Goal: Task Accomplishment & Management: Complete application form

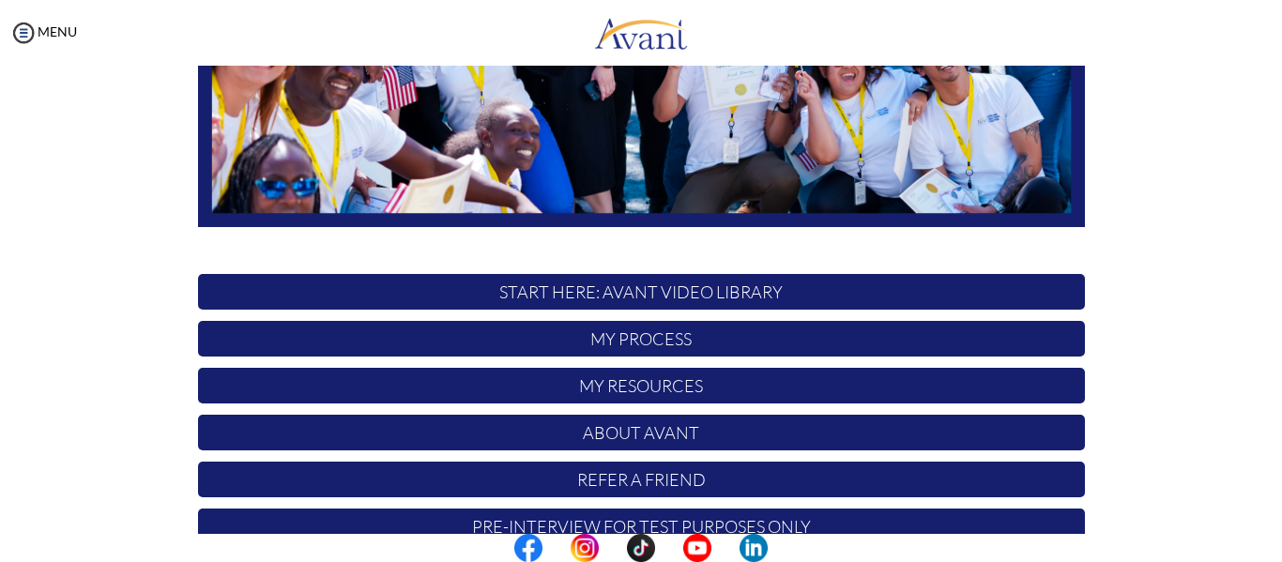
scroll to position [481, 0]
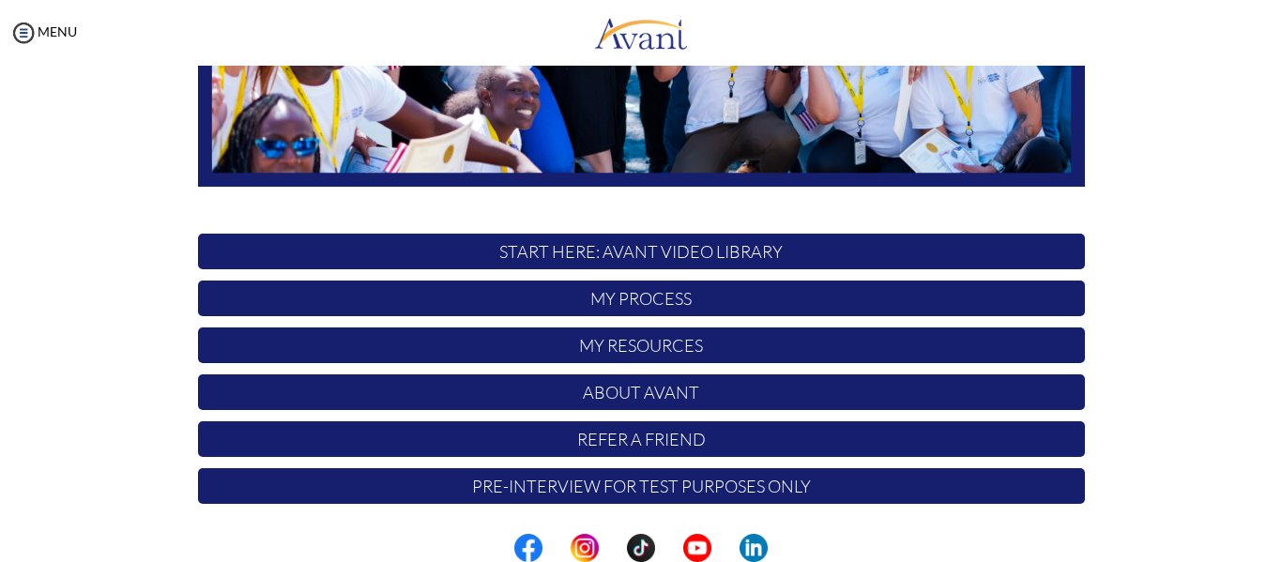
click at [669, 300] on p "My Process" at bounding box center [641, 299] width 887 height 36
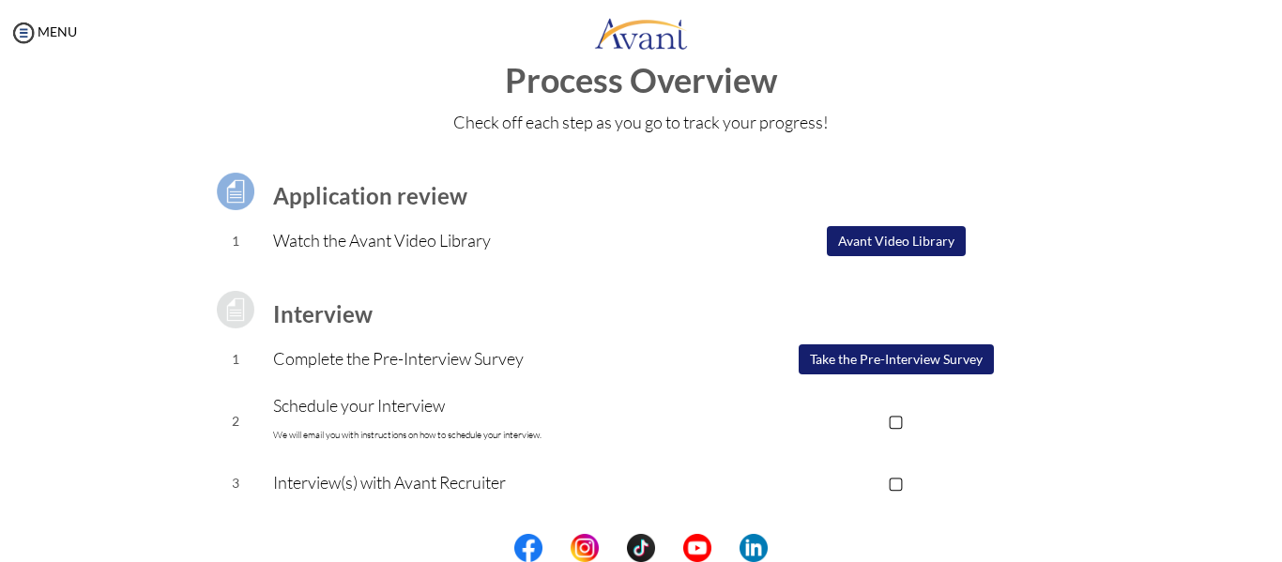
scroll to position [46, 0]
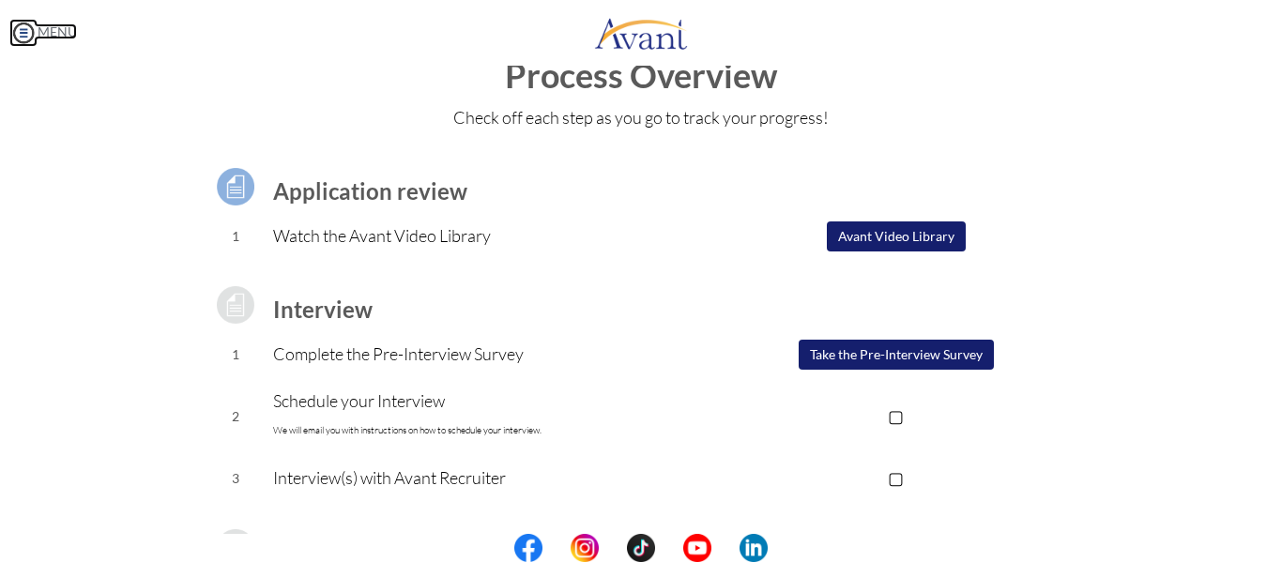
click at [71, 35] on link "MENU" at bounding box center [43, 31] width 68 height 16
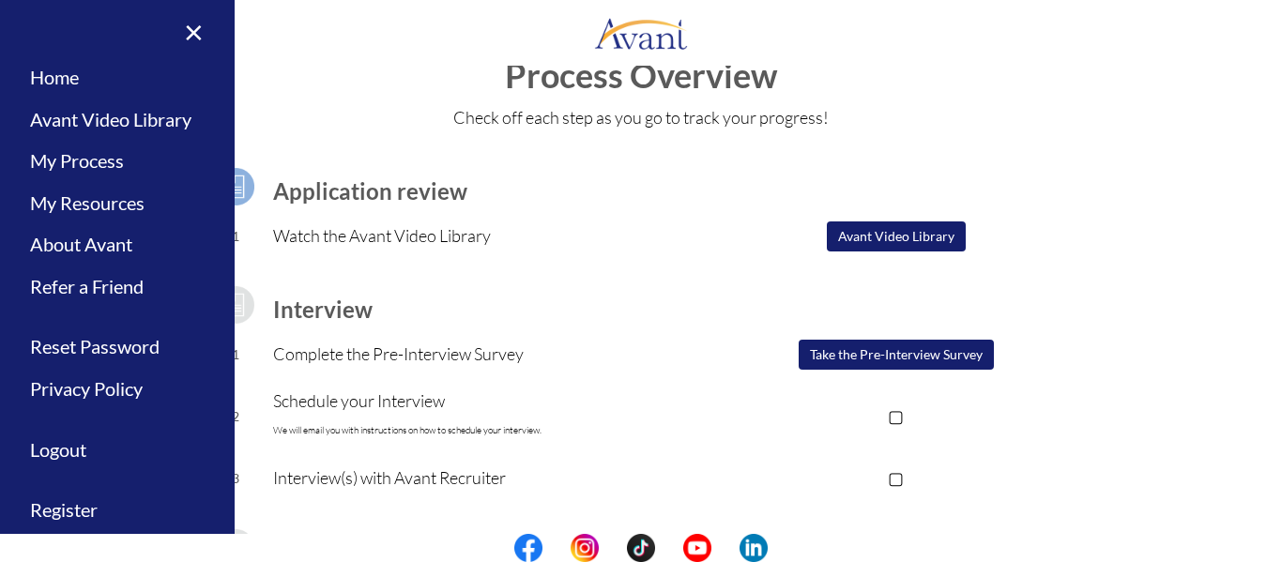
click at [1043, 166] on td at bounding box center [896, 186] width 376 height 53
click at [178, 32] on link "×" at bounding box center [182, 31] width 57 height 63
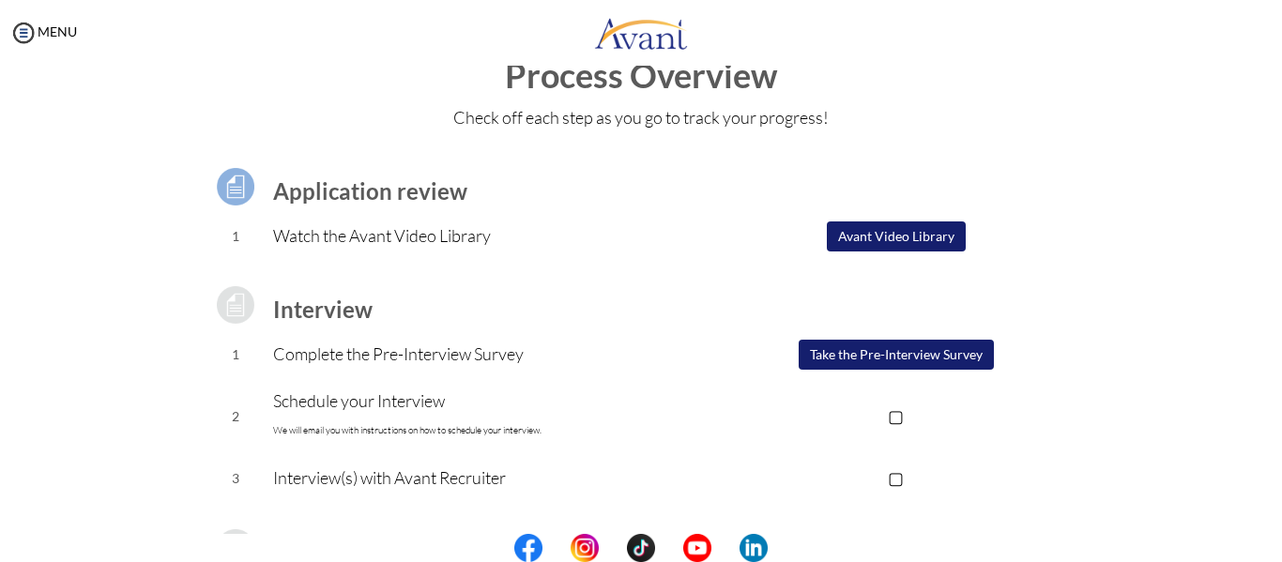
drag, startPoint x: 871, startPoint y: 244, endPoint x: 1211, endPoint y: 399, distance: 373.4
click at [1211, 399] on div "Process Overview Check off each step as you go to track your progress! Applicat…" at bounding box center [641, 456] width 1245 height 799
drag, startPoint x: 867, startPoint y: 233, endPoint x: 949, endPoint y: 84, distance: 170.1
click at [949, 84] on h1 "Process Overview" at bounding box center [641, 76] width 1245 height 38
click at [840, 347] on button "Take the Pre-Interview Survey" at bounding box center [896, 355] width 195 height 30
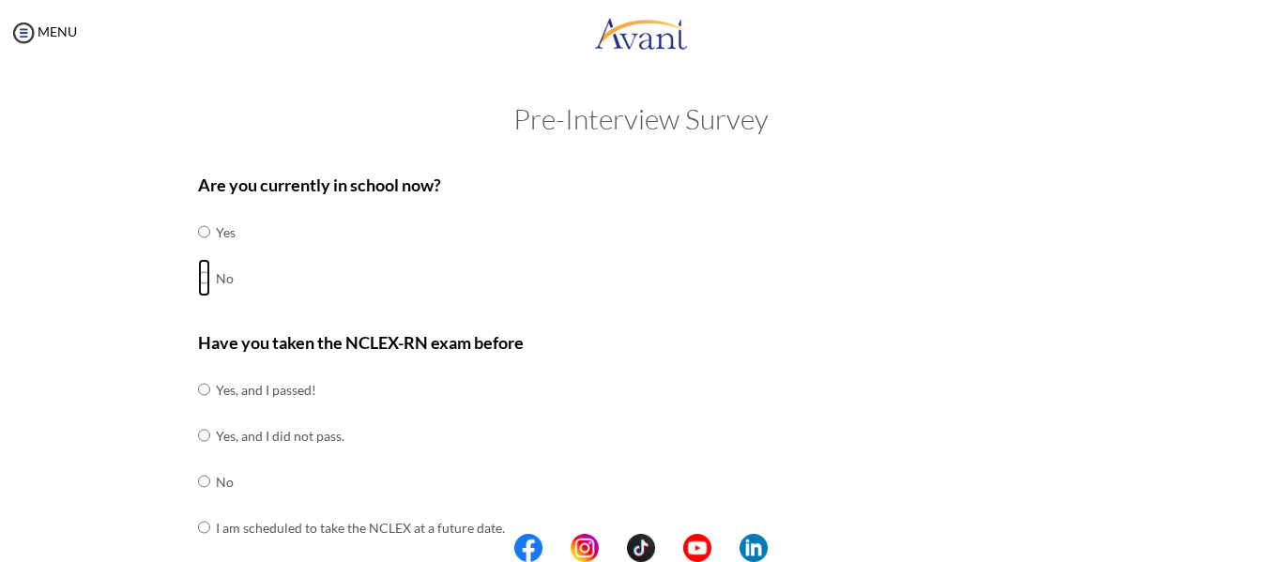
click at [198, 251] on input "radio" at bounding box center [204, 232] width 12 height 38
radio input "true"
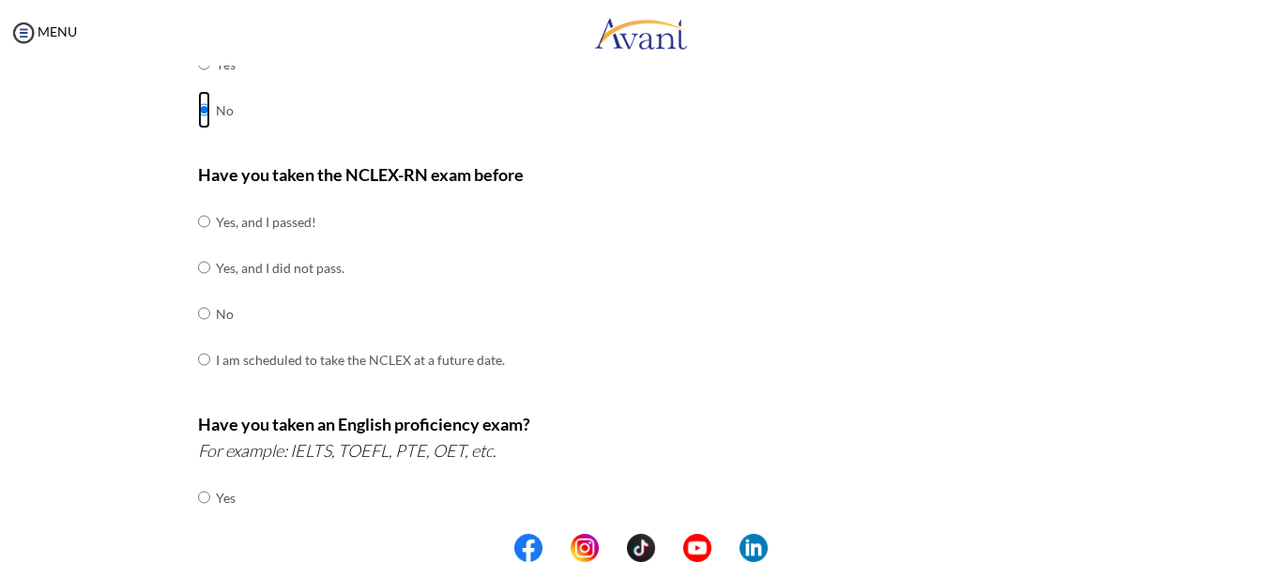
scroll to position [171, 0]
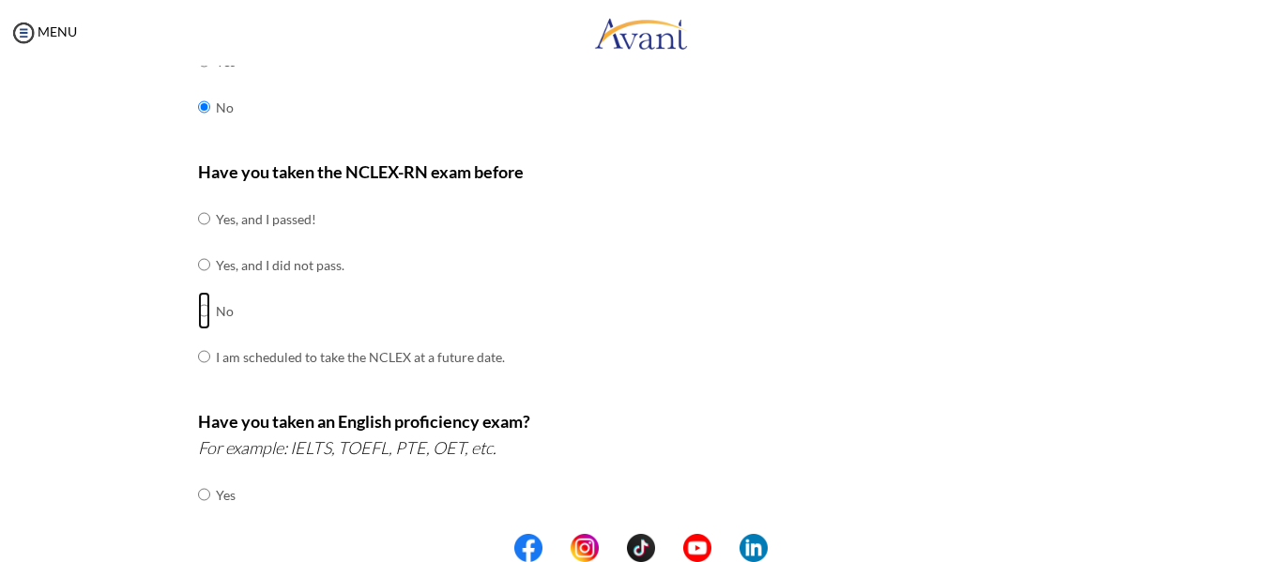
click at [198, 237] on input "radio" at bounding box center [204, 219] width 12 height 38
radio input "true"
click at [202, 493] on input "radio" at bounding box center [204, 495] width 12 height 38
radio input "true"
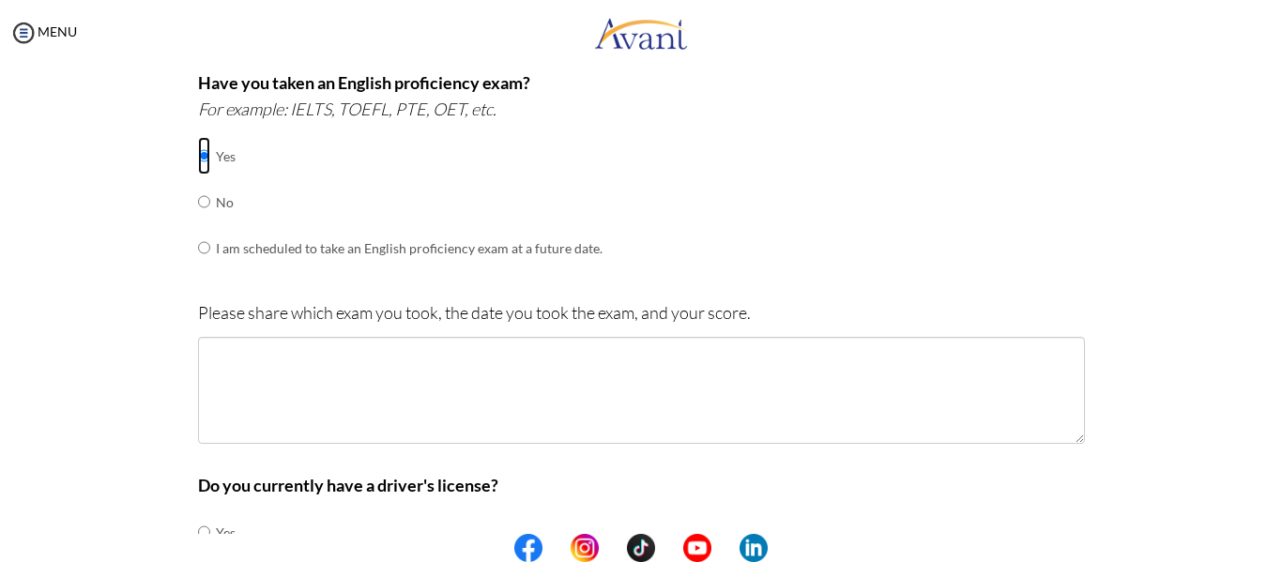
scroll to position [512, 0]
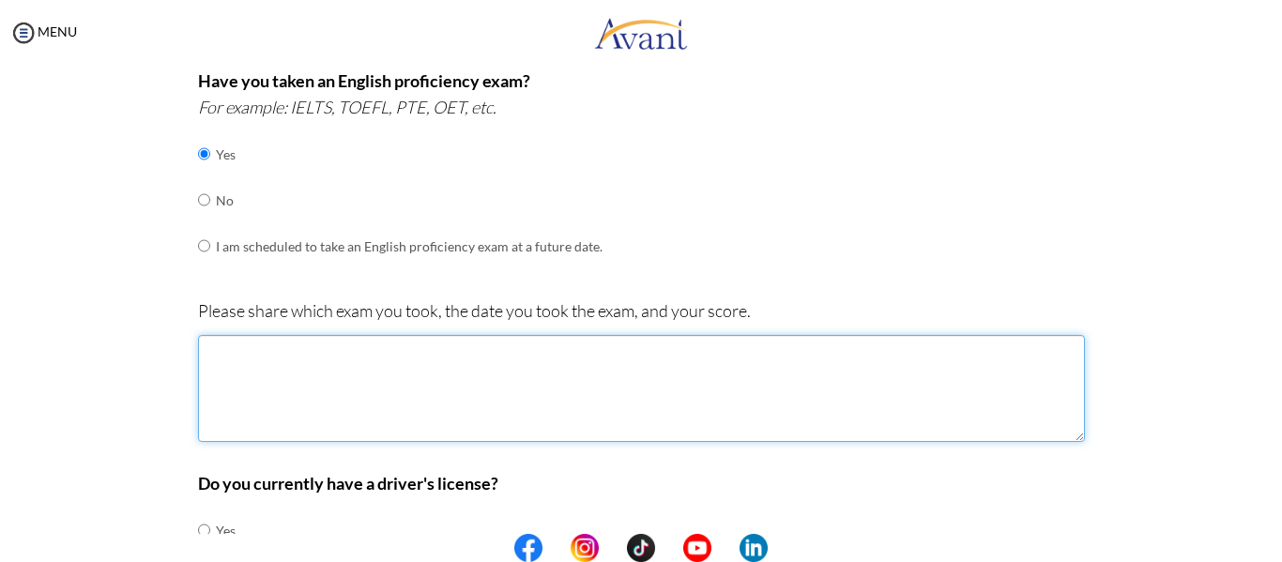
click at [374, 368] on textarea at bounding box center [641, 388] width 887 height 107
type textarea "TYPE: IELTS DATE: [DATE] SCORE: OVERALL BAND SCORE 7.0"
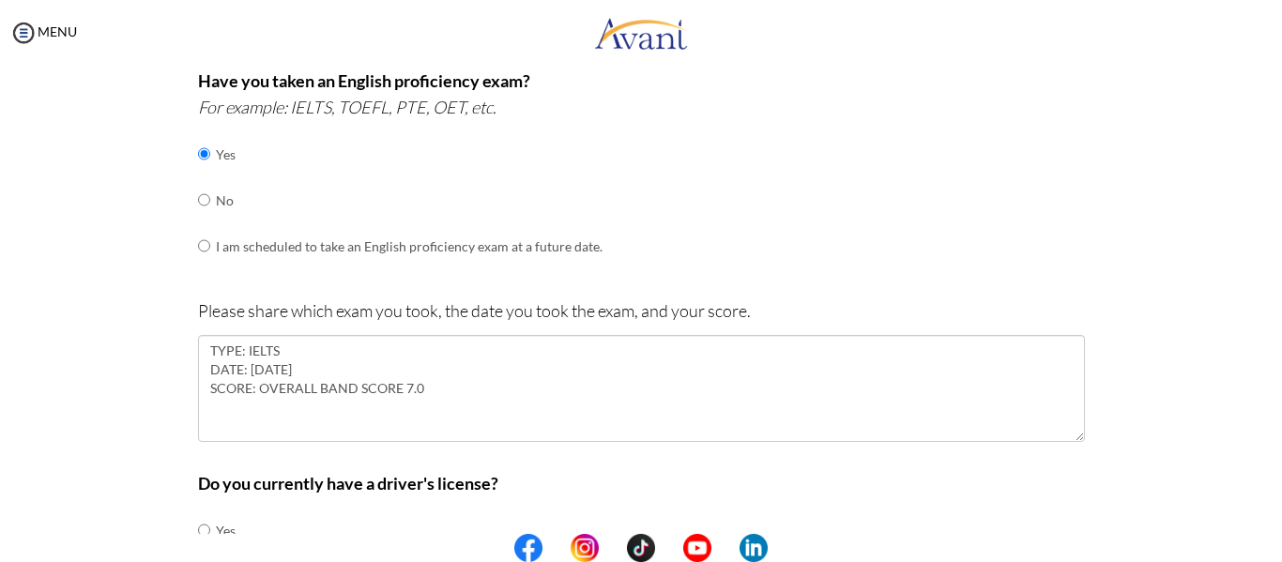
click at [959, 247] on div "Have you taken an English proficiency exam? For example: IELTS, TOEFL, PTE, OET…" at bounding box center [641, 178] width 887 height 221
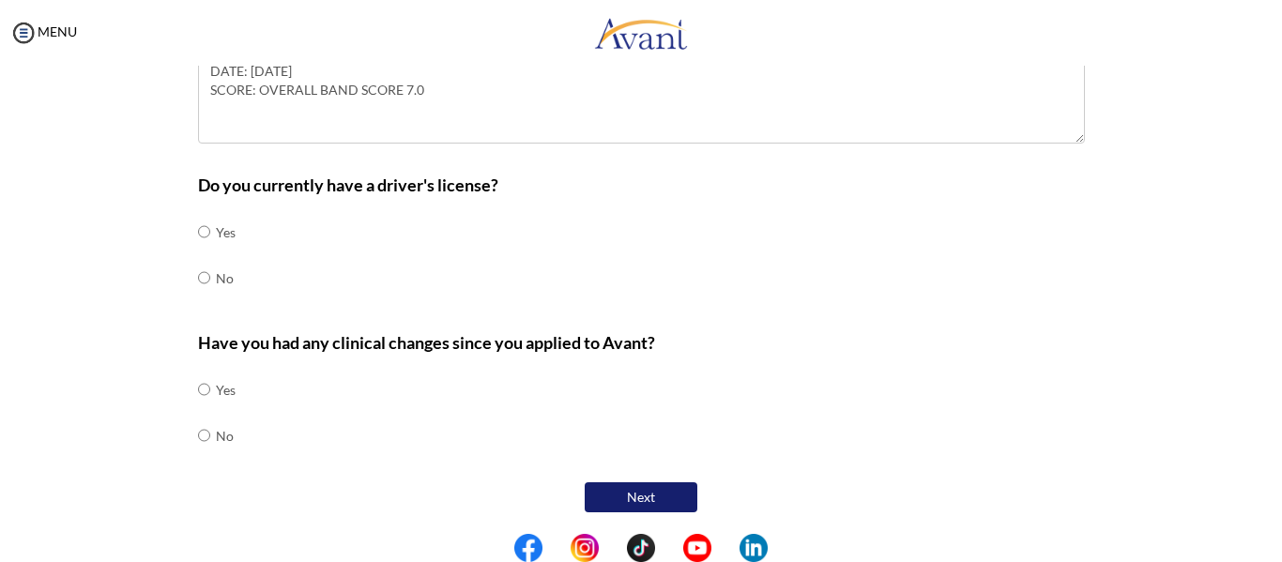
scroll to position [812, 0]
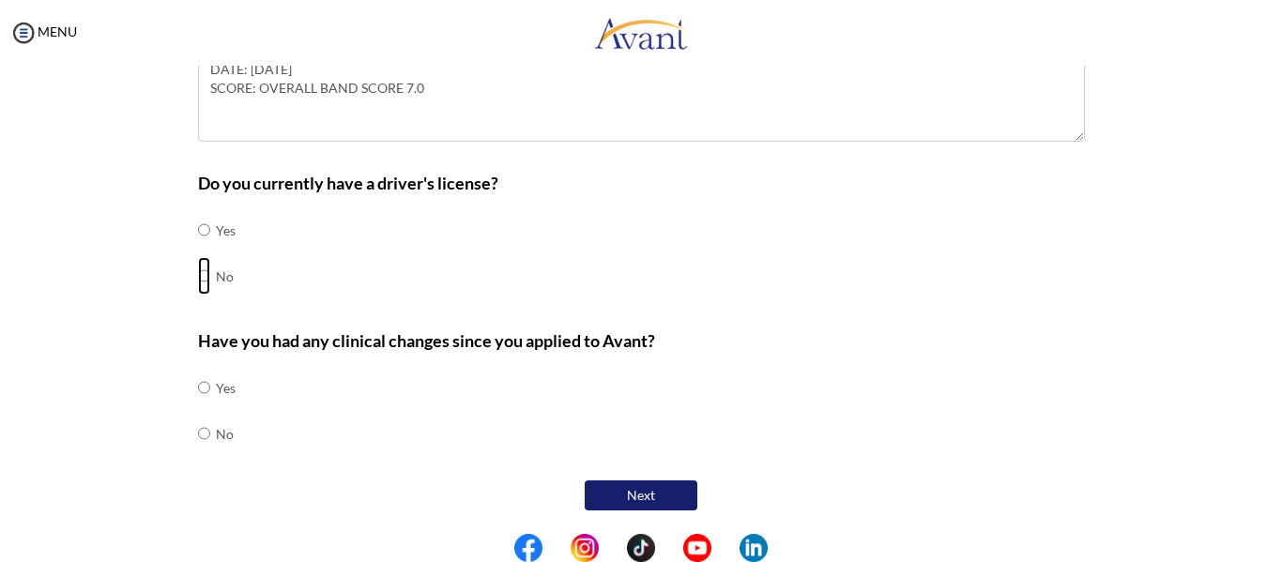
click at [198, 249] on input "radio" at bounding box center [204, 230] width 12 height 38
radio input "true"
click at [198, 227] on input "radio" at bounding box center [204, 230] width 12 height 38
radio input "true"
click at [198, 249] on input "radio" at bounding box center [204, 230] width 12 height 38
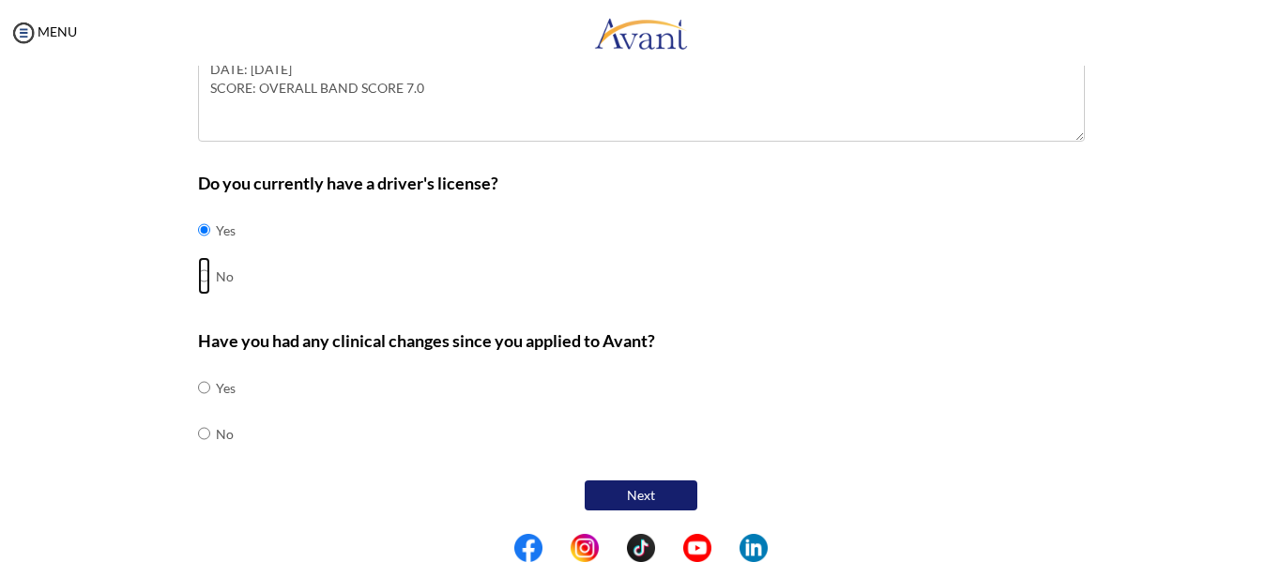
radio input "true"
click at [210, 232] on td at bounding box center [213, 230] width 6 height 46
click at [198, 406] on input "radio" at bounding box center [204, 388] width 12 height 38
radio input "true"
click at [662, 505] on button "Next" at bounding box center [641, 496] width 113 height 30
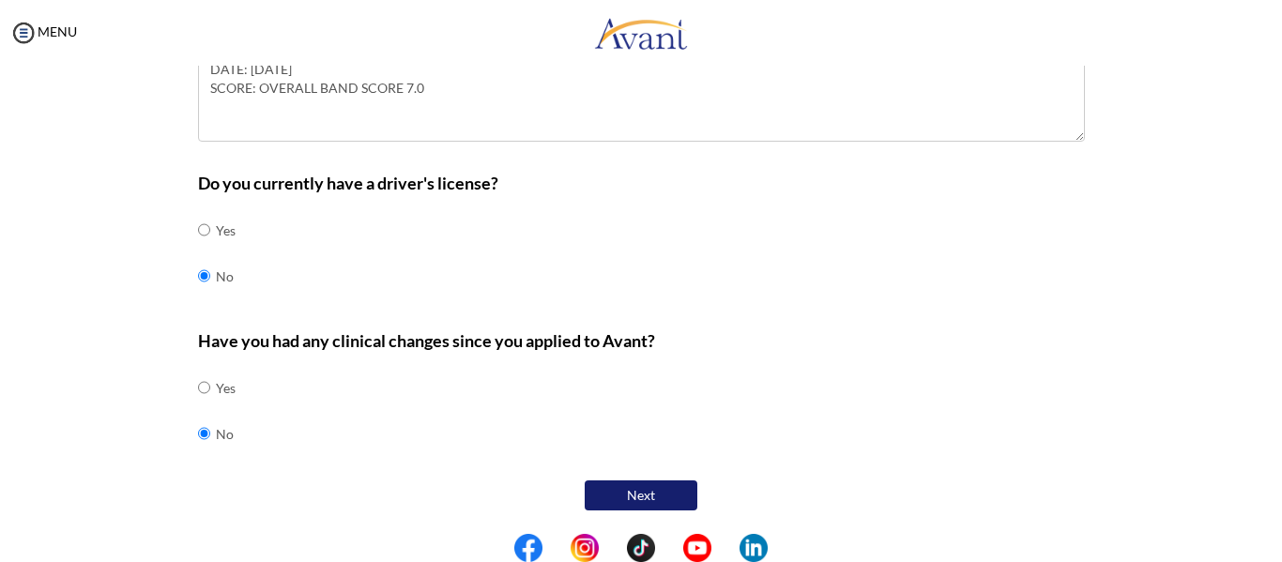
scroll to position [38, 0]
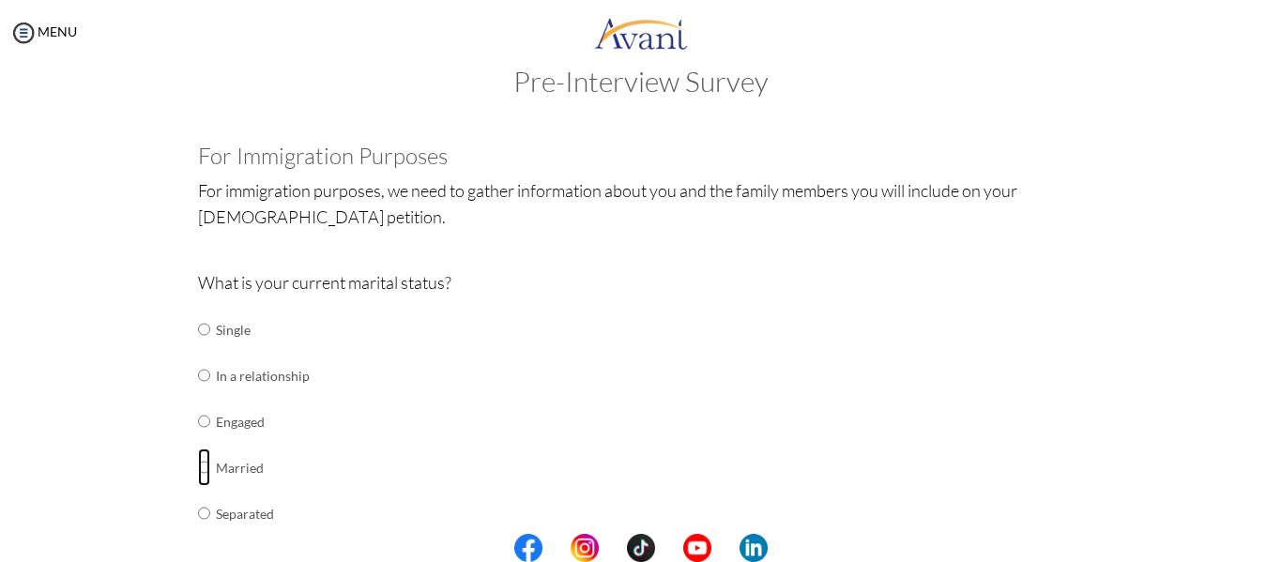
click at [198, 348] on input "radio" at bounding box center [204, 330] width 12 height 38
radio input "true"
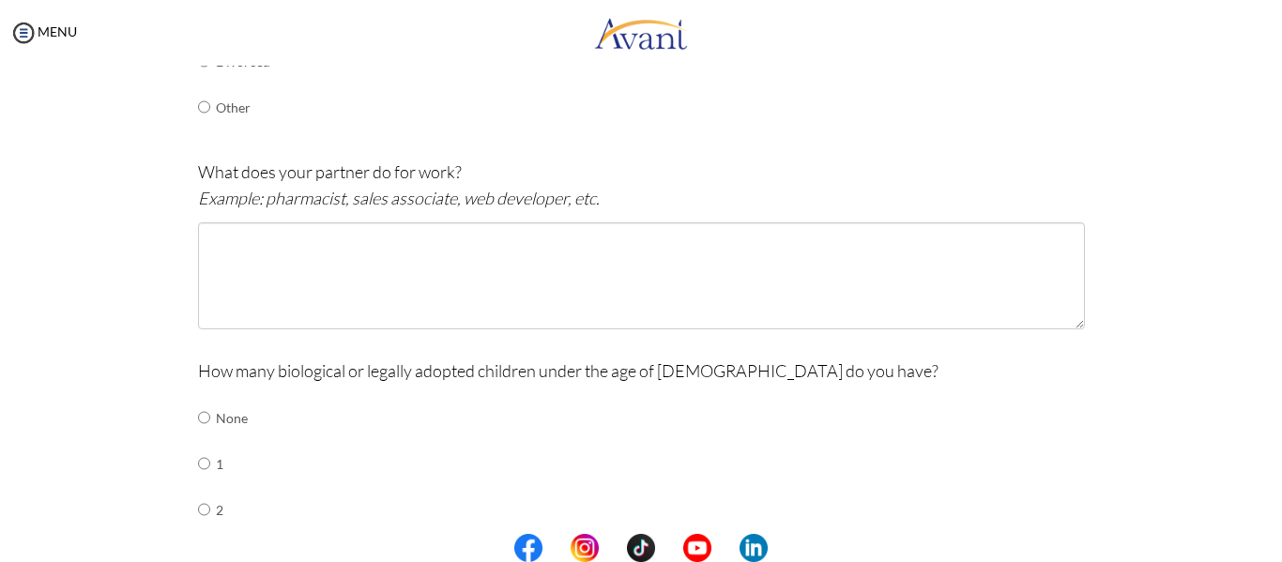
scroll to position [539, 0]
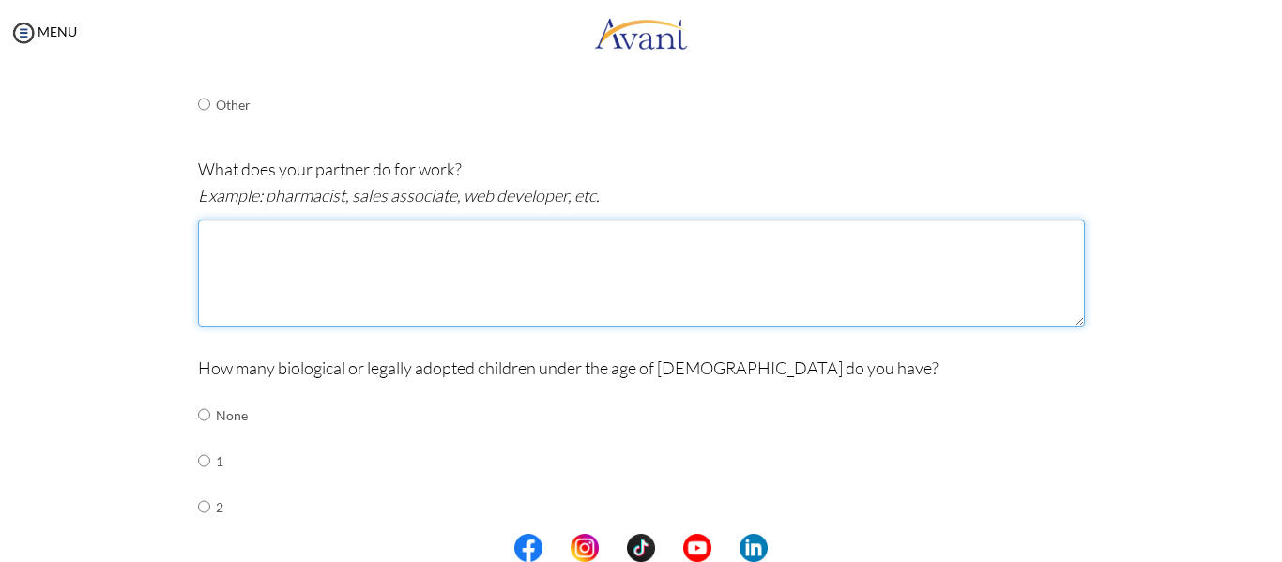
click at [321, 239] on textarea at bounding box center [641, 273] width 887 height 107
type textarea "HOSPITAL ADMINISTRATIVE ASSISTANT"
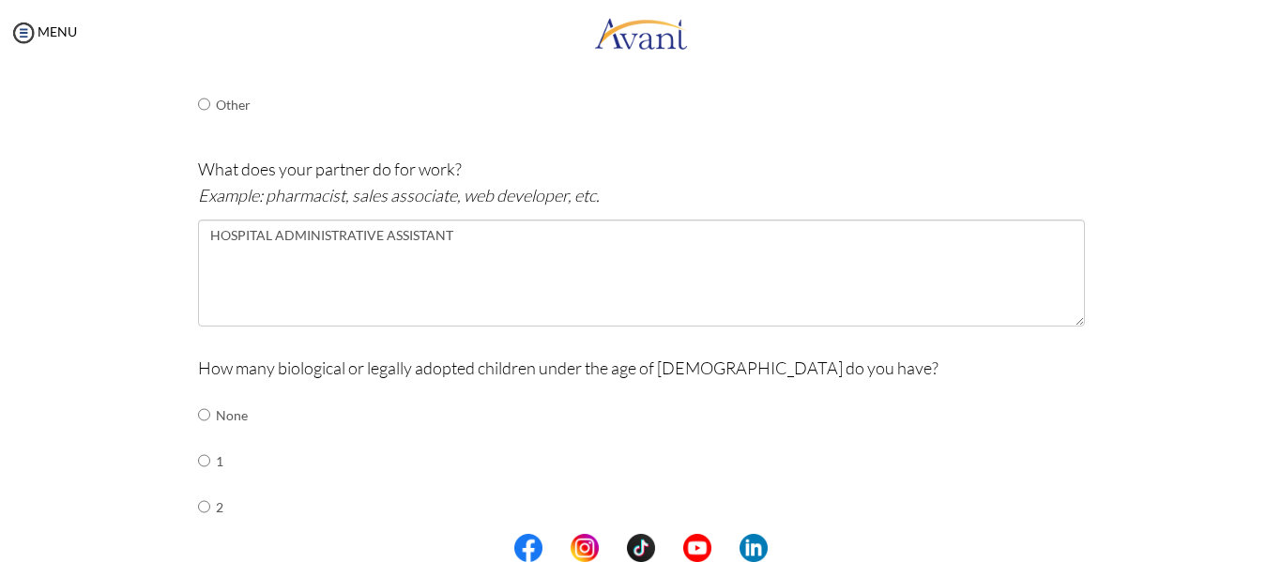
click at [123, 315] on div "Are you currently in school now? Yes No Have you taken the NCLEX-RN exam before…" at bounding box center [641, 254] width 1098 height 1260
click at [198, 434] on input "radio" at bounding box center [204, 415] width 12 height 38
radio input "true"
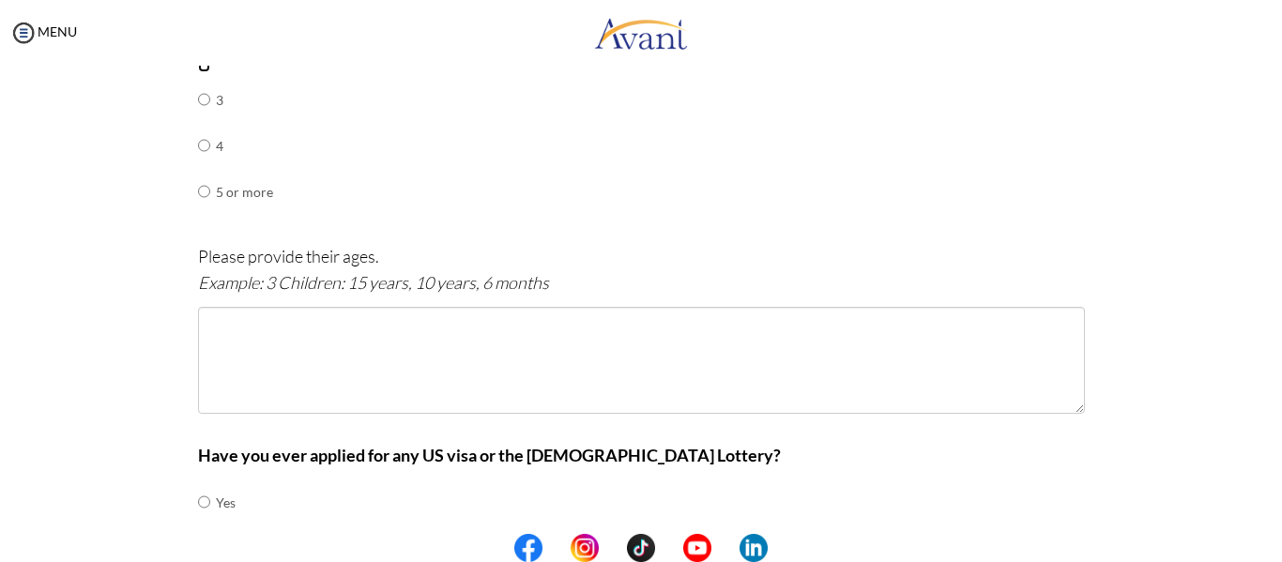
scroll to position [995, 0]
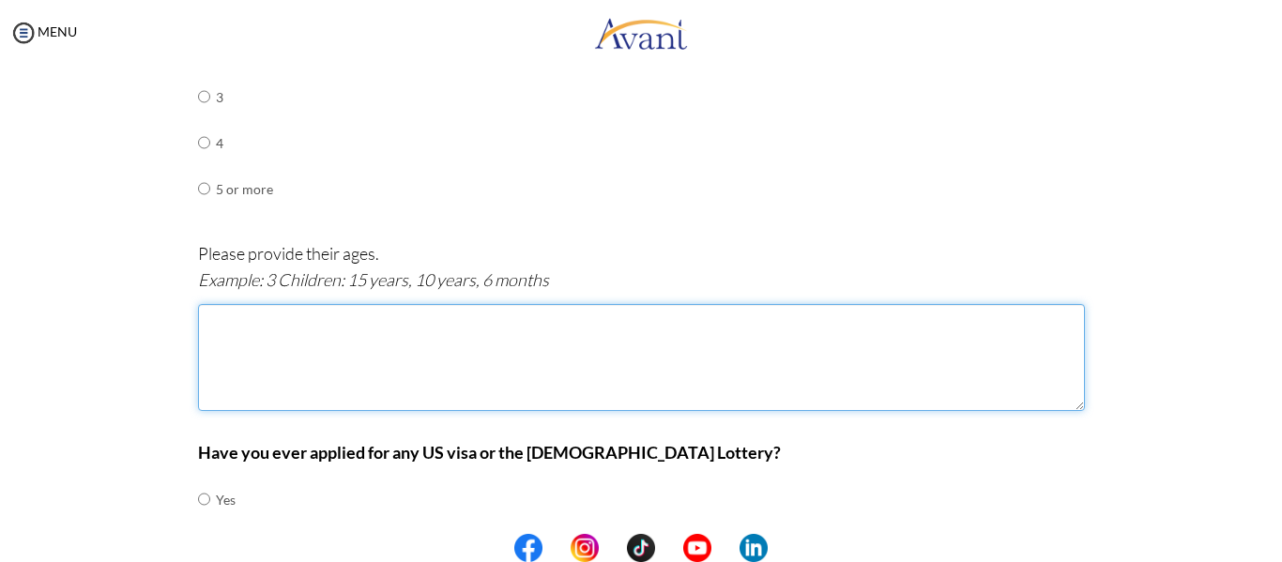
click at [206, 322] on textarea at bounding box center [641, 357] width 887 height 107
type textarea "2 CHILDREN: 3 YEARS, 1 YEAR"
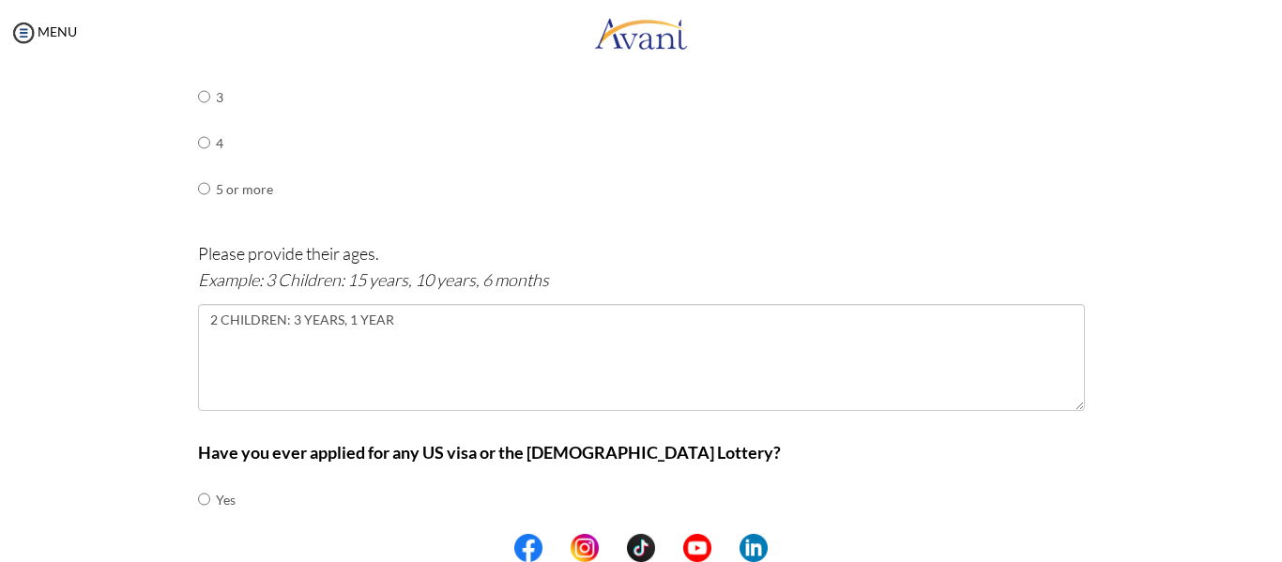
click at [997, 487] on div "Have you ever applied for any US visa or the [DEMOGRAPHIC_DATA] Lottery? Yes No" at bounding box center [641, 513] width 887 height 148
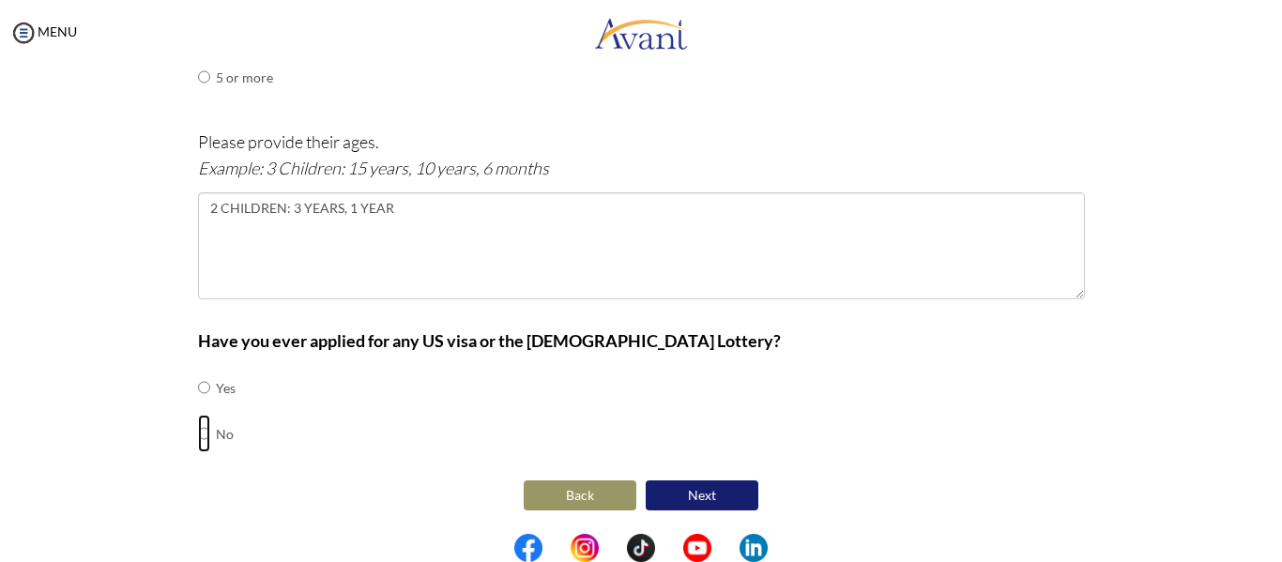
click at [198, 406] on input "radio" at bounding box center [204, 388] width 12 height 38
radio input "true"
click at [726, 489] on button "Next" at bounding box center [702, 496] width 113 height 30
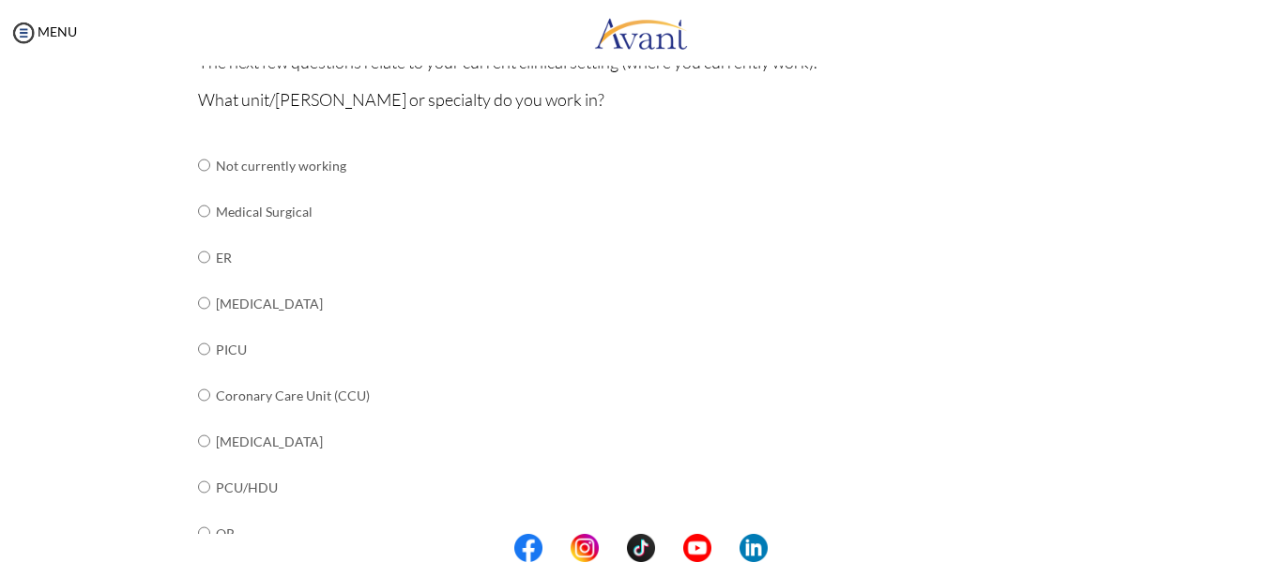
scroll to position [177, 0]
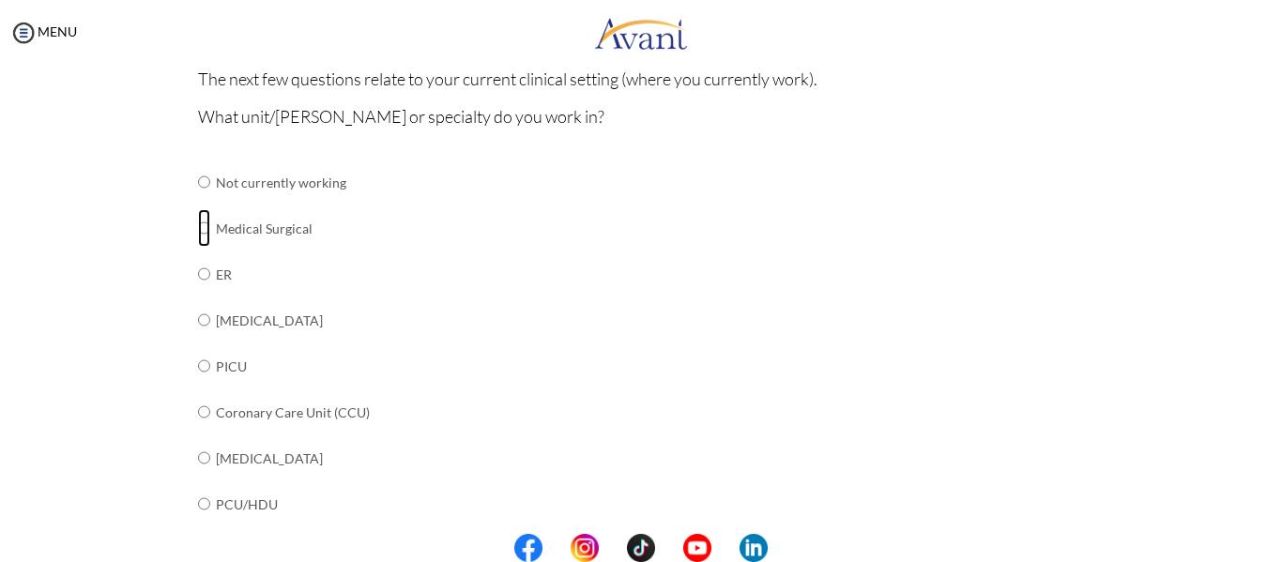
click at [201, 201] on input "radio" at bounding box center [204, 182] width 12 height 38
radio input "true"
click at [198, 201] on input "radio" at bounding box center [204, 182] width 12 height 38
radio input "true"
click at [198, 201] on input "radio" at bounding box center [204, 182] width 12 height 38
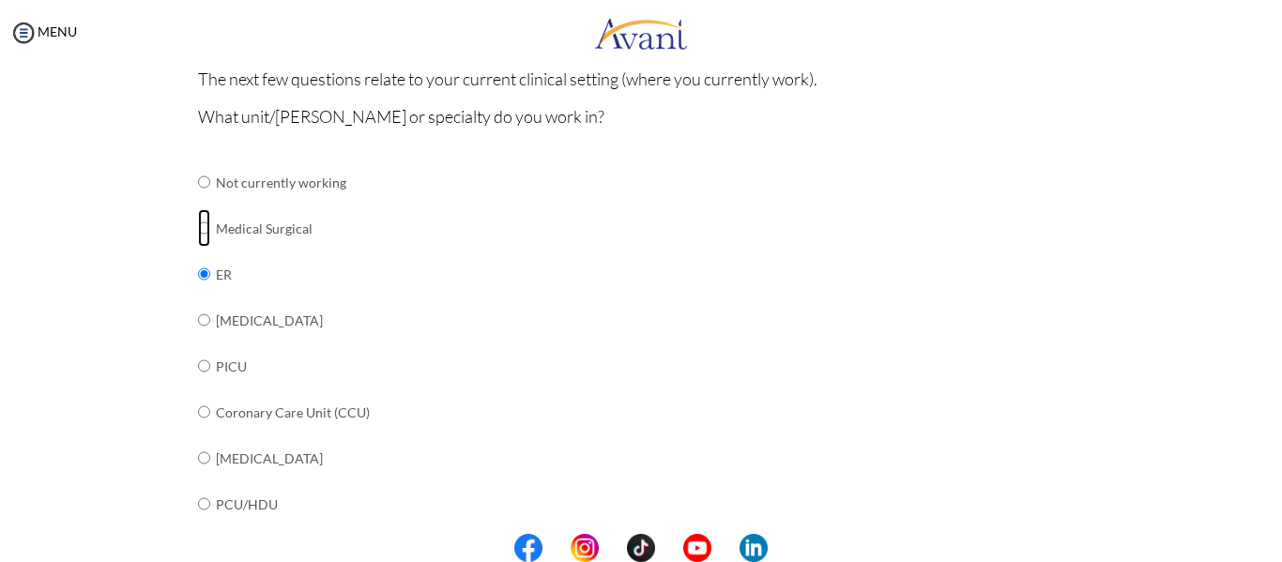
radio input "true"
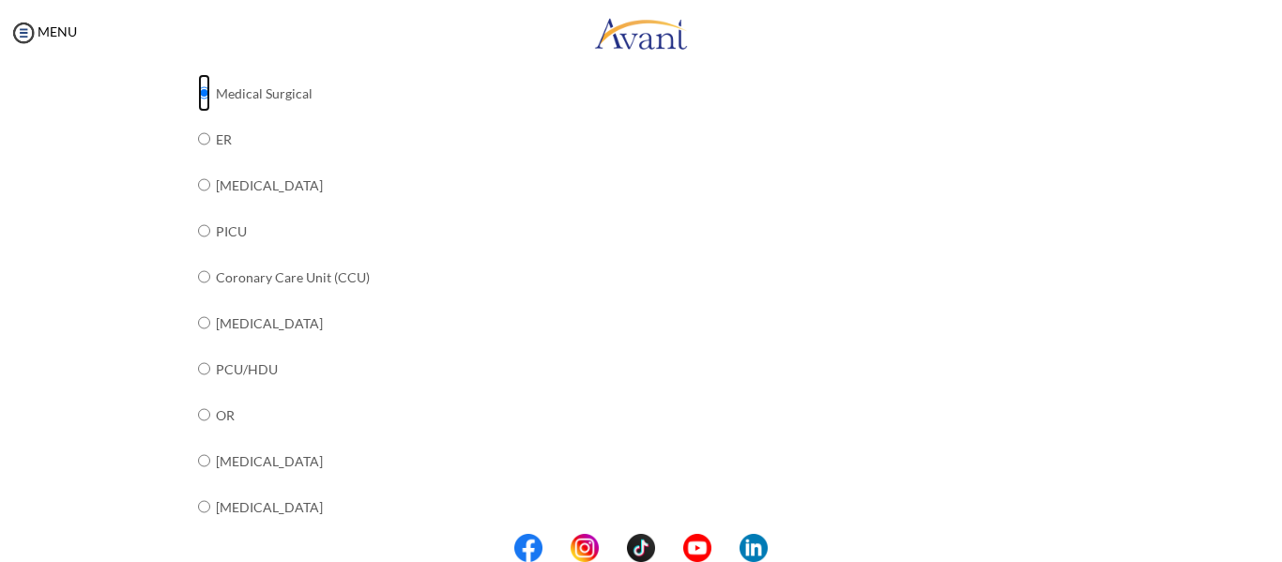
scroll to position [289, 0]
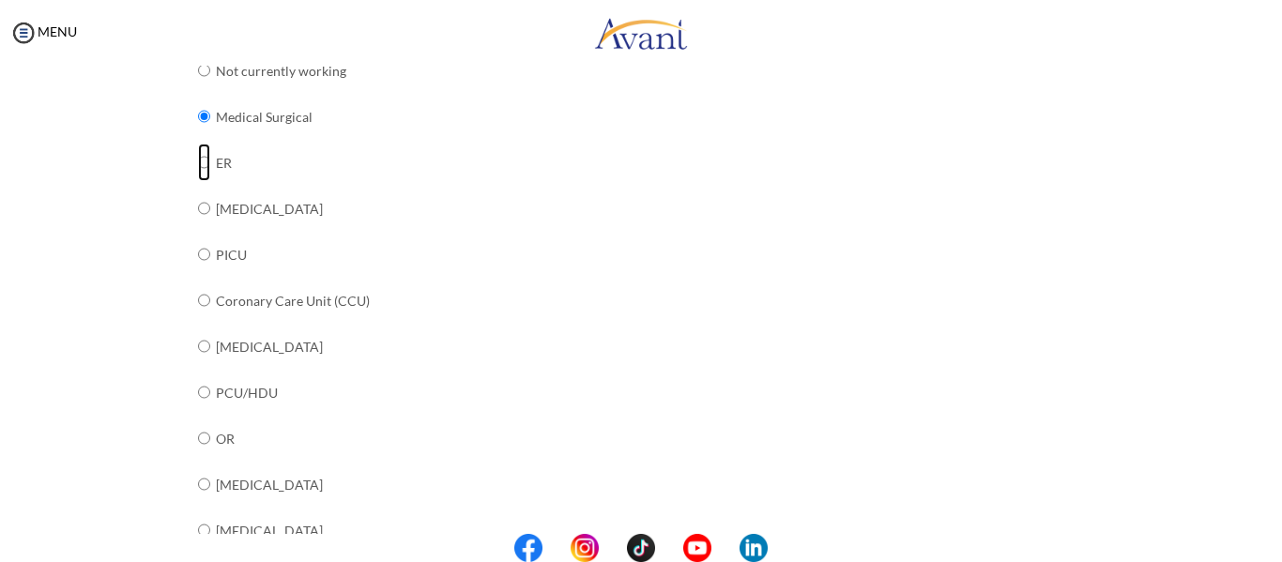
click at [198, 89] on input "radio" at bounding box center [204, 71] width 12 height 38
radio input "true"
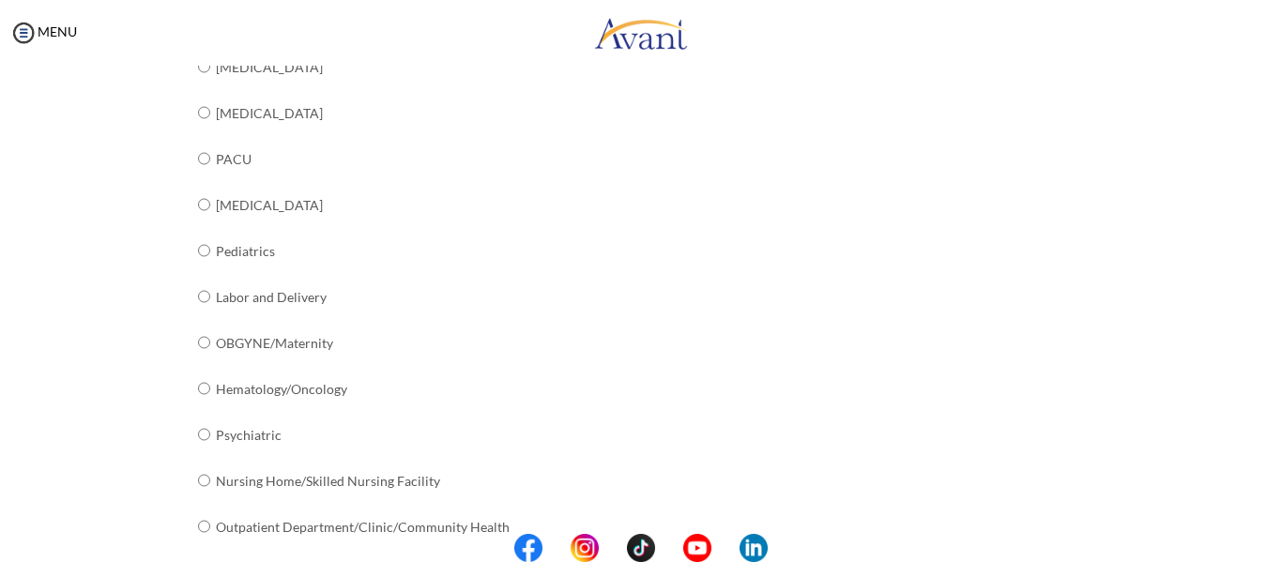
scroll to position [800, 0]
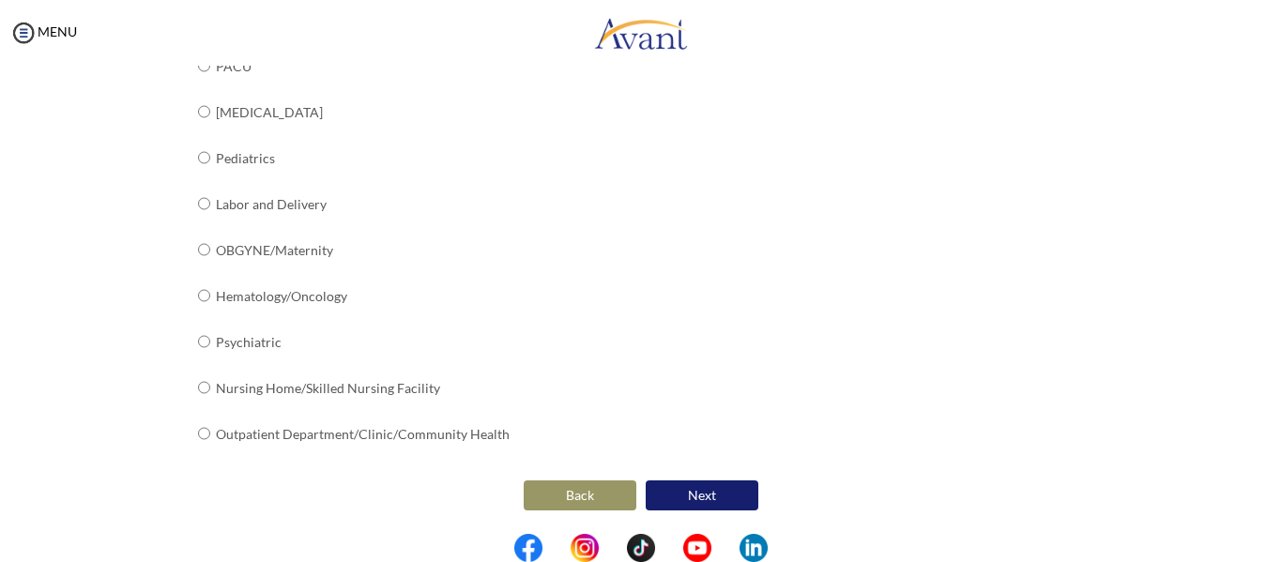
click at [724, 503] on button "Next" at bounding box center [702, 496] width 113 height 30
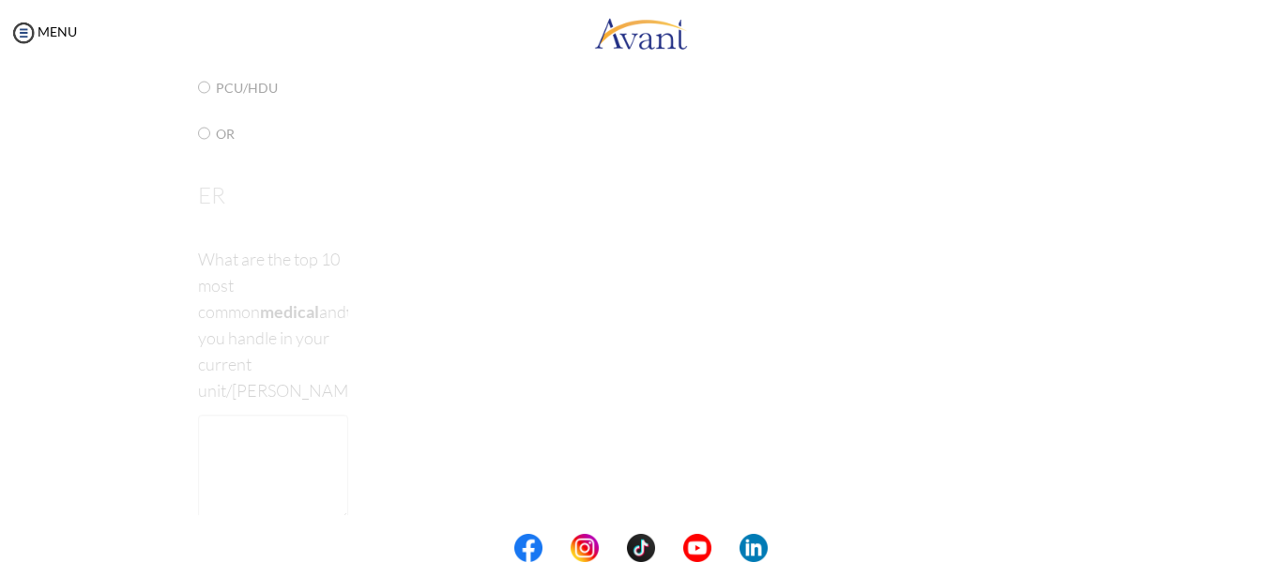
scroll to position [38, 0]
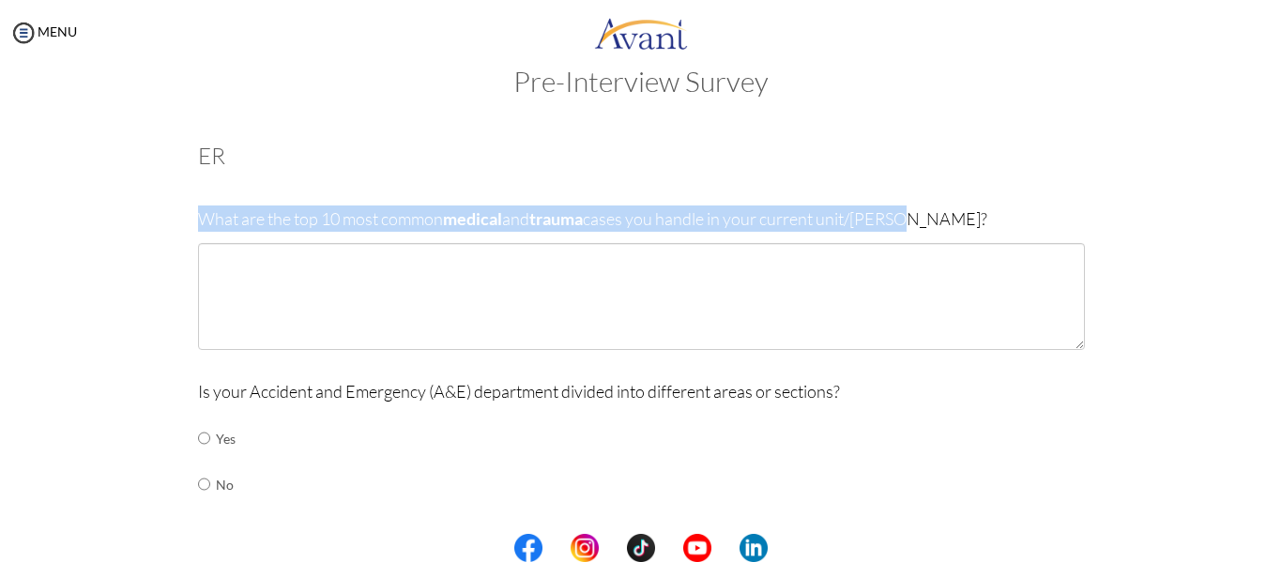
drag, startPoint x: 909, startPoint y: 219, endPoint x: 177, endPoint y: 203, distance: 731.3
copy p "What are the top 10 most common medical and trauma cases you handle in your cur…"
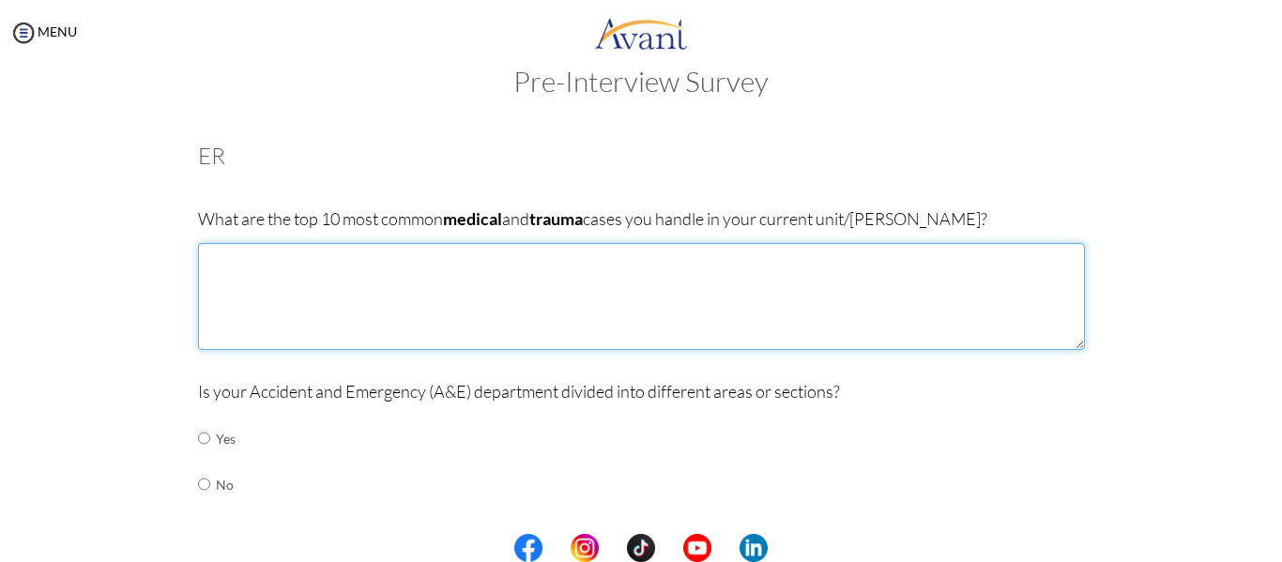
click at [410, 267] on textarea at bounding box center [641, 296] width 887 height 107
click at [374, 304] on textarea at bounding box center [641, 296] width 887 height 107
click at [373, 268] on textarea "1. Road Traffic Accidents 2. 3. 4. 5. 6. 7. 8. 9. 10." at bounding box center [641, 296] width 887 height 107
click at [363, 256] on textarea "1. Road Traffic Accidents 2. 3. 4. 5. 6. 7. 8. 9. 10." at bounding box center [641, 296] width 887 height 107
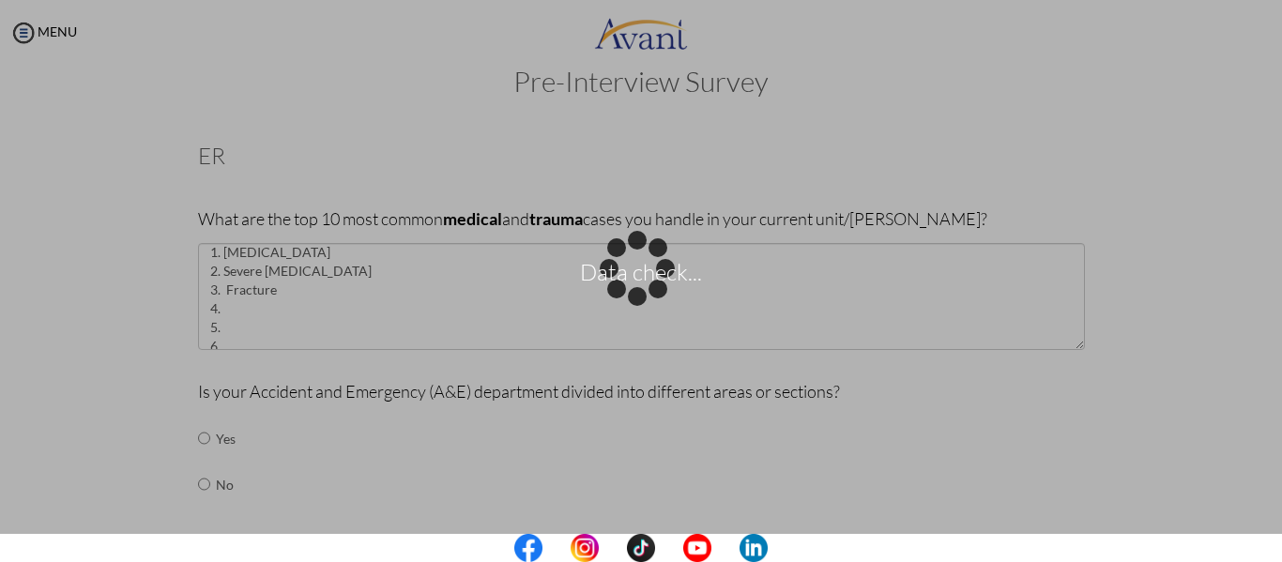
click at [351, 288] on p "Data check..." at bounding box center [641, 281] width 1282 height 45
click at [628, 295] on div "Data check..." at bounding box center [641, 281] width 26 height 26
click at [298, 300] on p "Data check..." at bounding box center [641, 281] width 1282 height 45
click at [640, 272] on p "Data check..." at bounding box center [641, 281] width 1282 height 45
click at [275, 291] on p "Data check..." at bounding box center [641, 281] width 1282 height 45
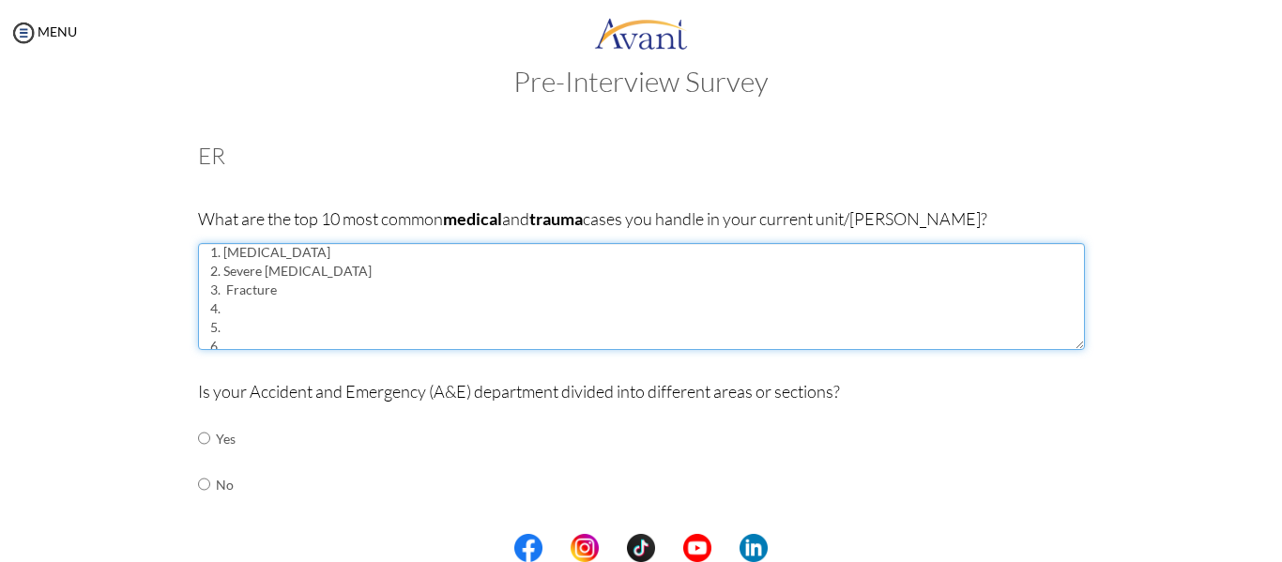
click at [227, 310] on textarea "1. [MEDICAL_DATA] 2. Severe [MEDICAL_DATA] 3. Fracture 4. 5. 6. 7. 8. 9. 10." at bounding box center [641, 296] width 887 height 107
drag, startPoint x: 354, startPoint y: 328, endPoint x: 695, endPoint y: 296, distance: 342.2
click at [695, 296] on textarea "1. [MEDICAL_DATA] 2. Severe [MEDICAL_DATA] 3. Fracture 4. Respiratory Distress …" at bounding box center [641, 296] width 887 height 107
click at [242, 334] on textarea "1. [MEDICAL_DATA] 2. Severe [MEDICAL_DATA] 3. Fracture 4. Respiratory Distress …" at bounding box center [641, 296] width 887 height 107
click at [248, 338] on textarea "1. [MEDICAL_DATA] 2. Severe [MEDICAL_DATA] 3. Fracture 4. Respiratory Distress …" at bounding box center [641, 296] width 887 height 107
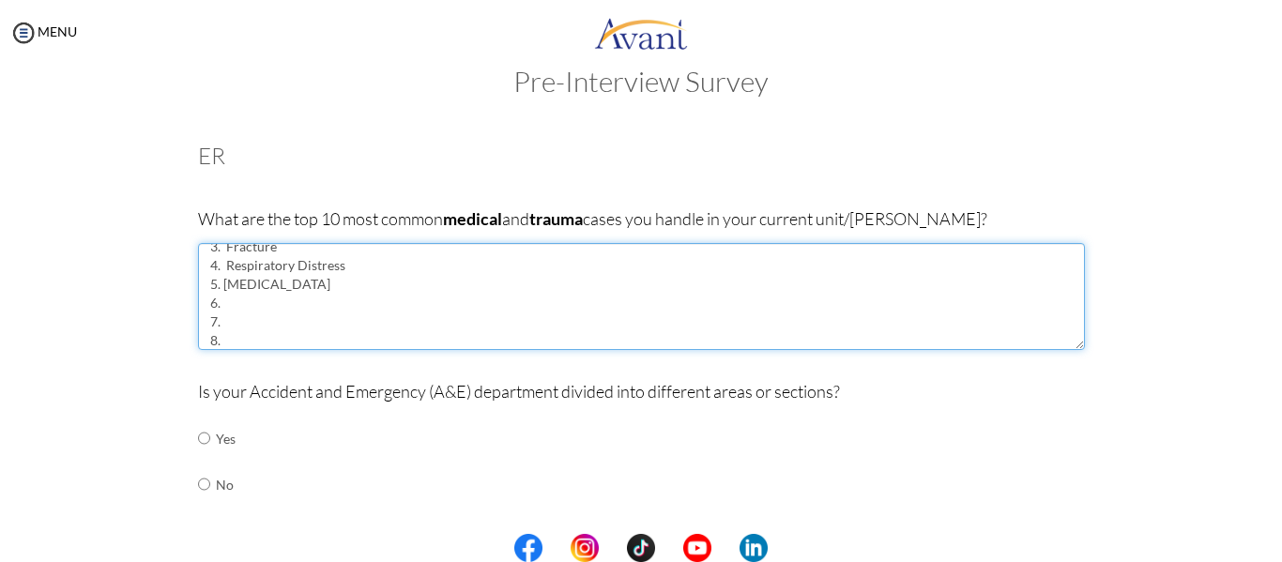
scroll to position [69, 0]
click at [238, 309] on textarea "1. [MEDICAL_DATA] 2. Severe [MEDICAL_DATA] 3. Fracture 4. Respiratory Distress …" at bounding box center [641, 296] width 887 height 107
click at [237, 340] on textarea "1. [MEDICAL_DATA] 2. Severe [MEDICAL_DATA] 3. Fracture 4. Respiratory Distress …" at bounding box center [641, 296] width 887 height 107
type textarea "1. [MEDICAL_DATA] 2. Severe [MEDICAL_DATA] 3. Fracture 4. Respiratory Distress …"
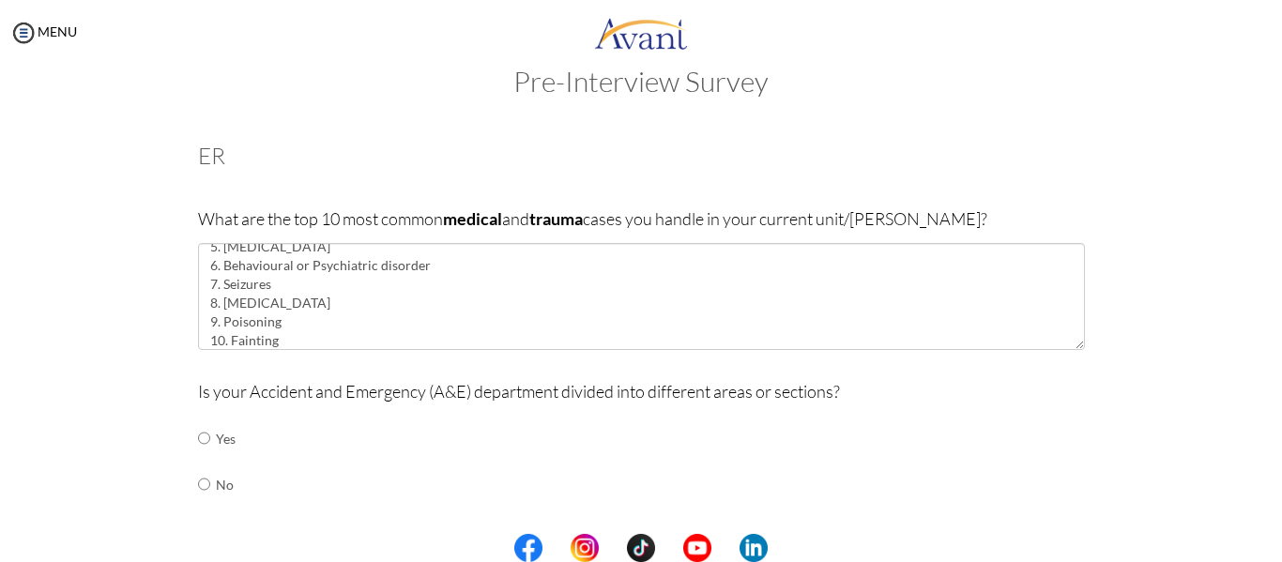
click at [999, 420] on div "Is your Accident and Emergency (A&E) department divided into different areas or…" at bounding box center [641, 452] width 887 height 148
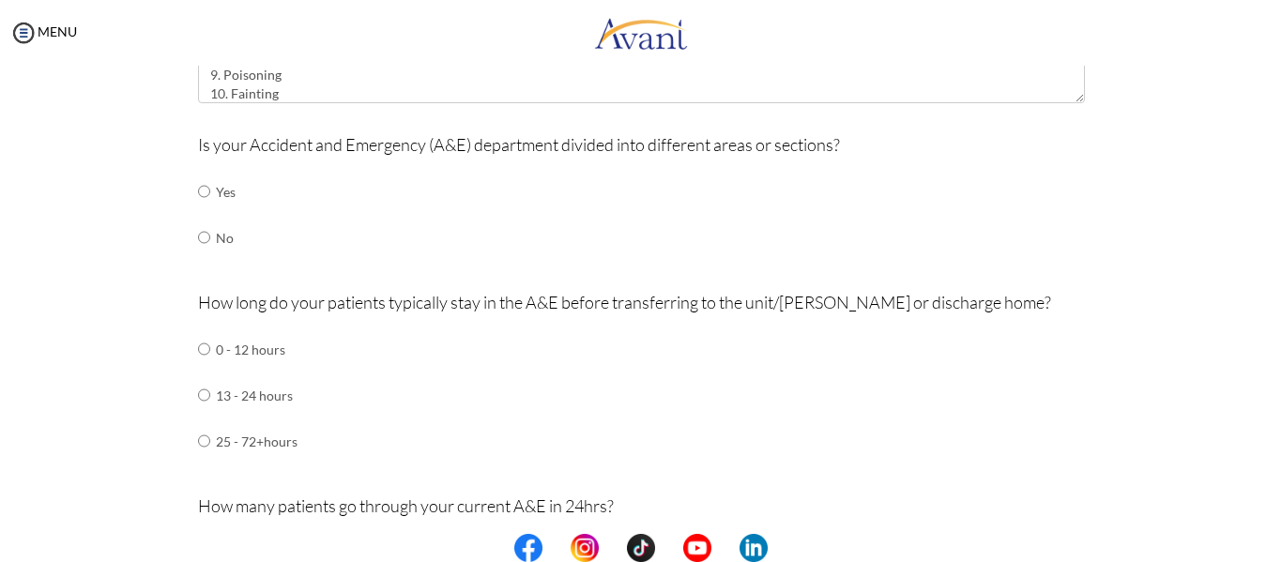
scroll to position [297, 0]
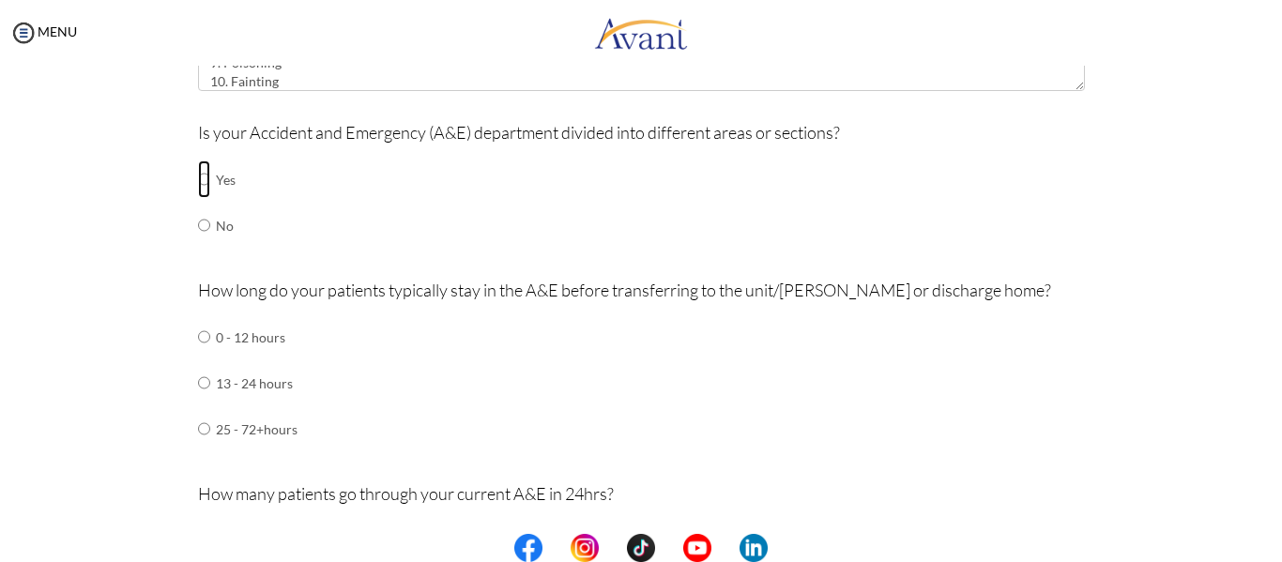
click at [198, 181] on input "radio" at bounding box center [204, 179] width 12 height 38
radio input "true"
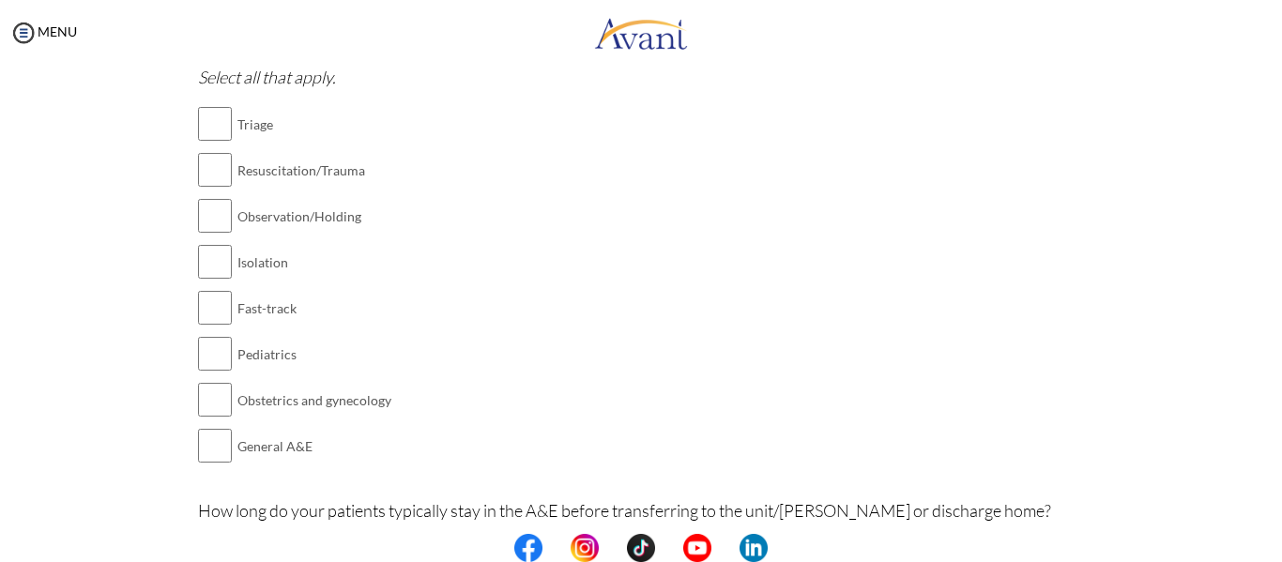
scroll to position [541, 0]
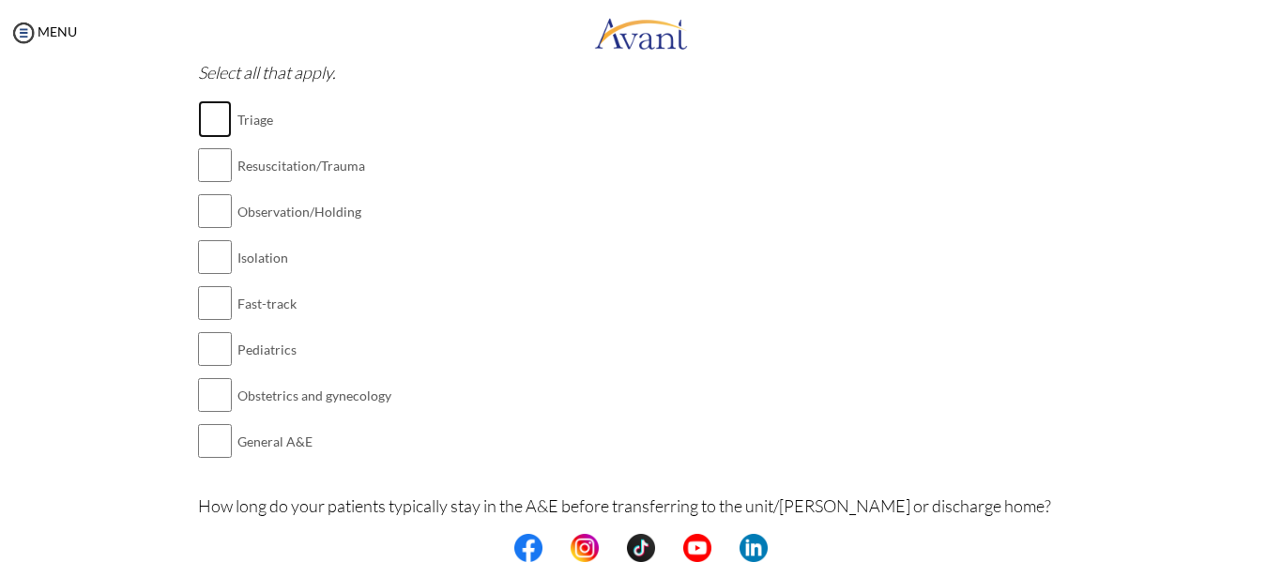
click at [203, 117] on input "checkbox" at bounding box center [215, 119] width 34 height 38
checkbox input "true"
click at [205, 159] on input "checkbox" at bounding box center [215, 165] width 34 height 38
checkbox input "true"
click at [202, 207] on input "checkbox" at bounding box center [215, 211] width 34 height 38
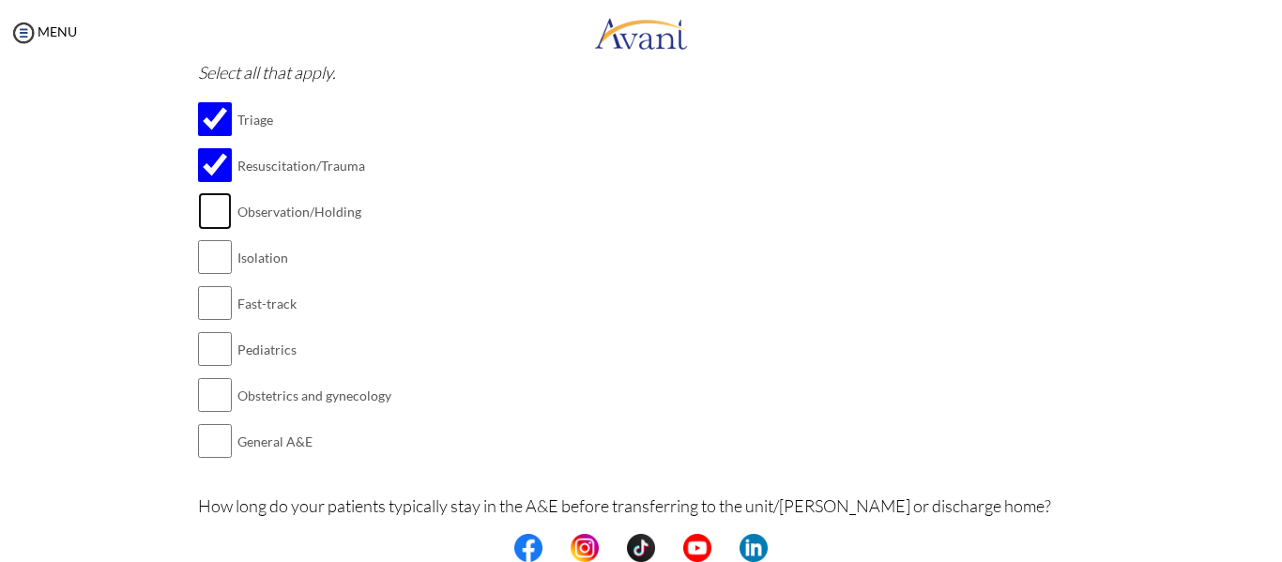
checkbox input "true"
click at [206, 251] on input "checkbox" at bounding box center [215, 257] width 34 height 38
checkbox input "true"
click at [214, 300] on input "checkbox" at bounding box center [215, 303] width 34 height 38
checkbox input "true"
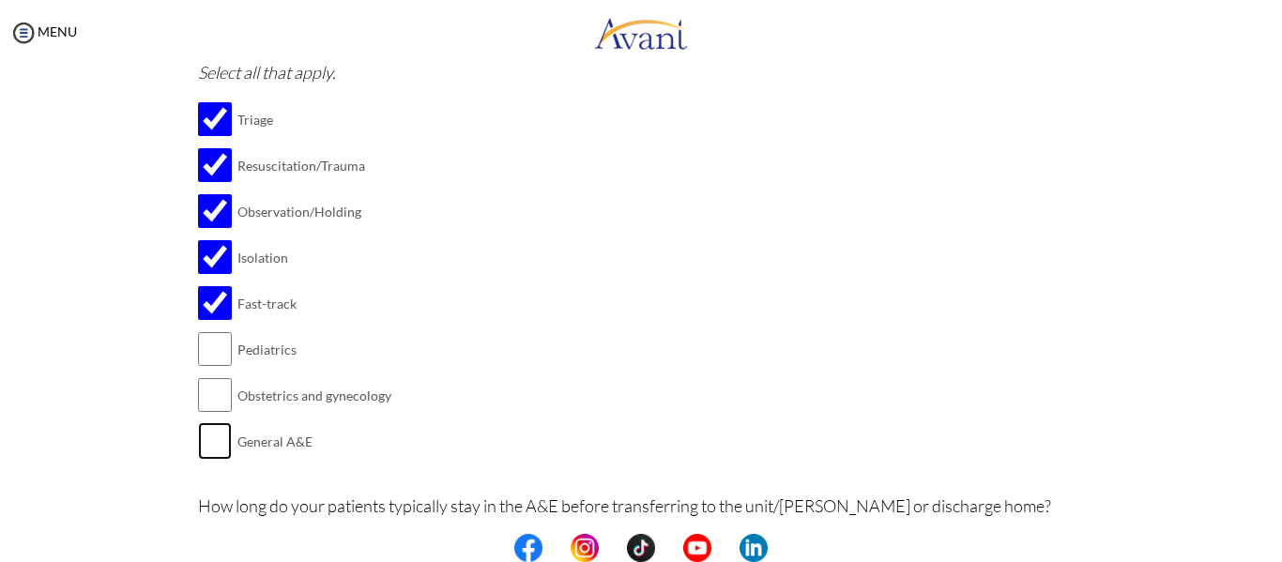
click at [213, 447] on input "checkbox" at bounding box center [215, 441] width 34 height 38
checkbox input "true"
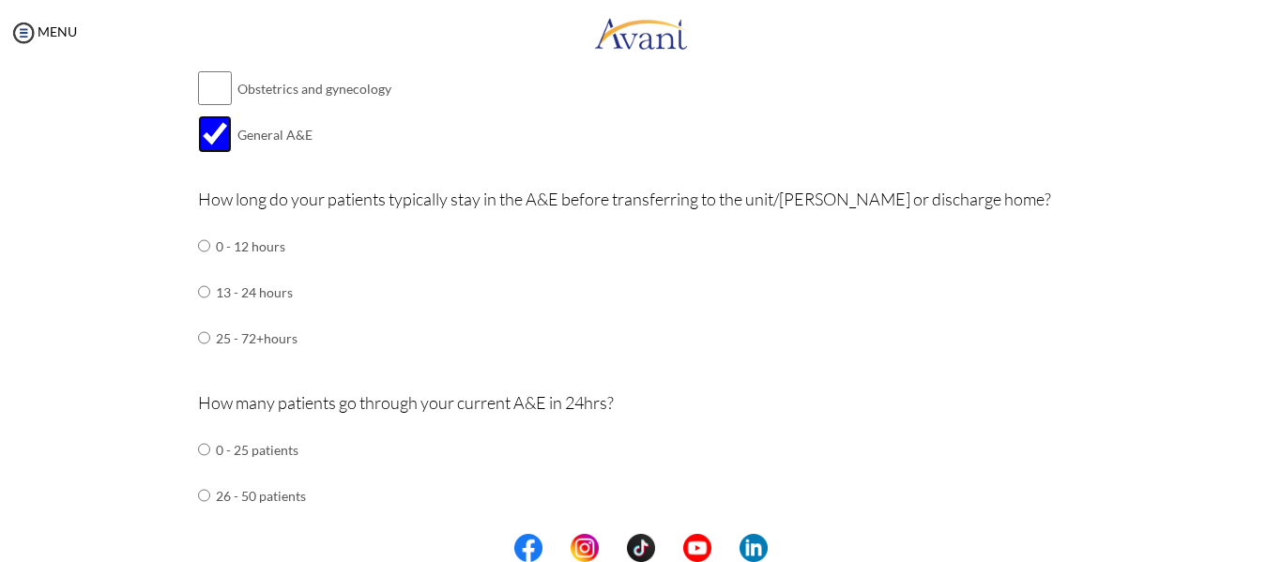
scroll to position [857, 0]
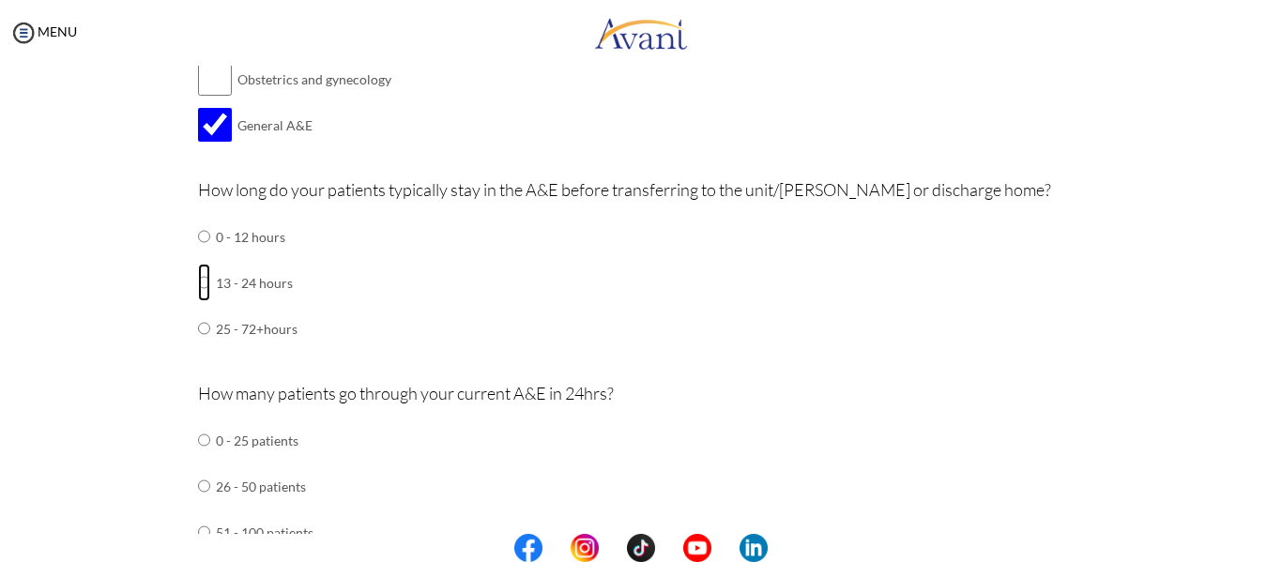
click at [198, 255] on input "radio" at bounding box center [204, 237] width 12 height 38
radio input "true"
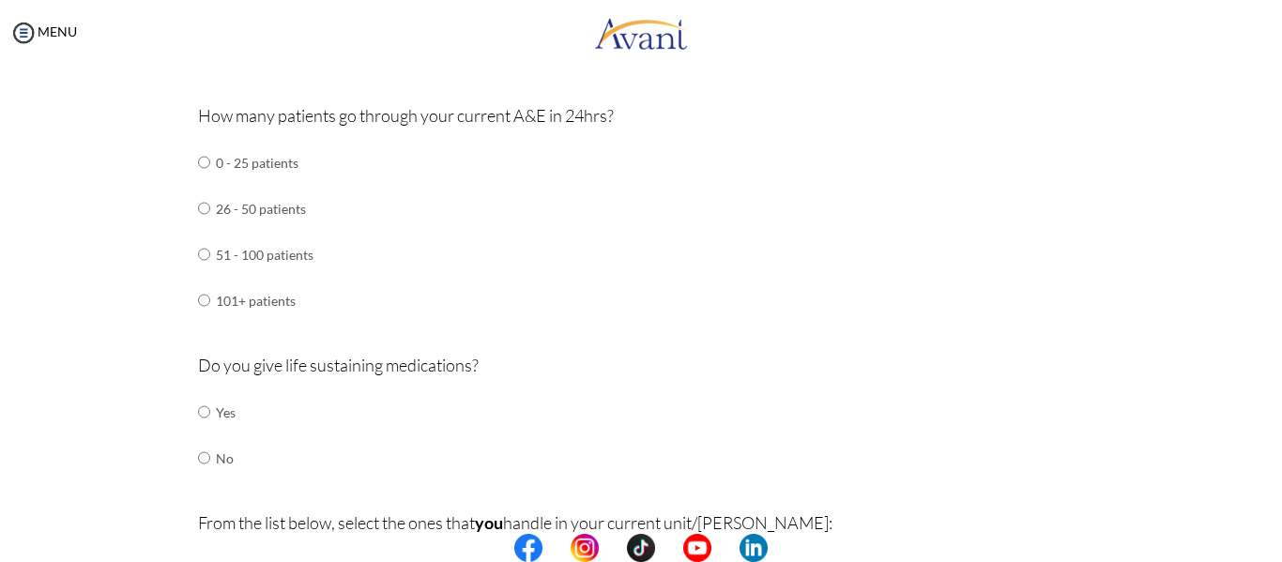
scroll to position [1144, 0]
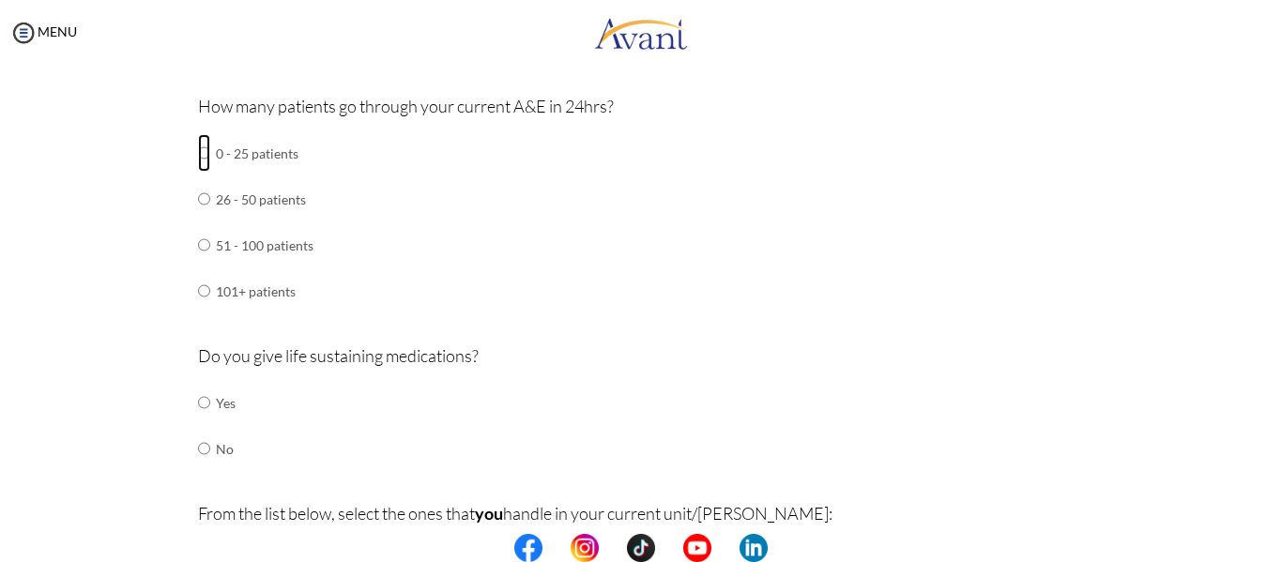
click at [202, 153] on input "radio" at bounding box center [204, 153] width 12 height 38
radio input "true"
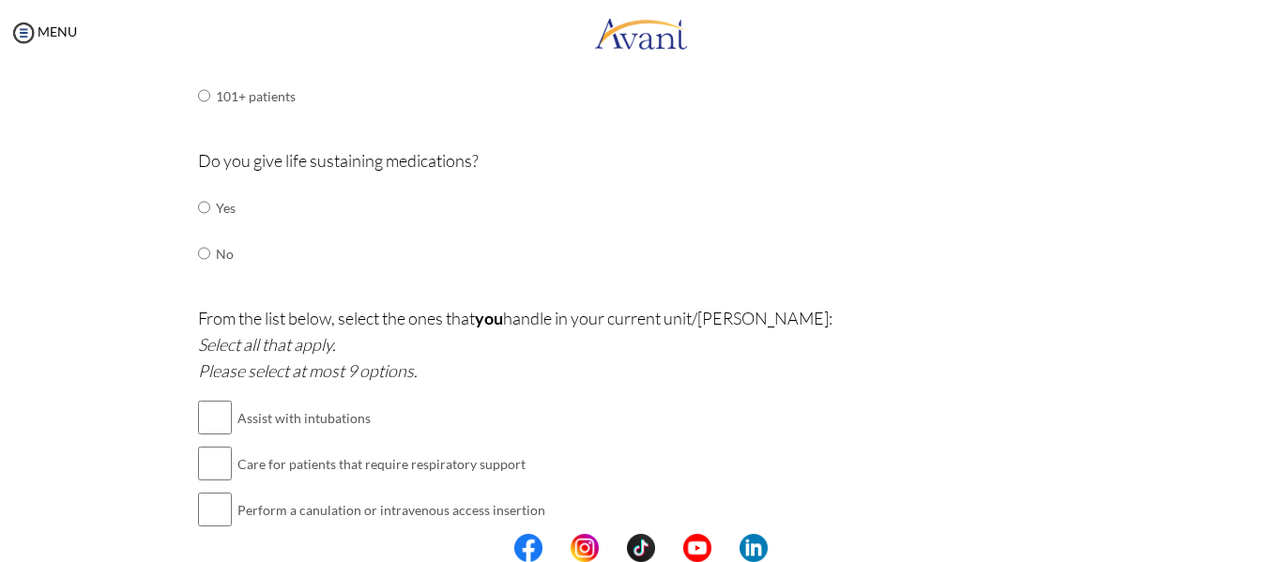
scroll to position [1344, 0]
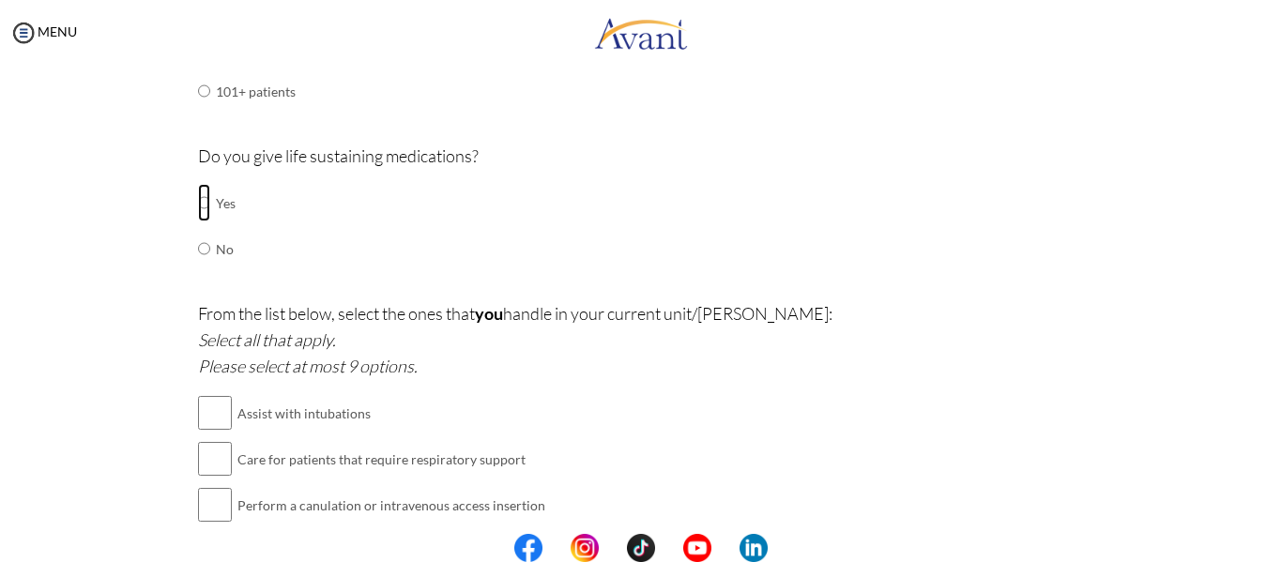
click at [198, 205] on input "radio" at bounding box center [204, 203] width 12 height 38
radio input "true"
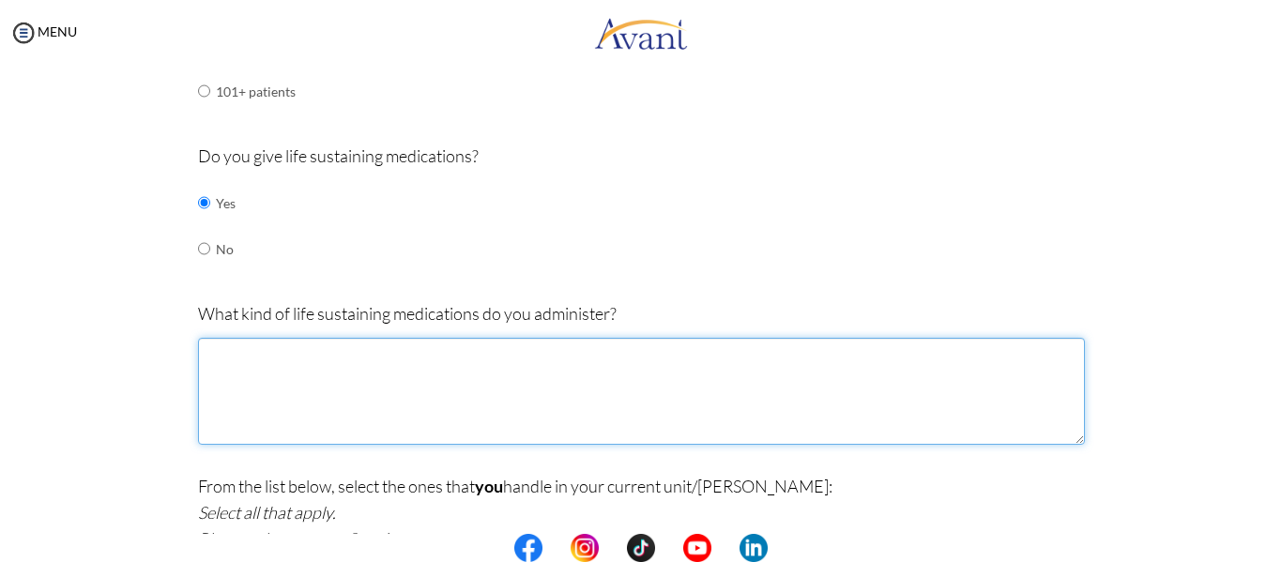
click at [346, 394] on textarea at bounding box center [641, 391] width 887 height 107
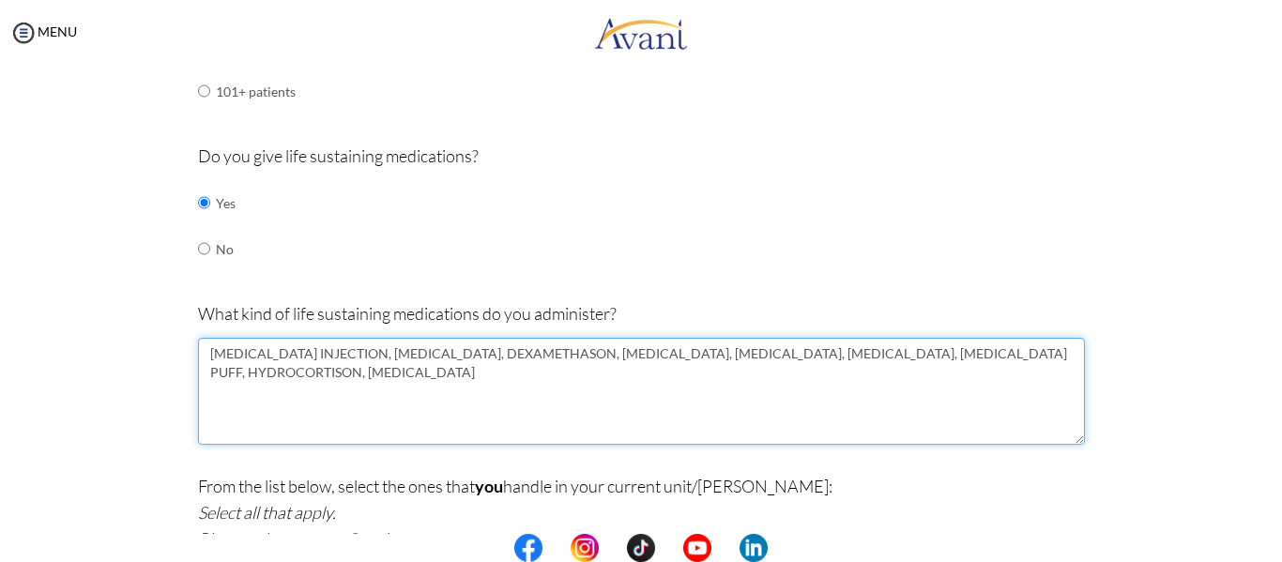
type textarea "[MEDICAL_DATA] INJECTION, [MEDICAL_DATA], DEXAMETHASON, [MEDICAL_DATA], [MEDICA…"
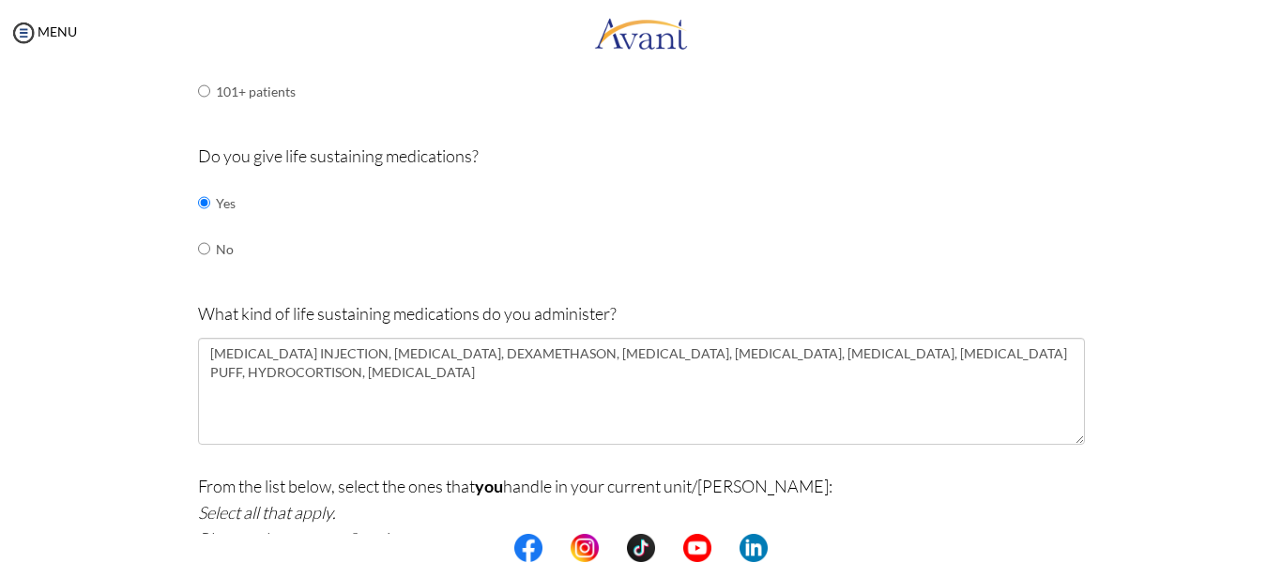
click at [98, 469] on div "Are you currently in school now? Yes No Have you taken the NCLEX-RN exam before…" at bounding box center [641, 169] width 1098 height 2703
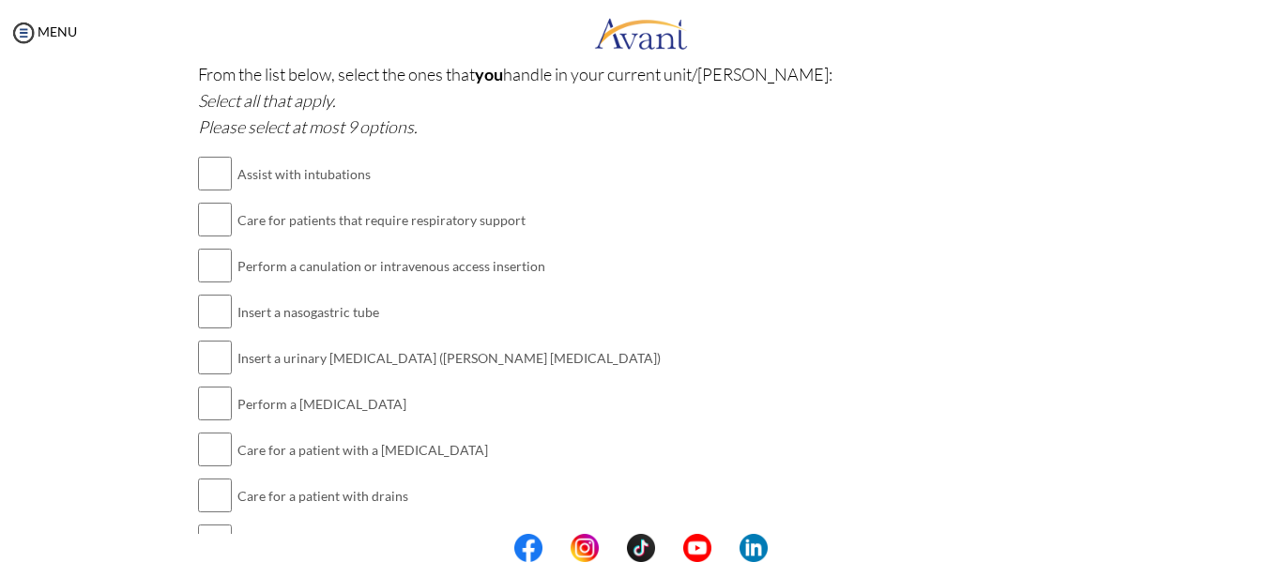
scroll to position [1758, 0]
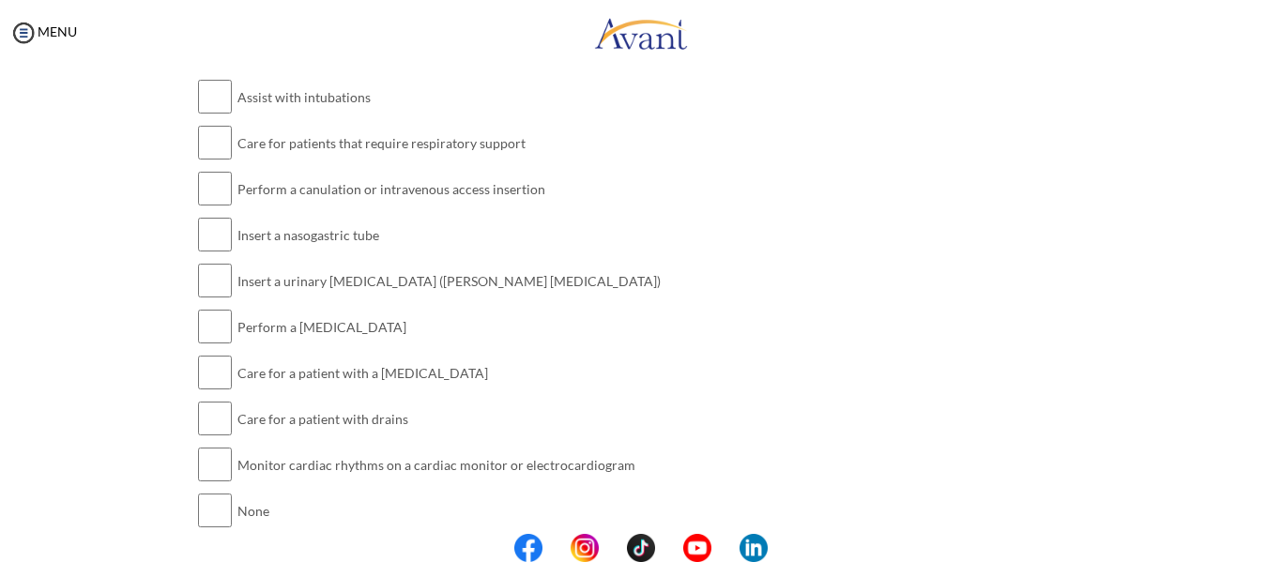
scroll to position [1795, 0]
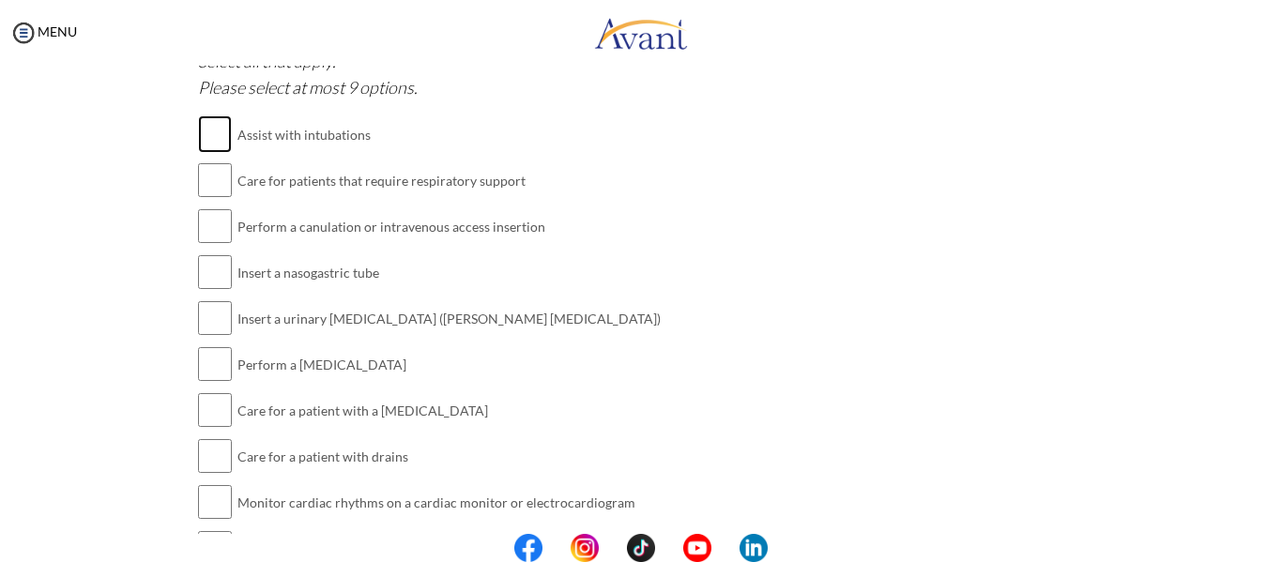
click at [211, 142] on input "checkbox" at bounding box center [215, 134] width 34 height 38
checkbox input "true"
click at [207, 190] on input "checkbox" at bounding box center [215, 180] width 34 height 38
checkbox input "true"
click at [214, 227] on input "checkbox" at bounding box center [215, 226] width 34 height 38
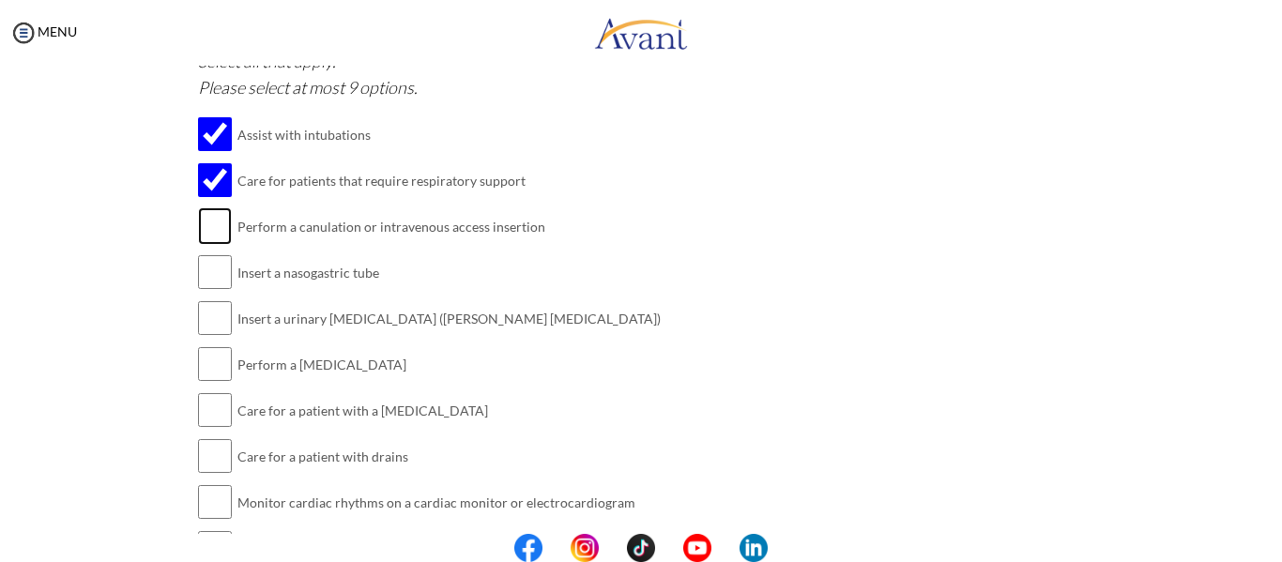
checkbox input "true"
click at [206, 274] on input "checkbox" at bounding box center [215, 272] width 34 height 38
checkbox input "true"
click at [209, 319] on input "checkbox" at bounding box center [215, 318] width 34 height 38
checkbox input "true"
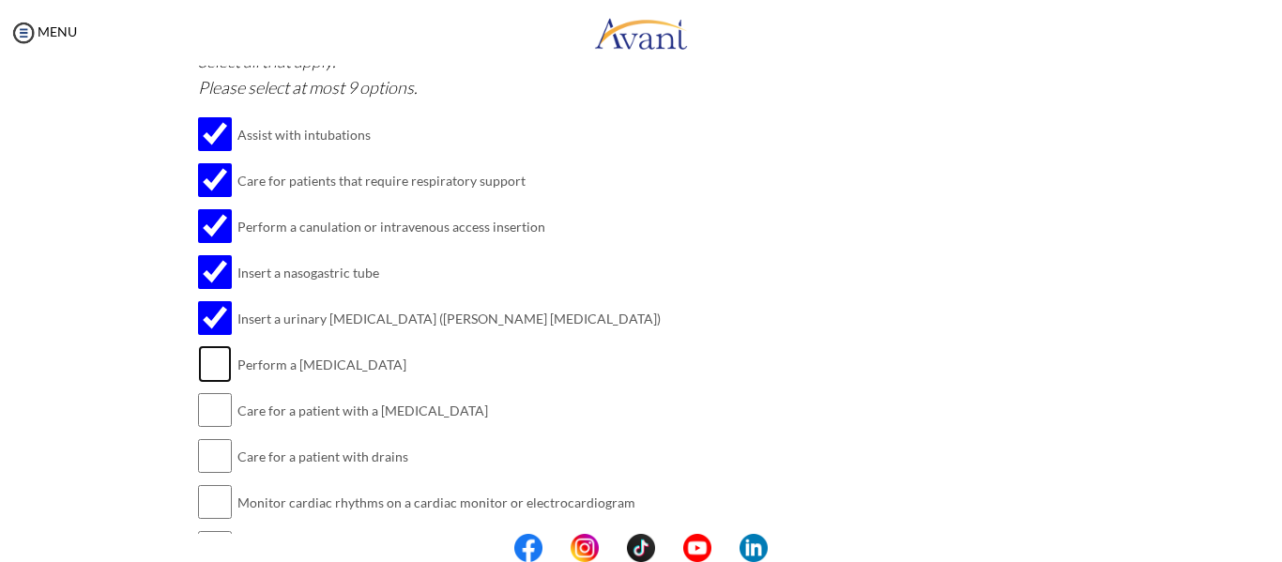
click at [210, 366] on input "checkbox" at bounding box center [215, 364] width 34 height 38
checkbox input "true"
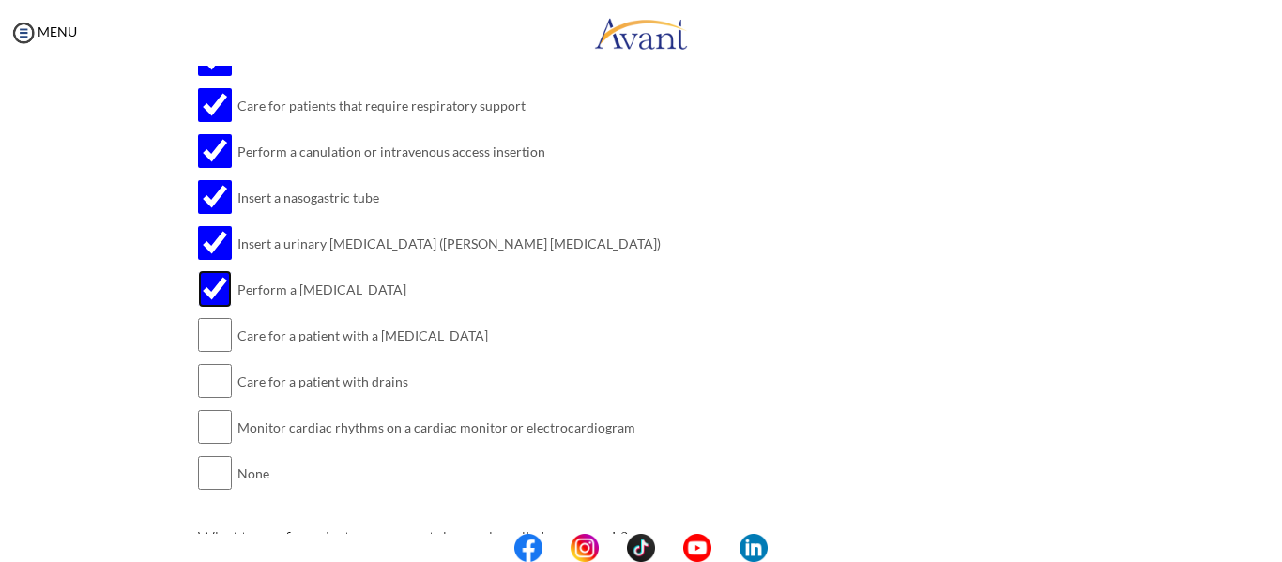
scroll to position [1908, 0]
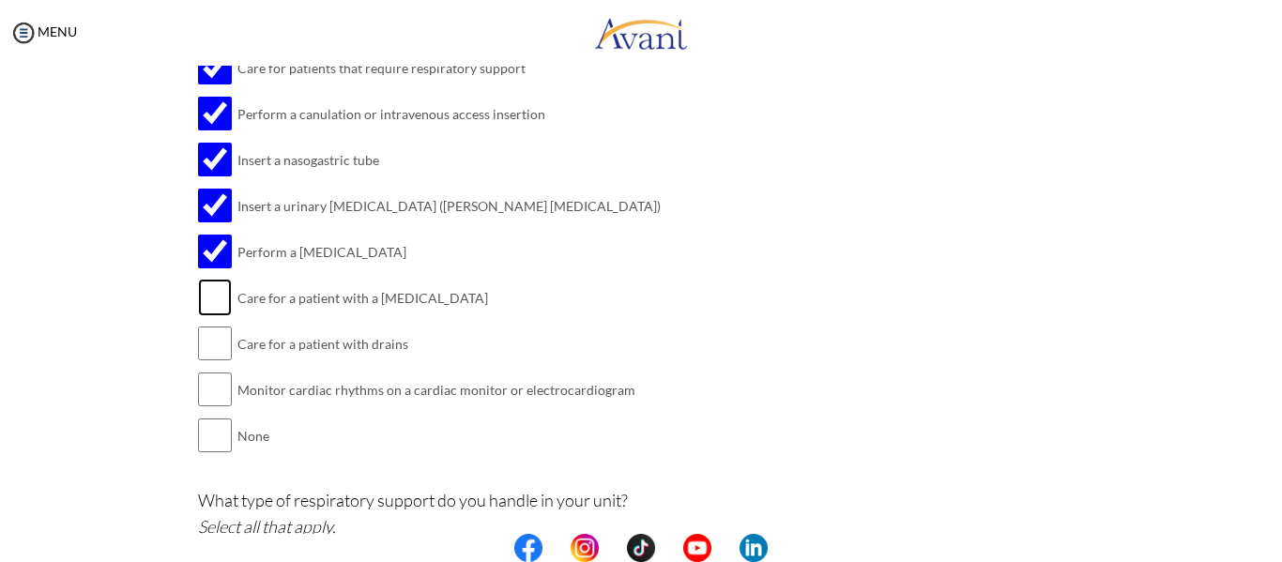
click at [209, 295] on input "checkbox" at bounding box center [215, 298] width 34 height 38
checkbox input "true"
click at [208, 344] on input "checkbox" at bounding box center [215, 344] width 34 height 38
checkbox input "true"
click at [205, 386] on input "checkbox" at bounding box center [215, 390] width 34 height 38
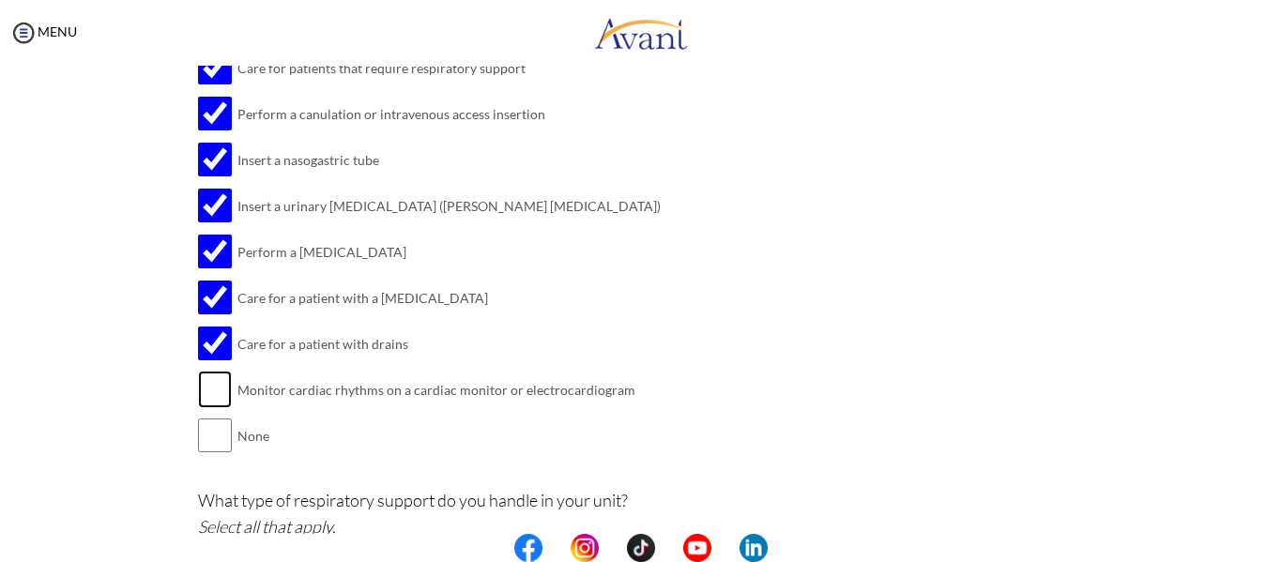
checkbox input "true"
click at [877, 313] on div "From the list below, select the ones that you handle in your current unit/[PERS…" at bounding box center [641, 193] width 887 height 569
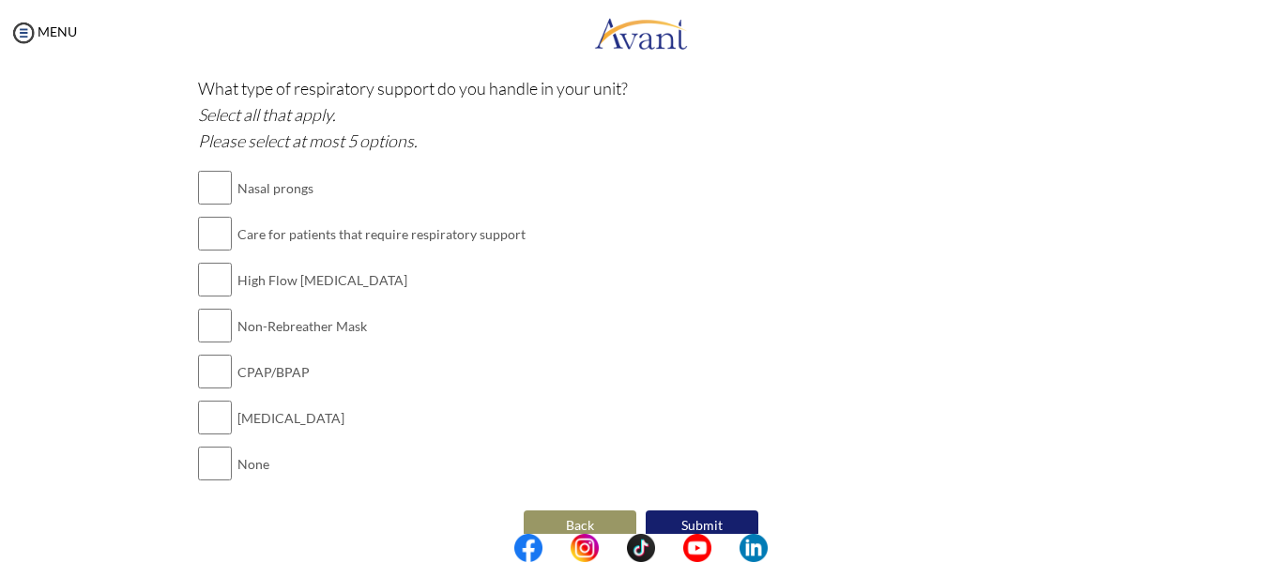
scroll to position [2321, 0]
click at [206, 177] on input "checkbox" at bounding box center [215, 187] width 34 height 38
checkbox input "true"
click at [212, 232] on input "checkbox" at bounding box center [215, 233] width 34 height 38
checkbox input "true"
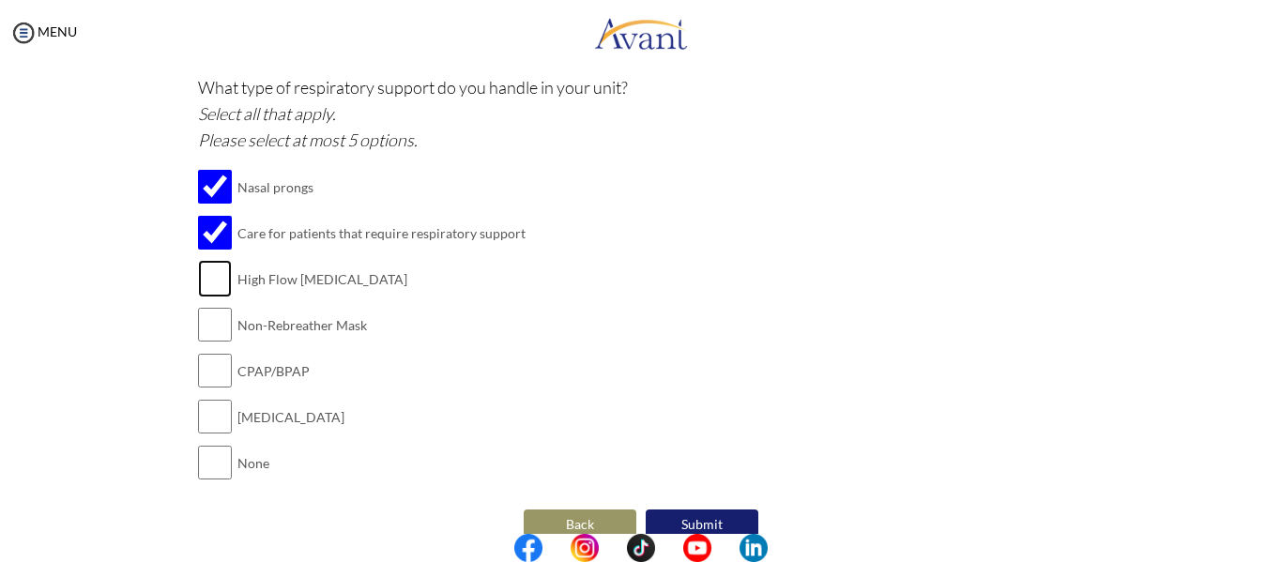
click at [199, 281] on input "checkbox" at bounding box center [215, 279] width 34 height 38
checkbox input "true"
click at [205, 326] on input "checkbox" at bounding box center [215, 325] width 34 height 38
checkbox input "true"
click at [208, 366] on input "checkbox" at bounding box center [215, 371] width 34 height 38
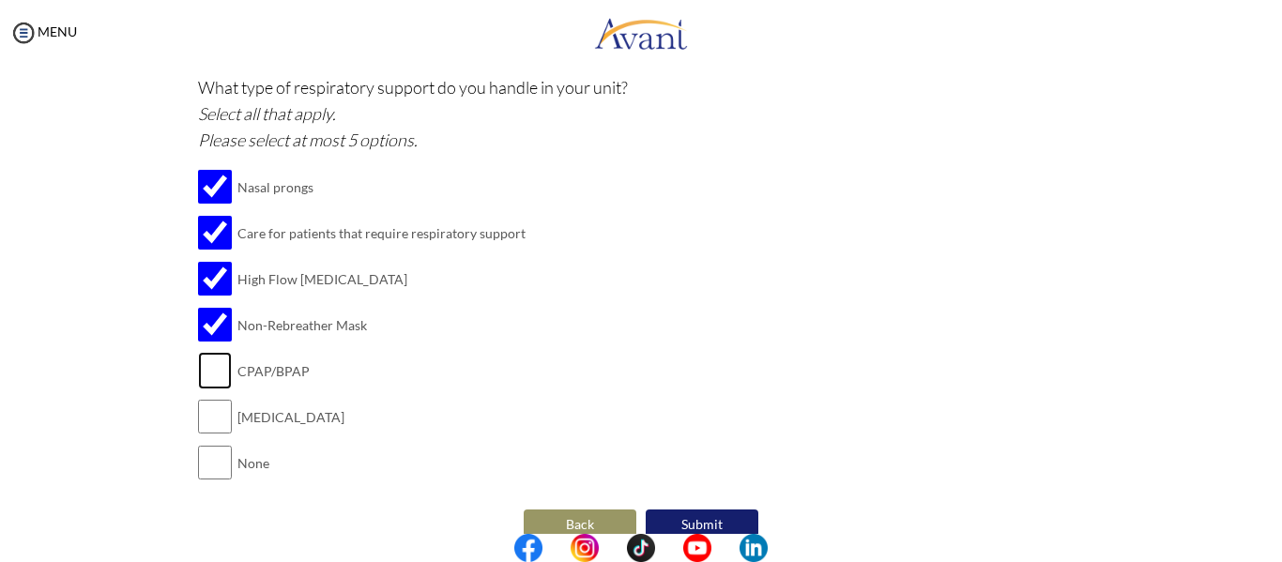
checkbox input "true"
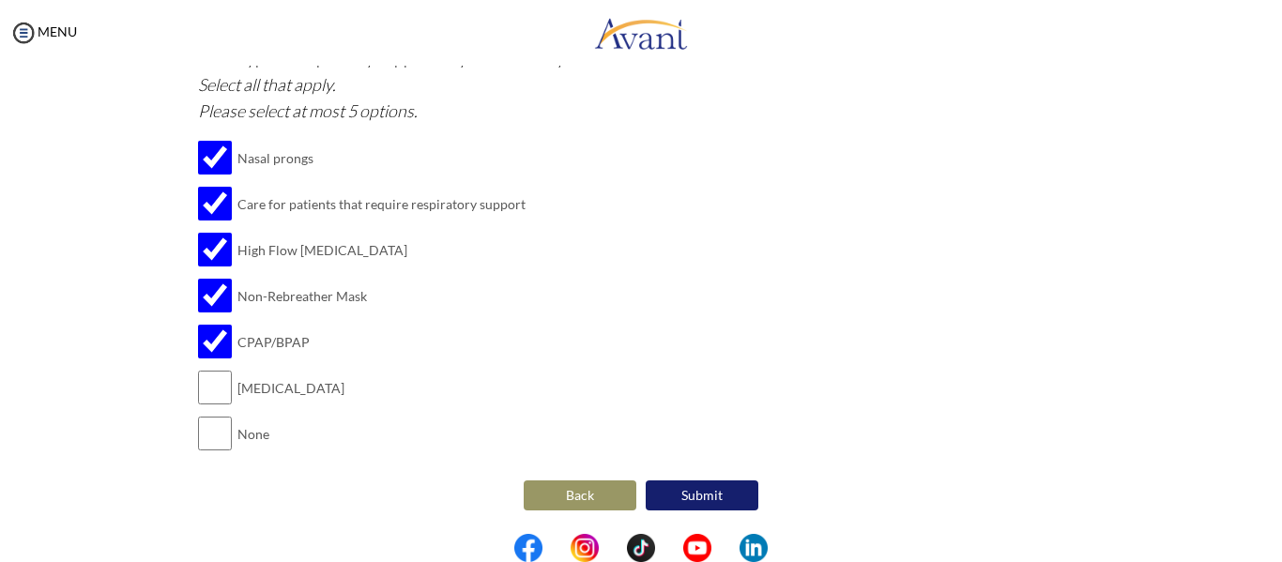
click at [707, 496] on button "Submit" at bounding box center [702, 496] width 113 height 30
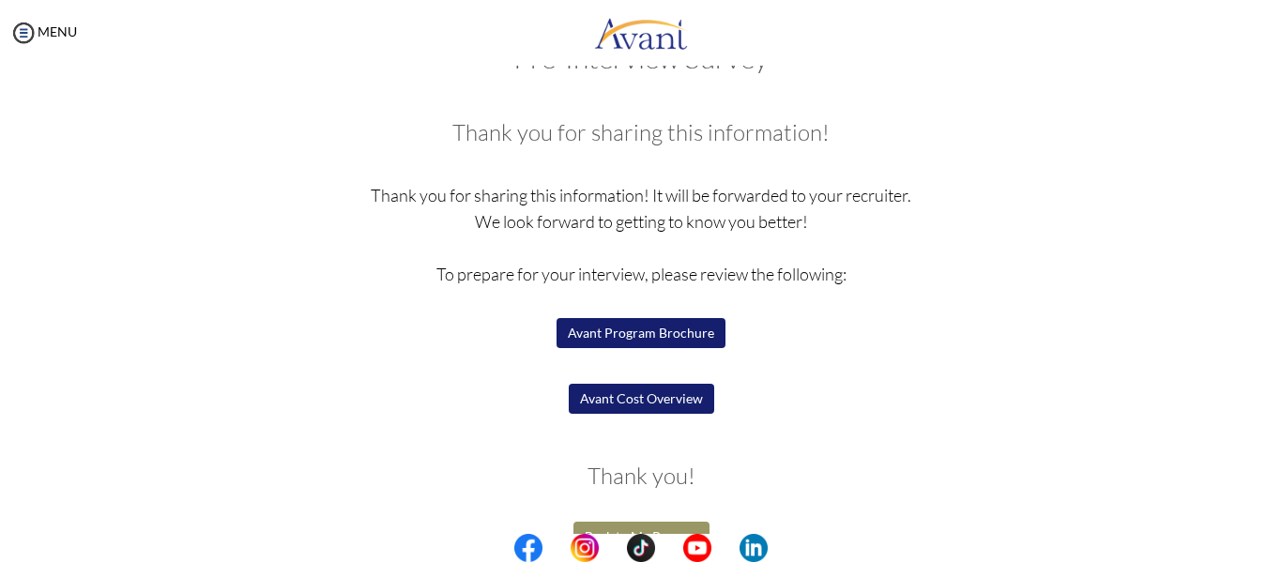
scroll to position [102, 0]
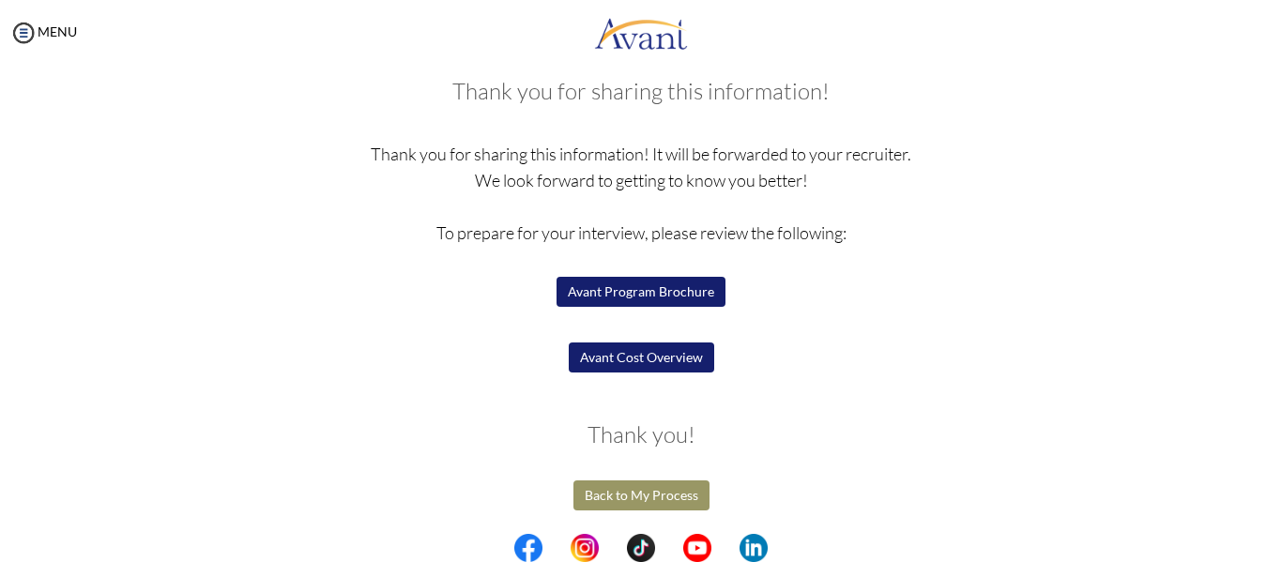
click at [638, 505] on button "Back to My Process" at bounding box center [641, 496] width 136 height 30
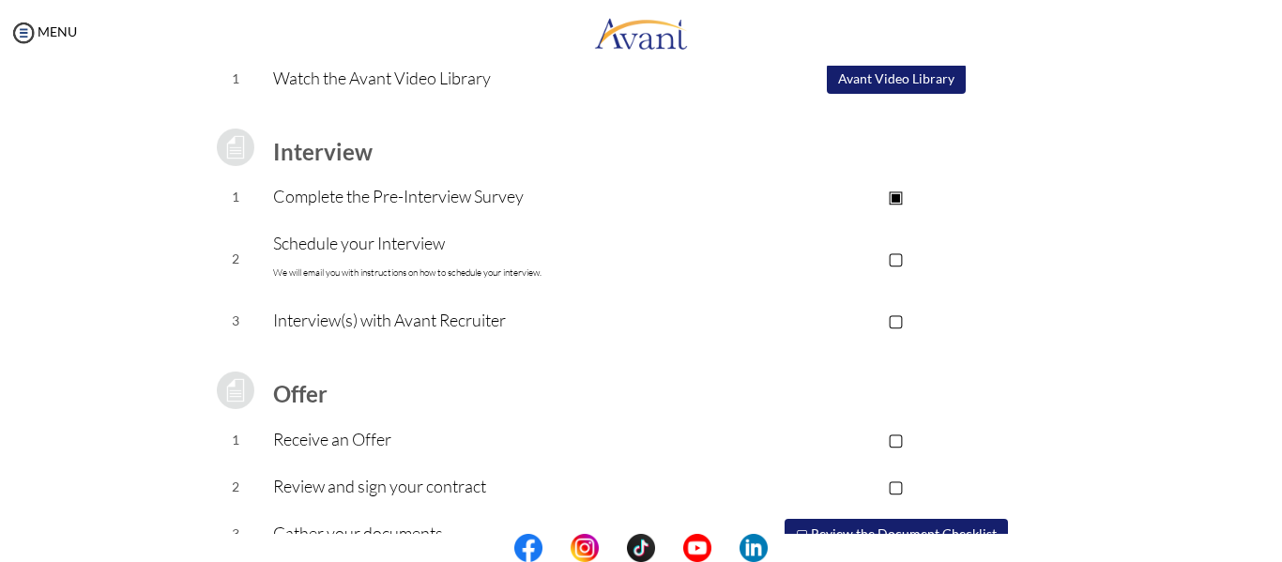
scroll to position [208, 0]
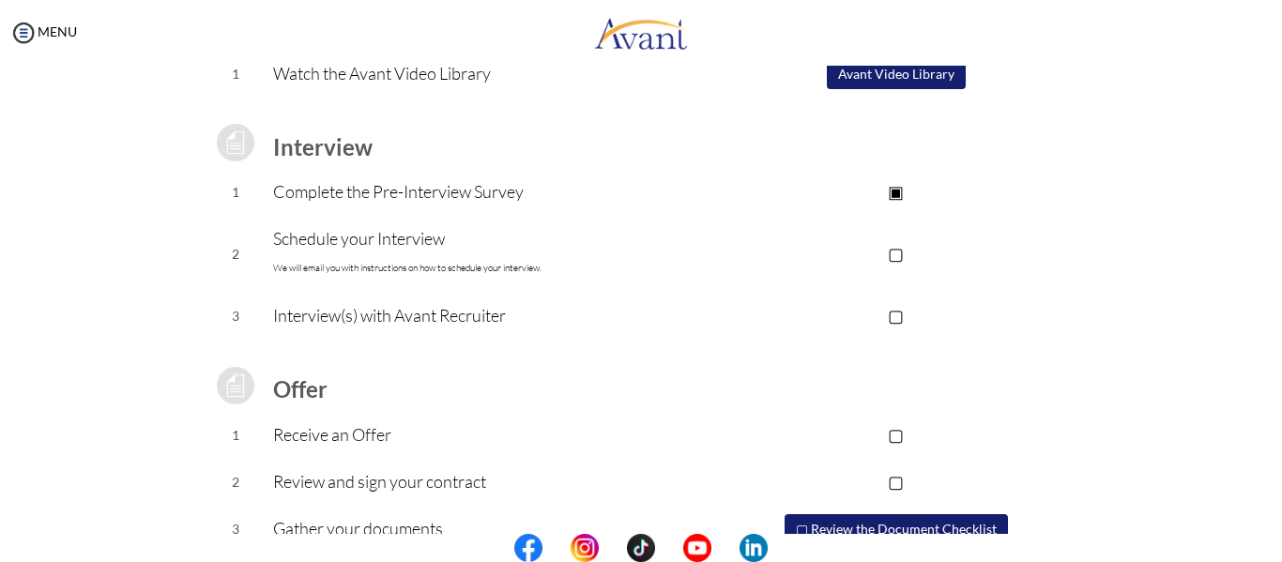
click at [892, 250] on p "▢" at bounding box center [896, 253] width 376 height 26
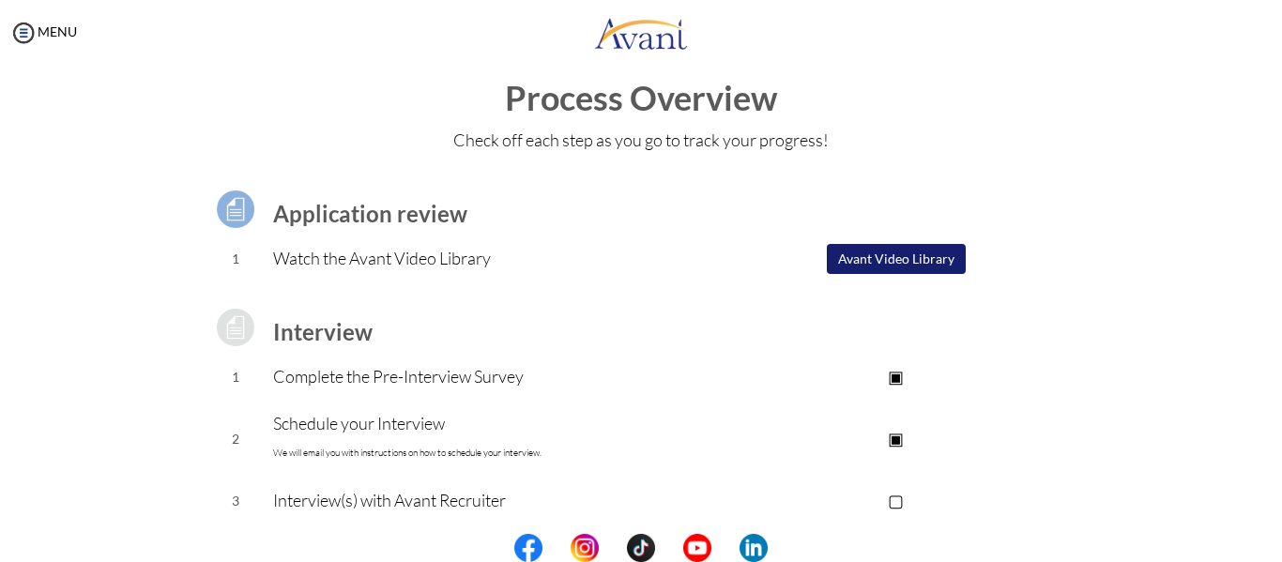
scroll to position [0, 0]
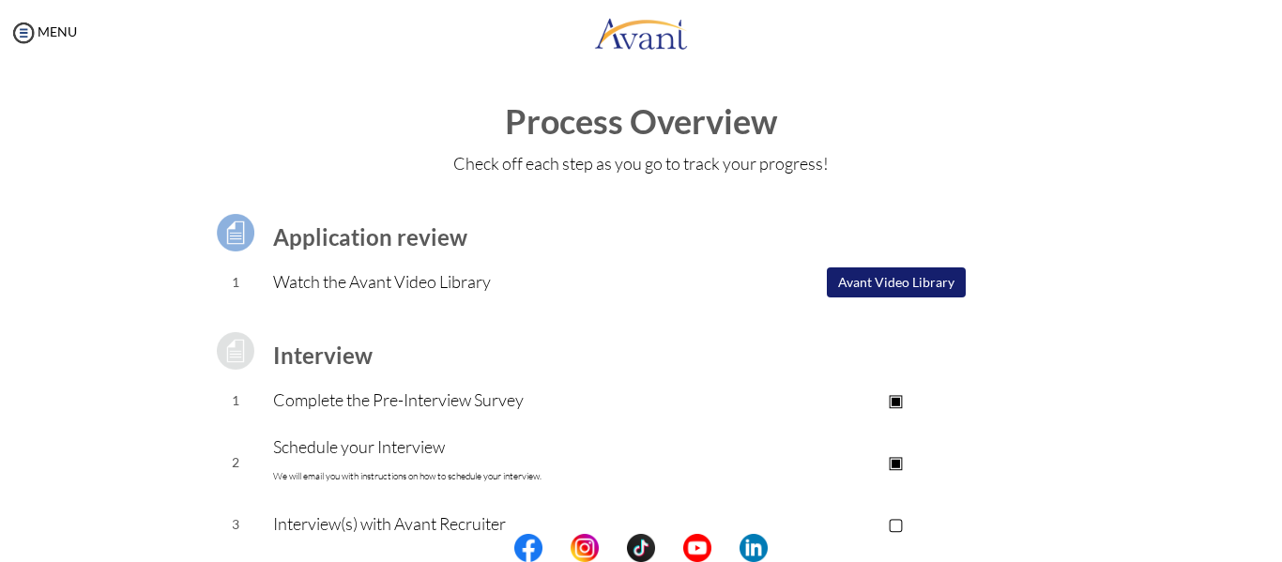
click at [882, 283] on button "Avant Video Library" at bounding box center [896, 282] width 139 height 30
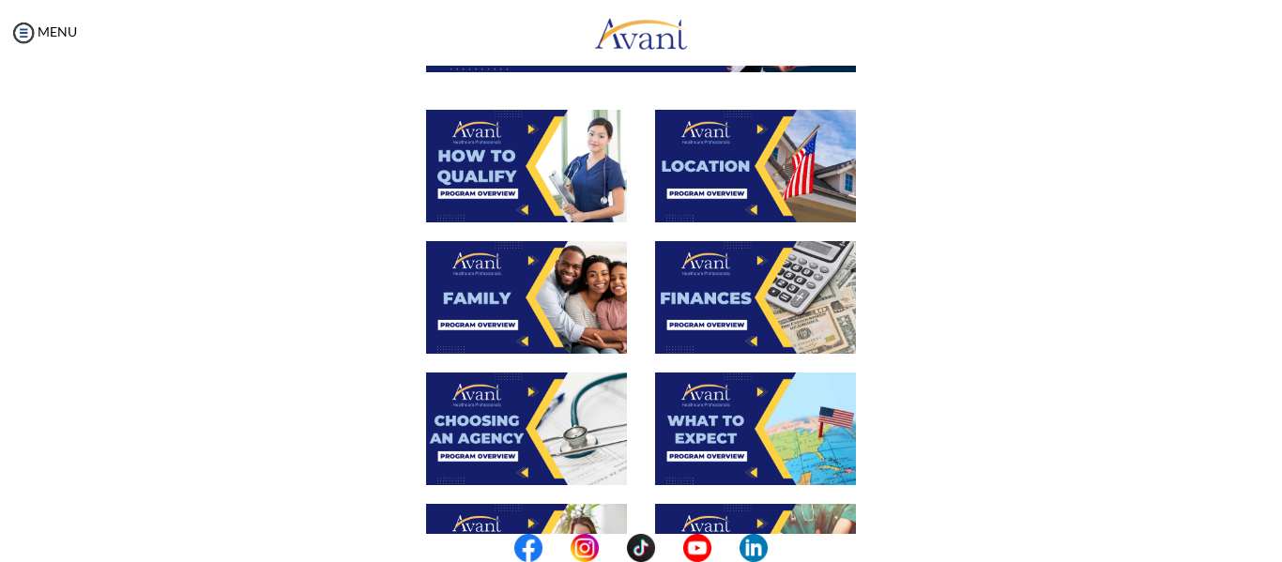
scroll to position [337, 0]
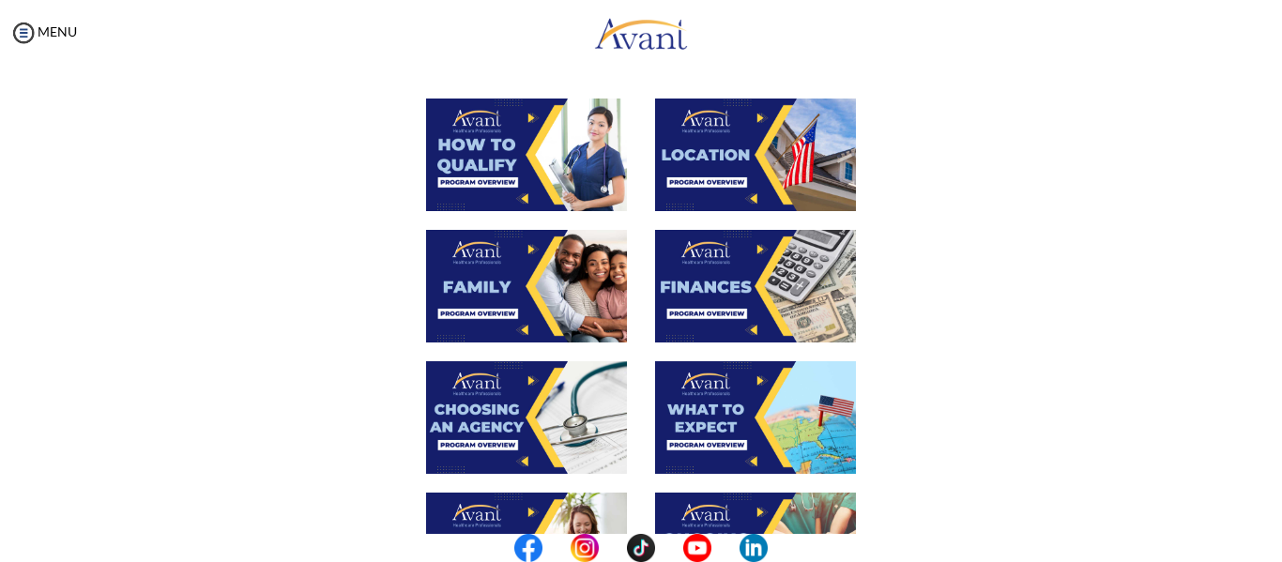
click at [949, 422] on div at bounding box center [641, 426] width 915 height 131
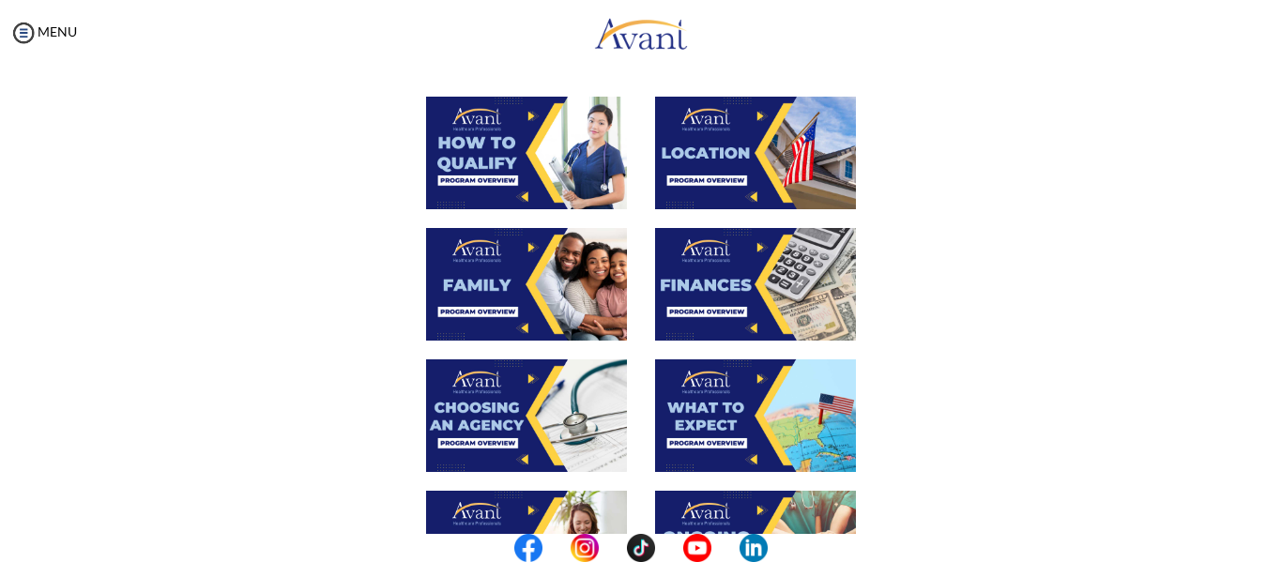
click at [501, 159] on img at bounding box center [526, 153] width 201 height 113
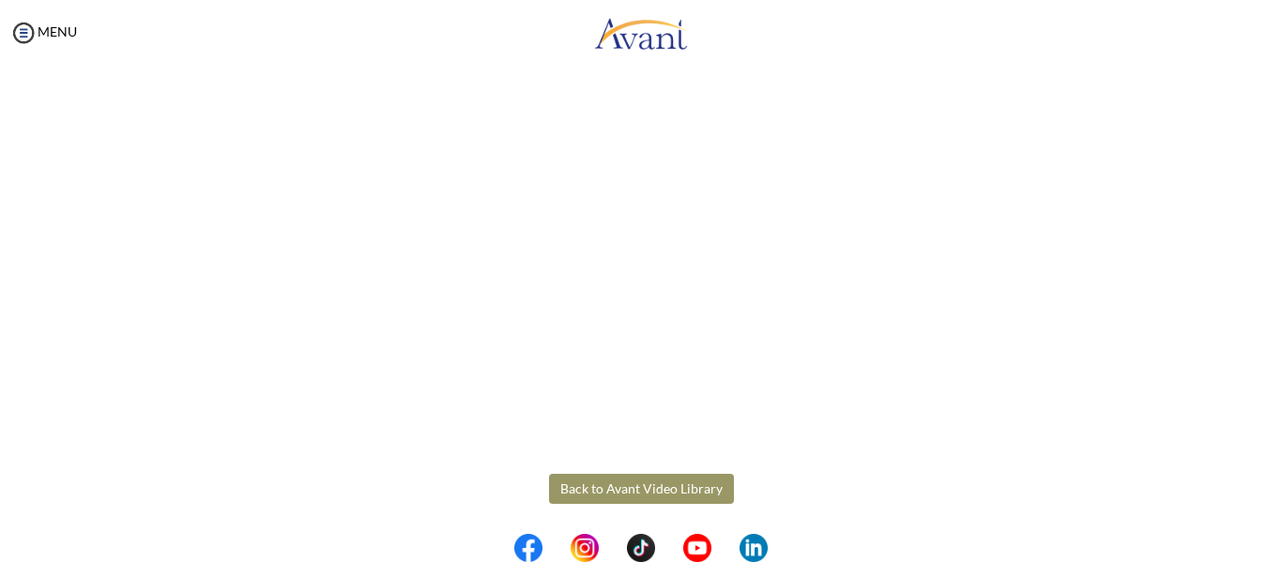
scroll to position [361, 0]
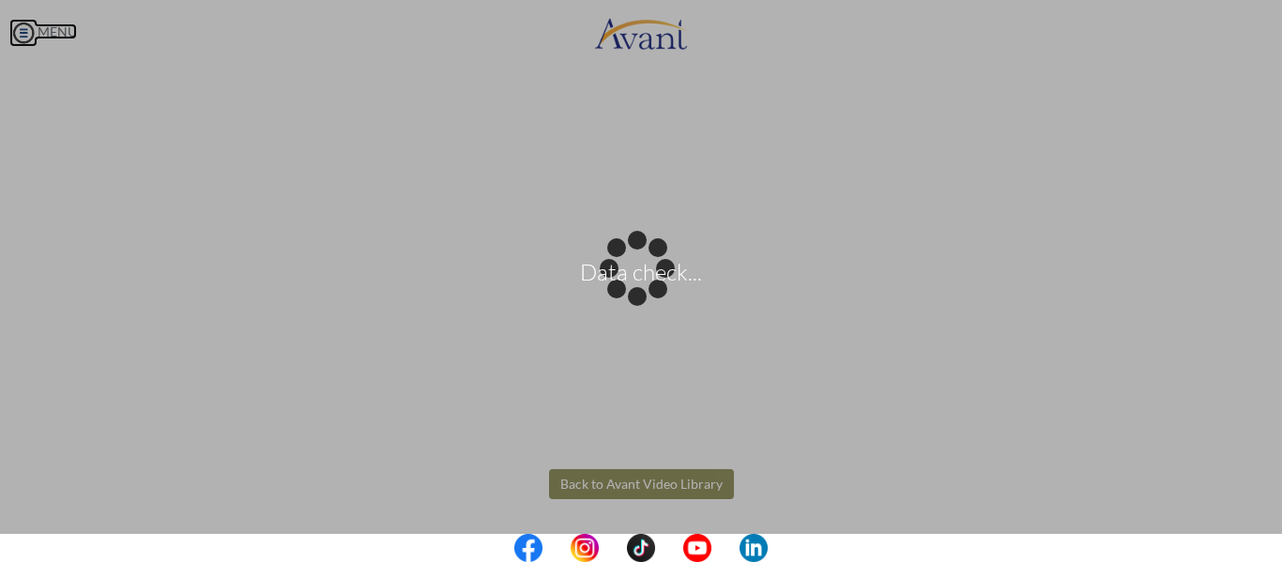
click at [54, 28] on body "Data check... Maintenance break. Please come back in 2 hours. MENU My Status Wh…" at bounding box center [641, 281] width 1282 height 562
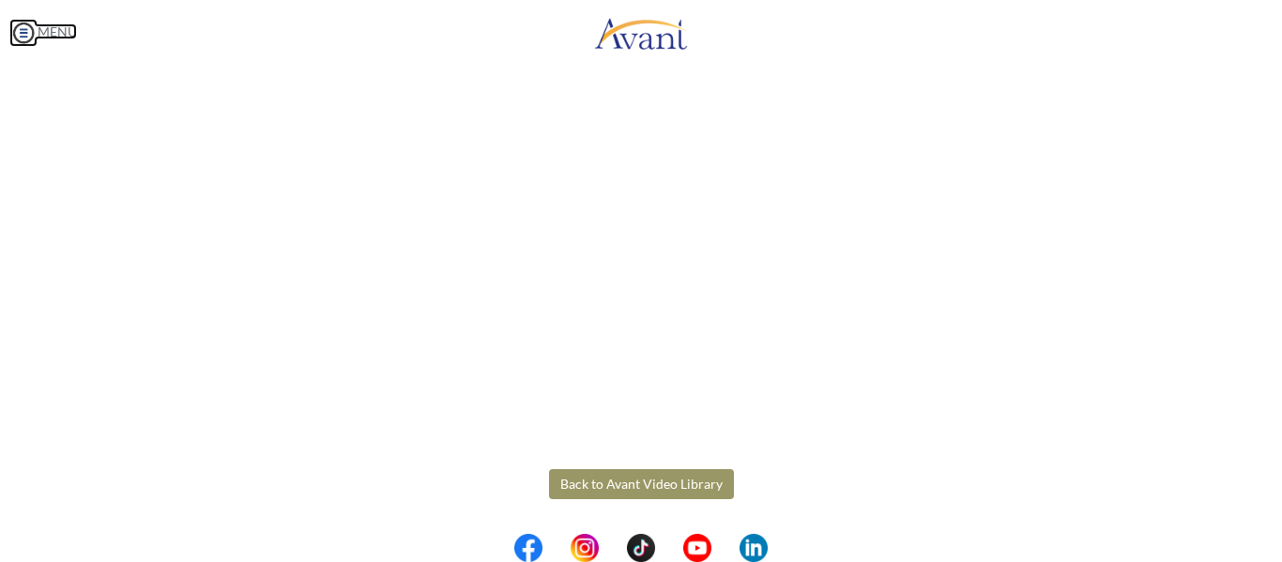
click at [54, 28] on link "MENU" at bounding box center [43, 31] width 68 height 16
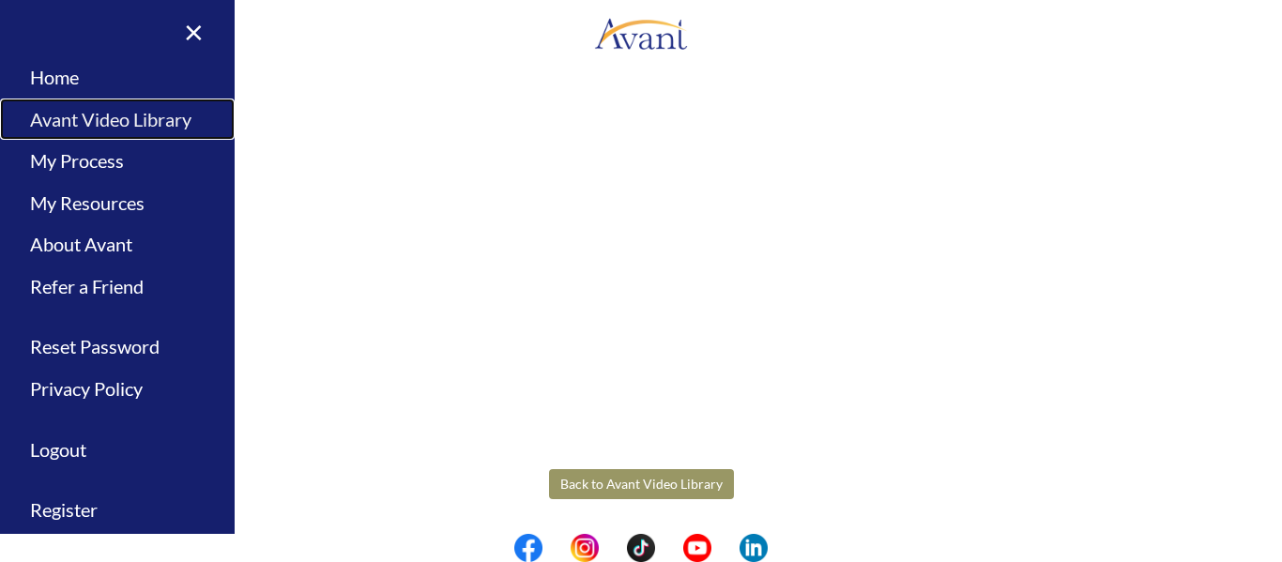
click at [89, 118] on link "Avant Video Library" at bounding box center [117, 120] width 235 height 42
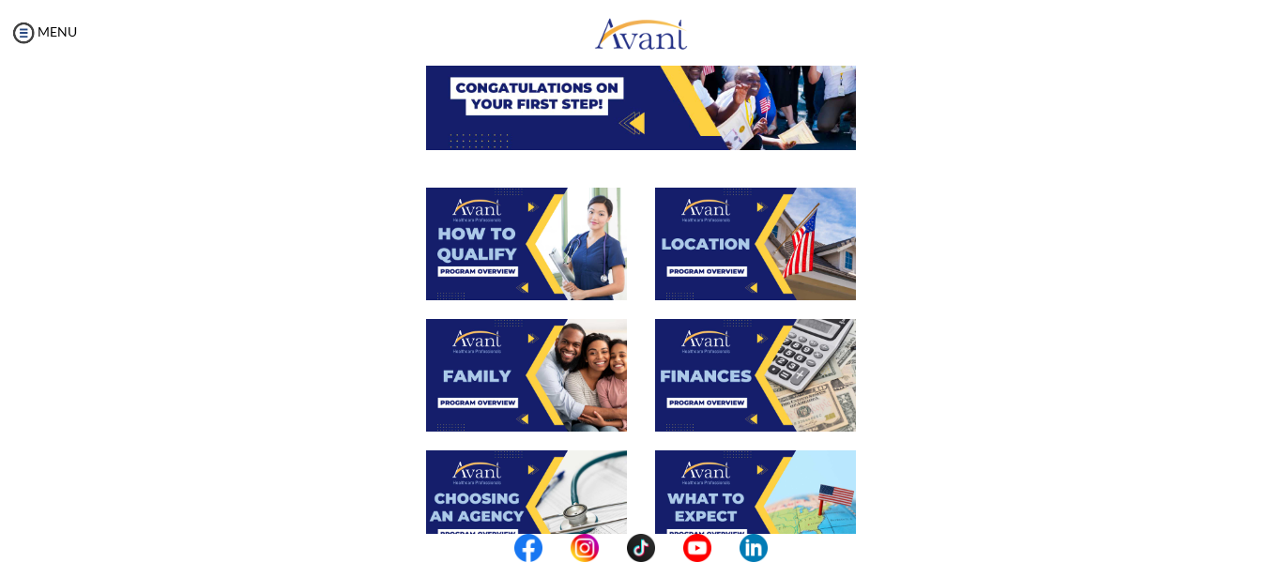
scroll to position [252, 0]
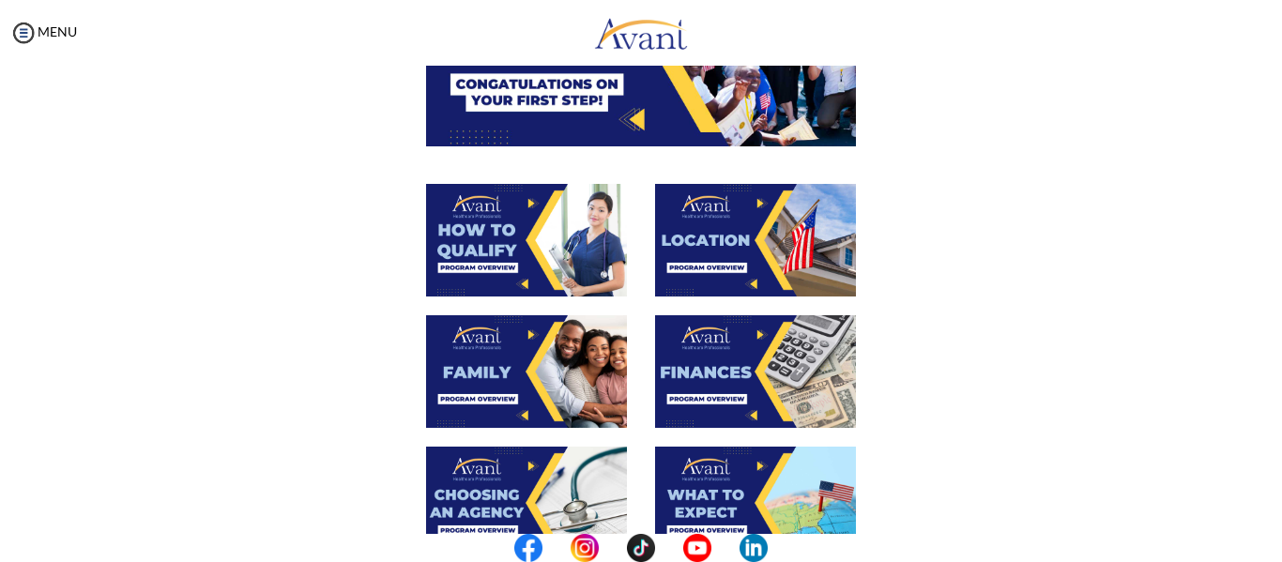
click at [744, 245] on img at bounding box center [755, 240] width 201 height 113
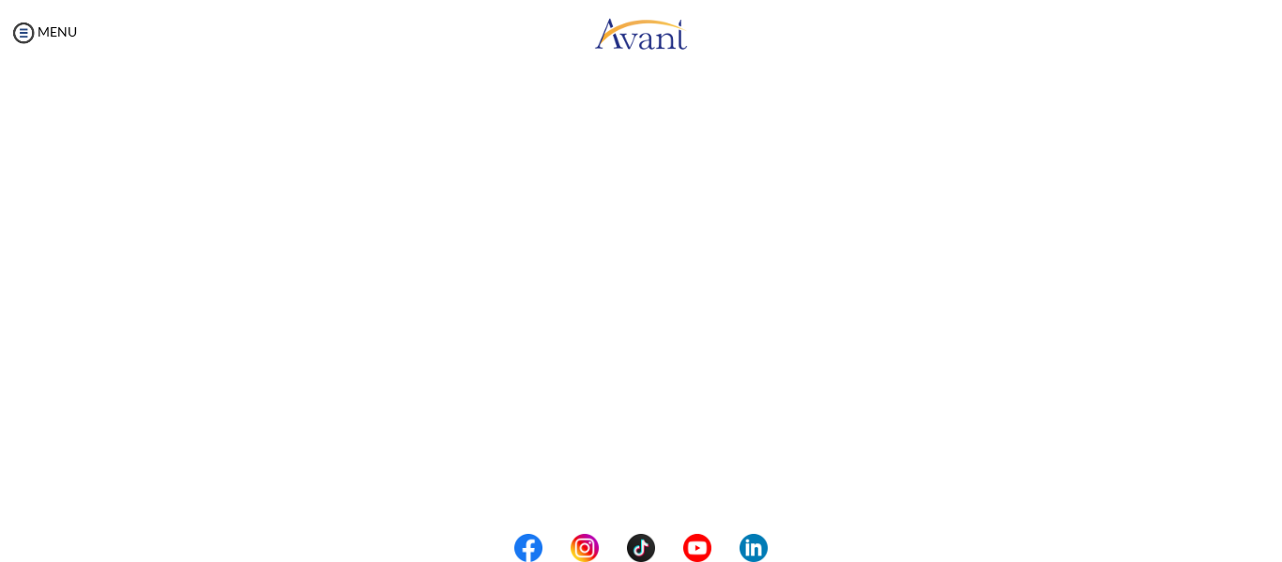
scroll to position [261, 0]
click at [29, 37] on body "Maintenance break. Please come back in 2 hours. MENU My Status What is the next…" at bounding box center [641, 281] width 1282 height 562
click at [23, 33] on img at bounding box center [23, 33] width 28 height 28
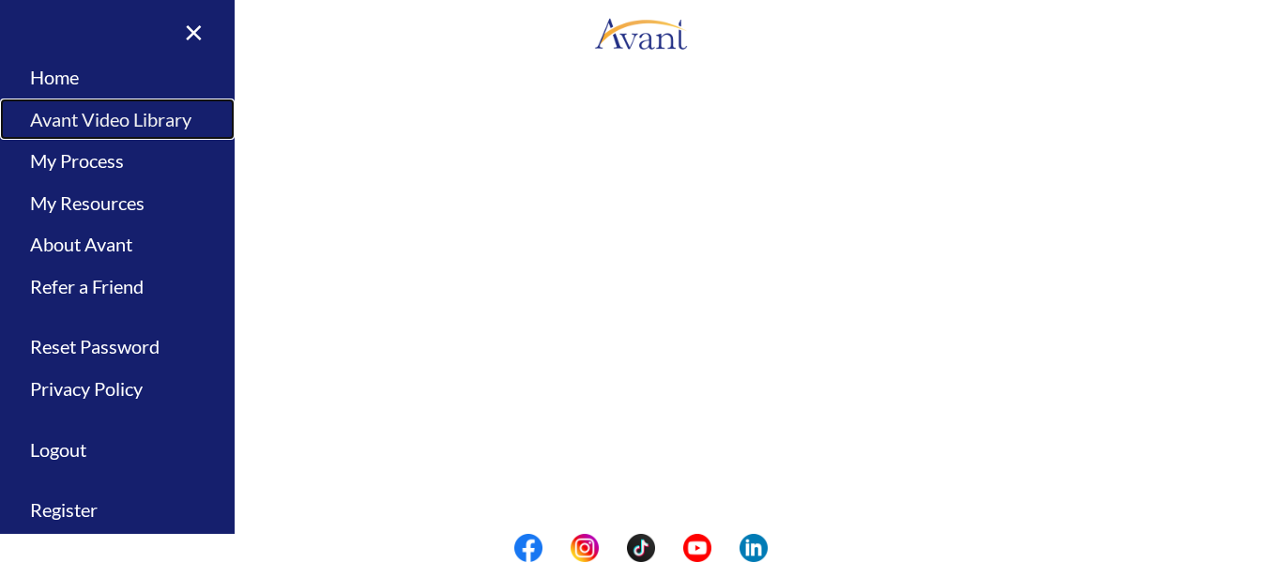
click at [75, 115] on link "Avant Video Library" at bounding box center [117, 120] width 235 height 42
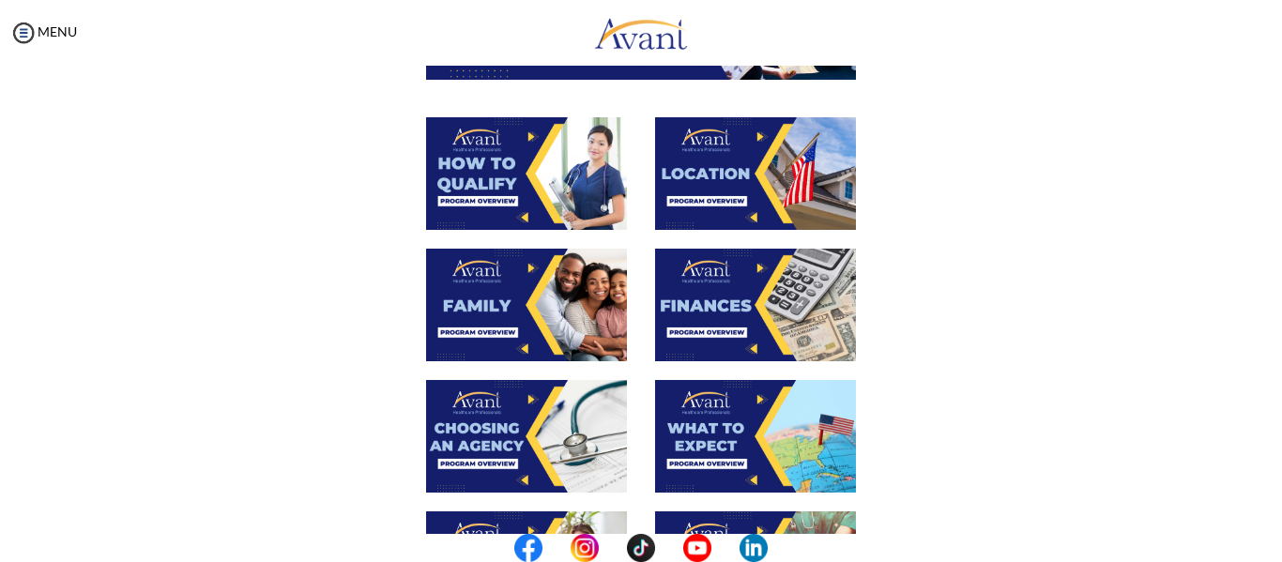
scroll to position [326, 0]
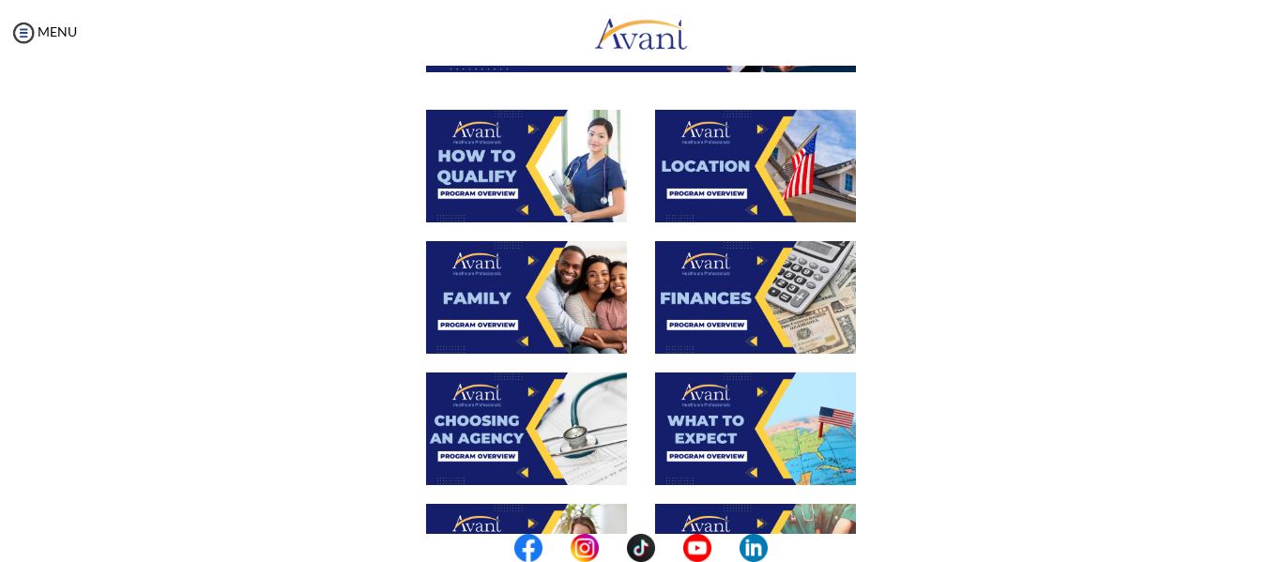
click at [469, 293] on img at bounding box center [526, 297] width 201 height 113
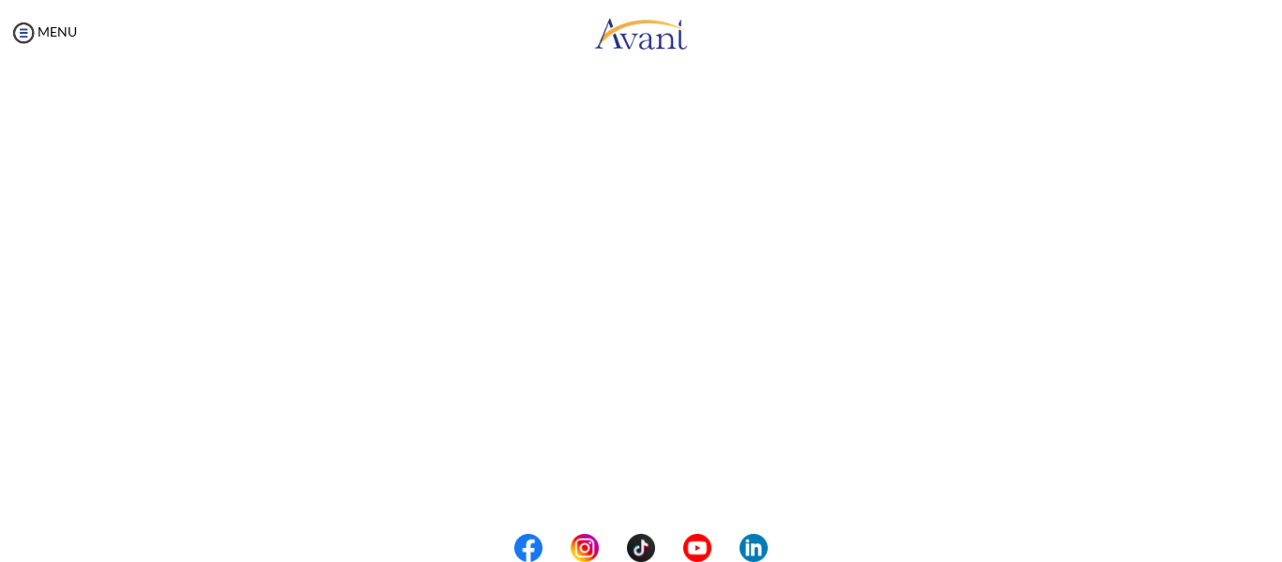
scroll to position [338, 0]
click at [23, 31] on body "Maintenance break. Please come back in 2 hours. MENU My Status What is the next…" at bounding box center [641, 281] width 1282 height 562
click at [23, 31] on img at bounding box center [23, 33] width 28 height 28
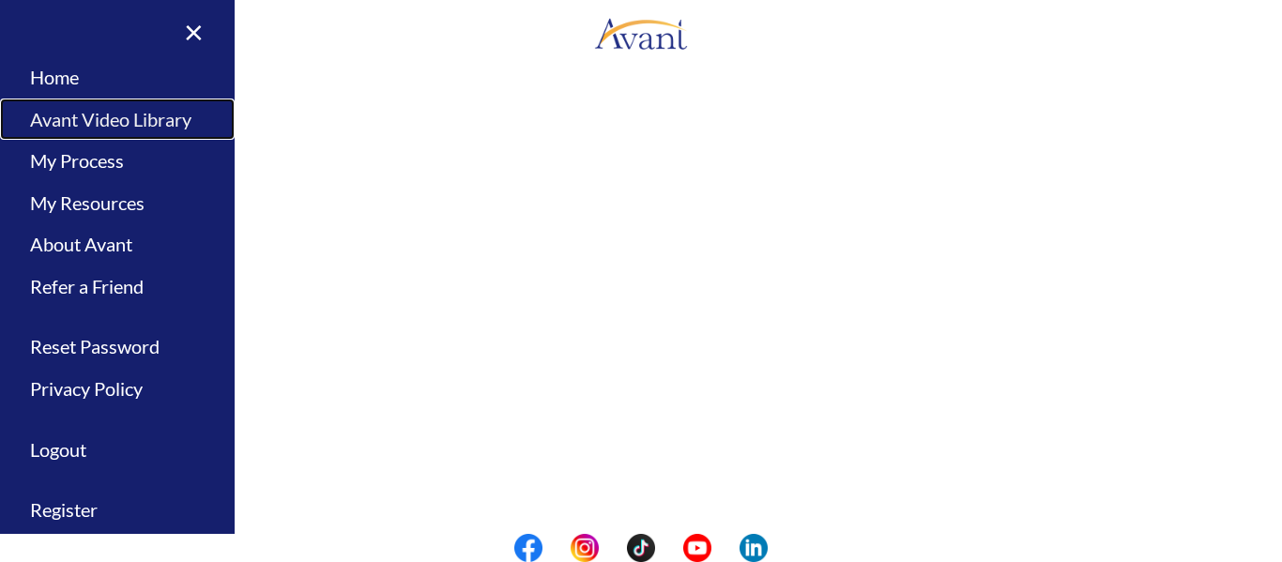
click at [82, 123] on link "Avant Video Library" at bounding box center [117, 120] width 235 height 42
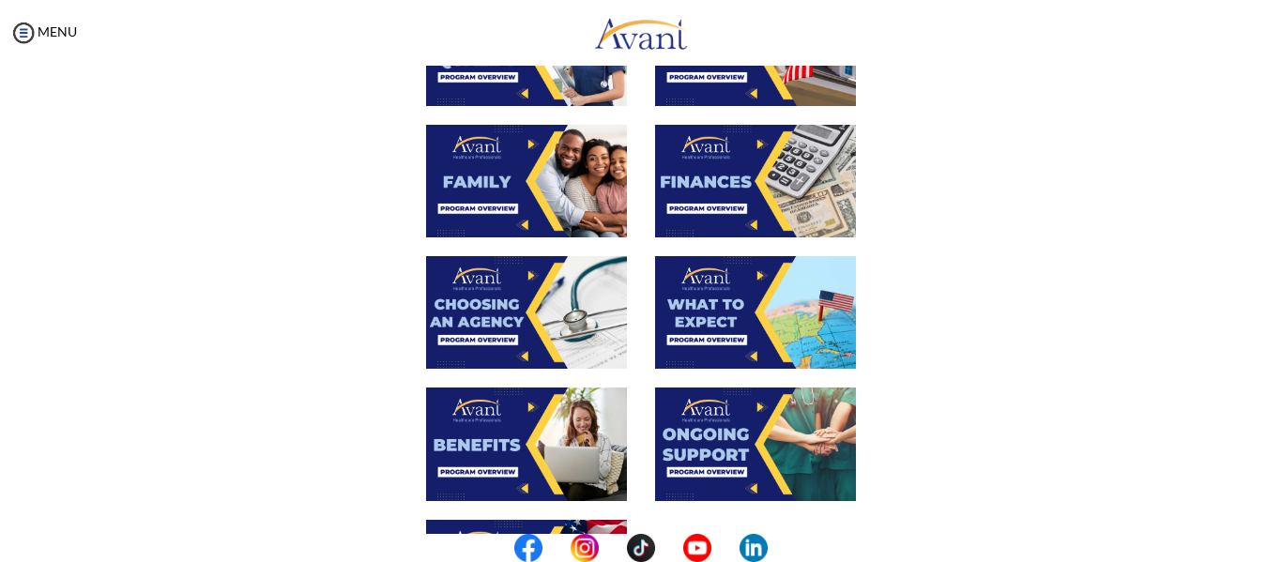
scroll to position [444, 0]
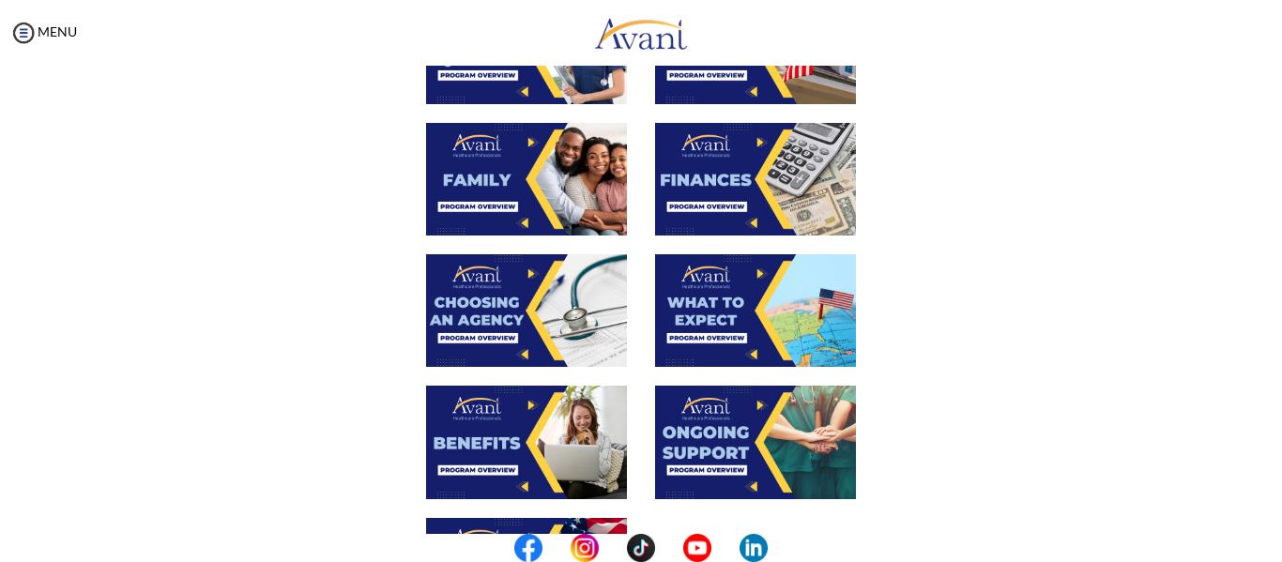
click at [711, 205] on img at bounding box center [755, 179] width 201 height 113
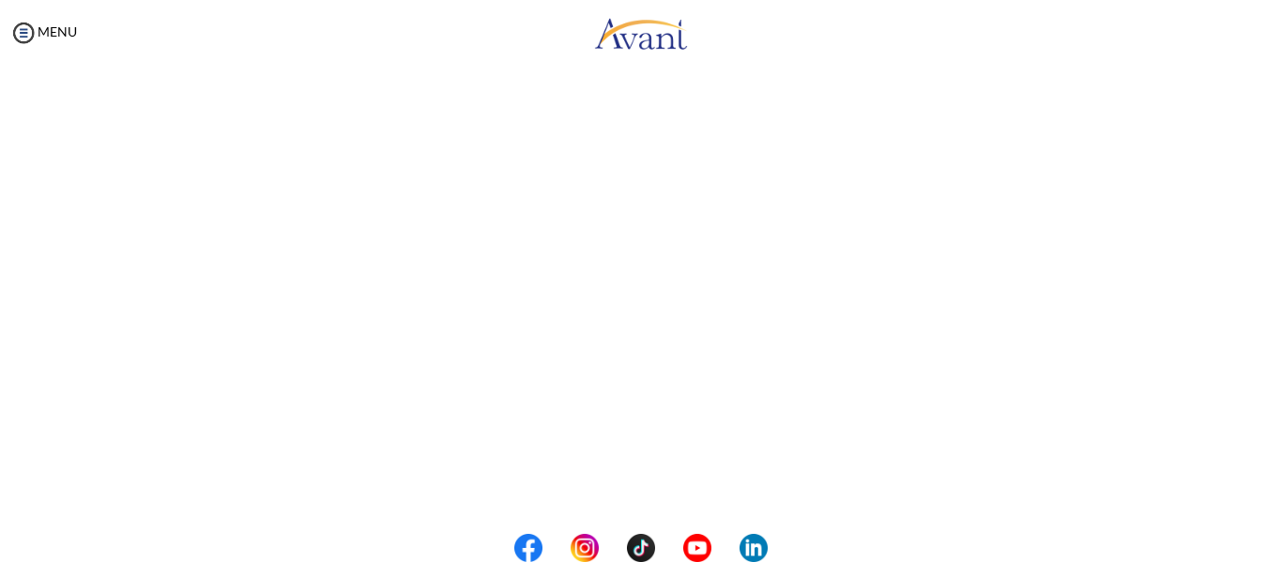
scroll to position [230, 0]
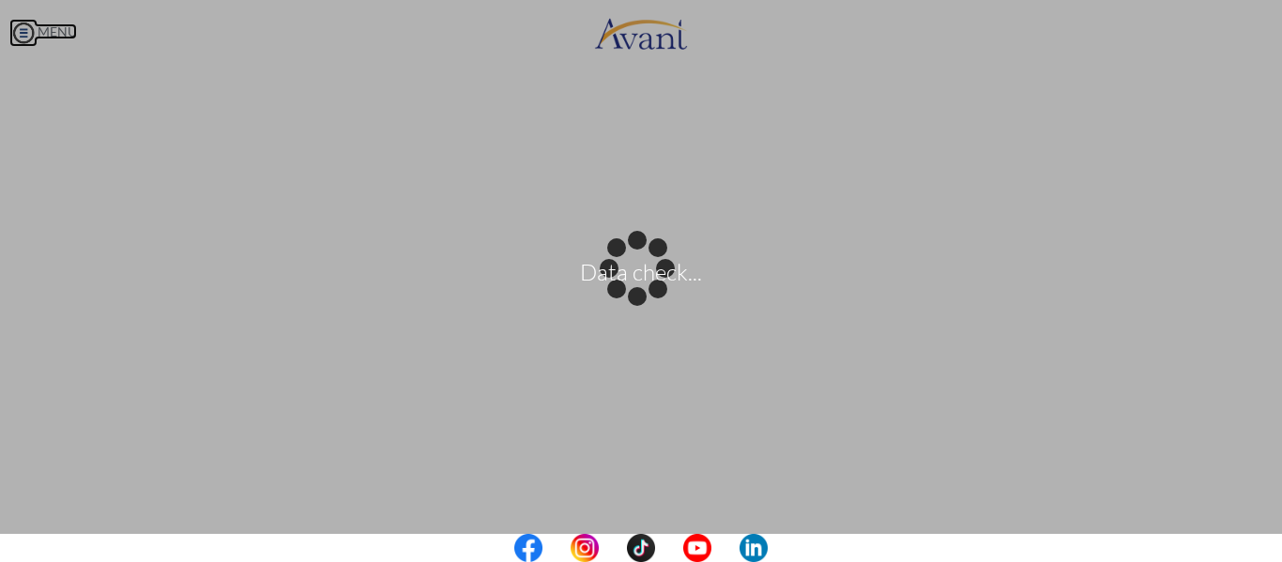
click at [30, 30] on body "Data check... Maintenance break. Please come back in 2 hours. MENU My Status Wh…" at bounding box center [641, 281] width 1282 height 562
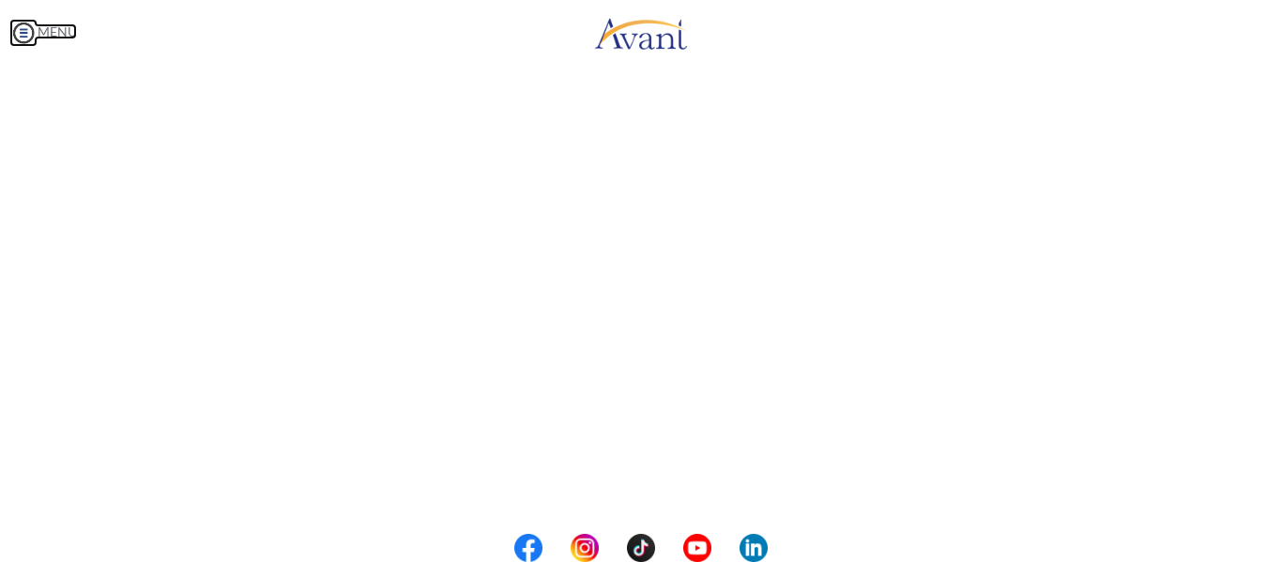
click at [17, 25] on img at bounding box center [23, 33] width 28 height 28
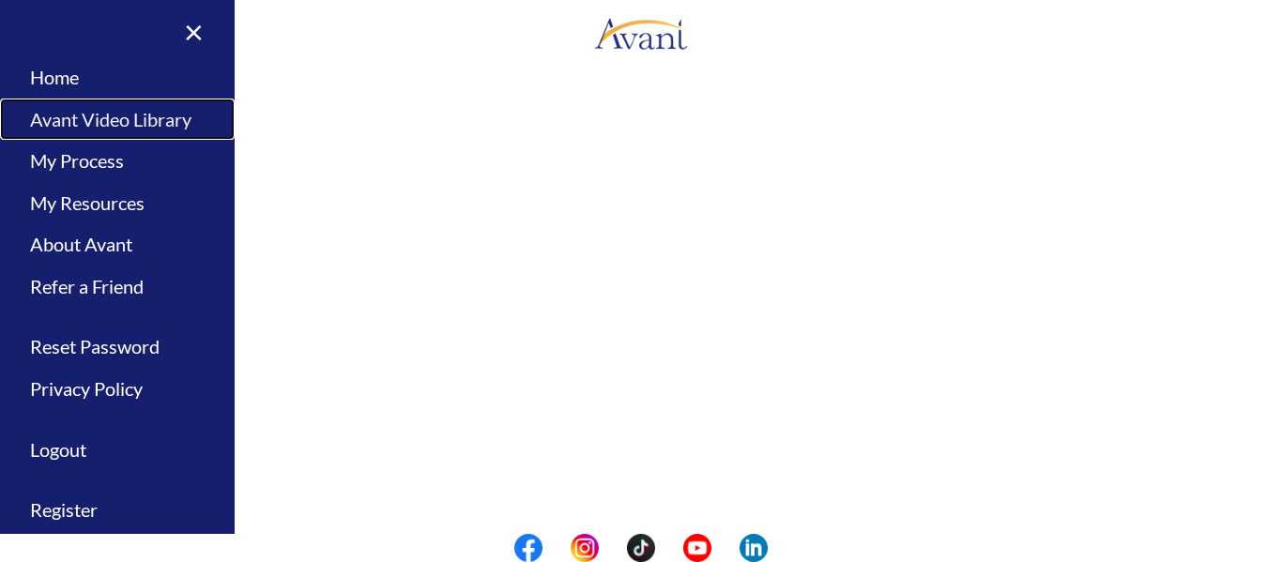
click at [69, 115] on link "Avant Video Library" at bounding box center [117, 120] width 235 height 42
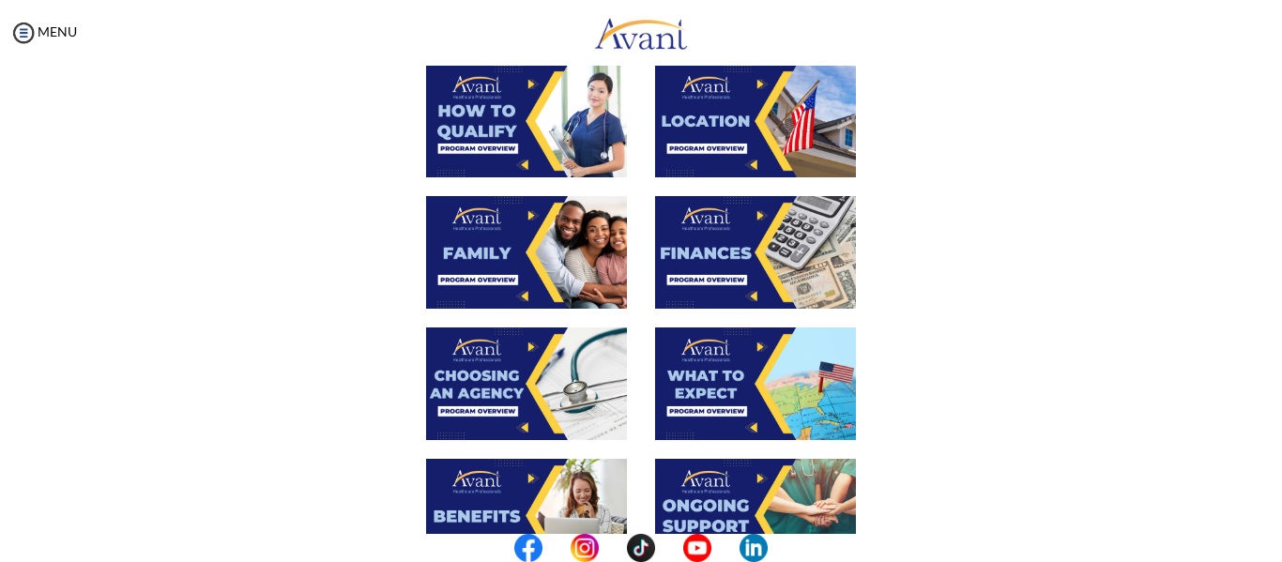
scroll to position [407, 0]
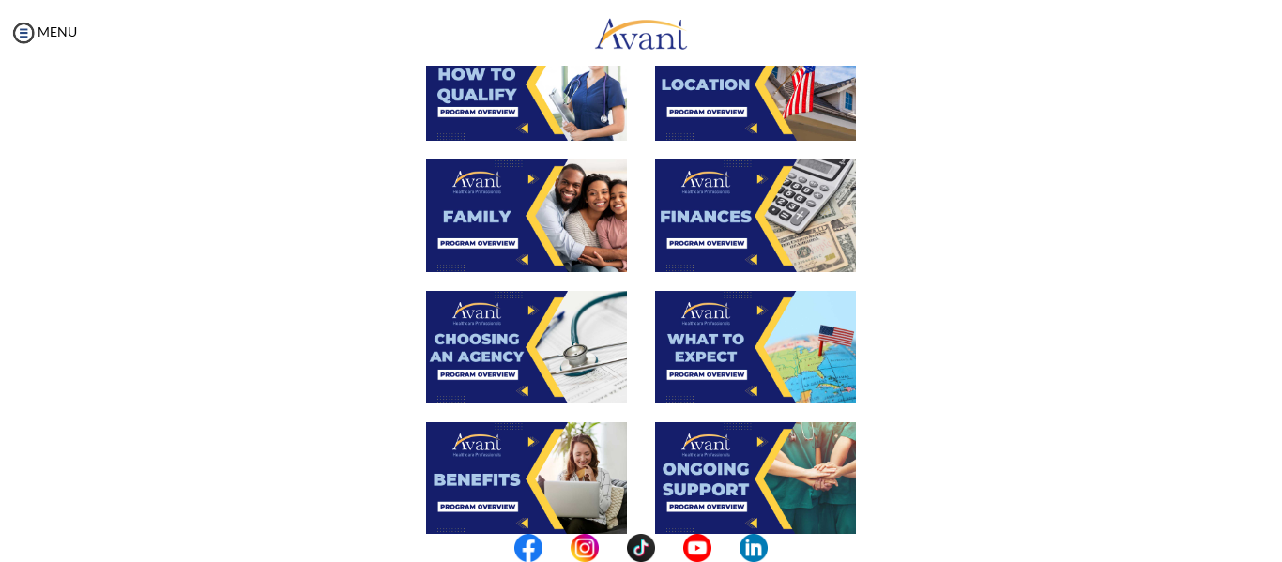
click at [481, 348] on img at bounding box center [526, 347] width 201 height 113
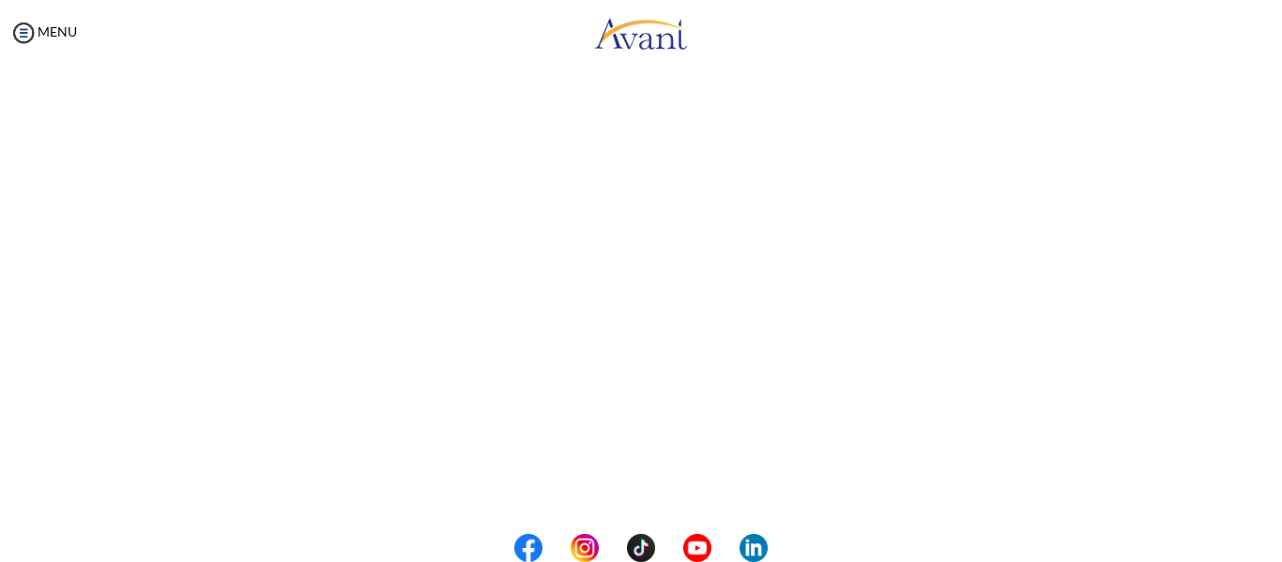
scroll to position [328, 0]
click at [24, 37] on body "Maintenance break. Please come back in 2 hours. MENU My Status What is the next…" at bounding box center [641, 281] width 1282 height 562
click at [24, 37] on img at bounding box center [23, 33] width 28 height 28
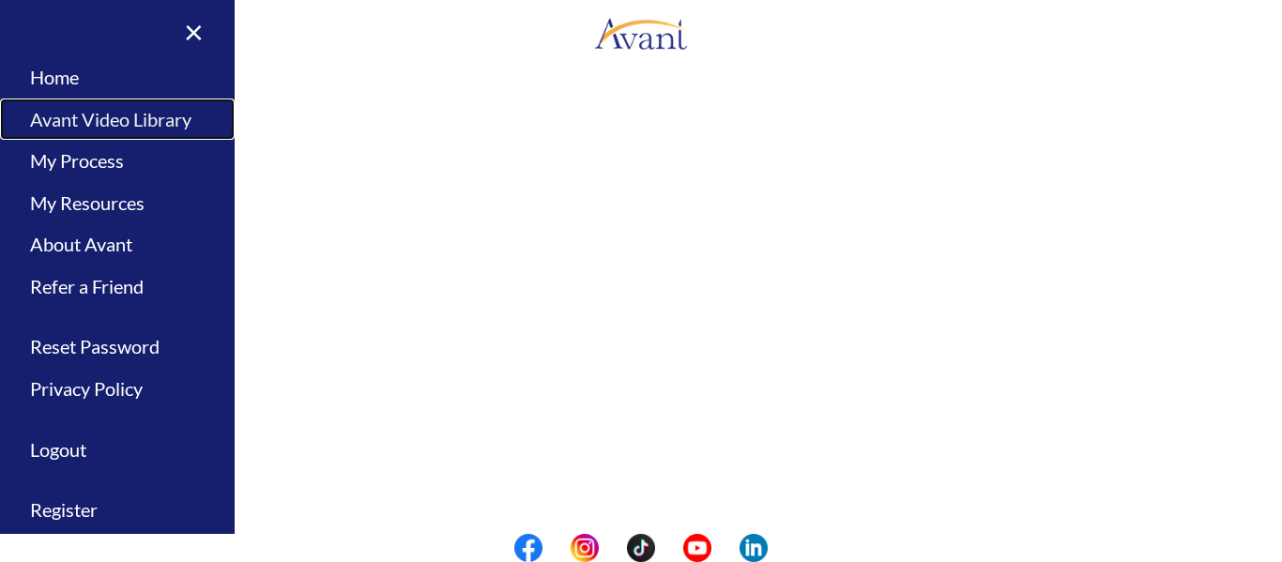
click at [60, 115] on link "Avant Video Library" at bounding box center [117, 120] width 235 height 42
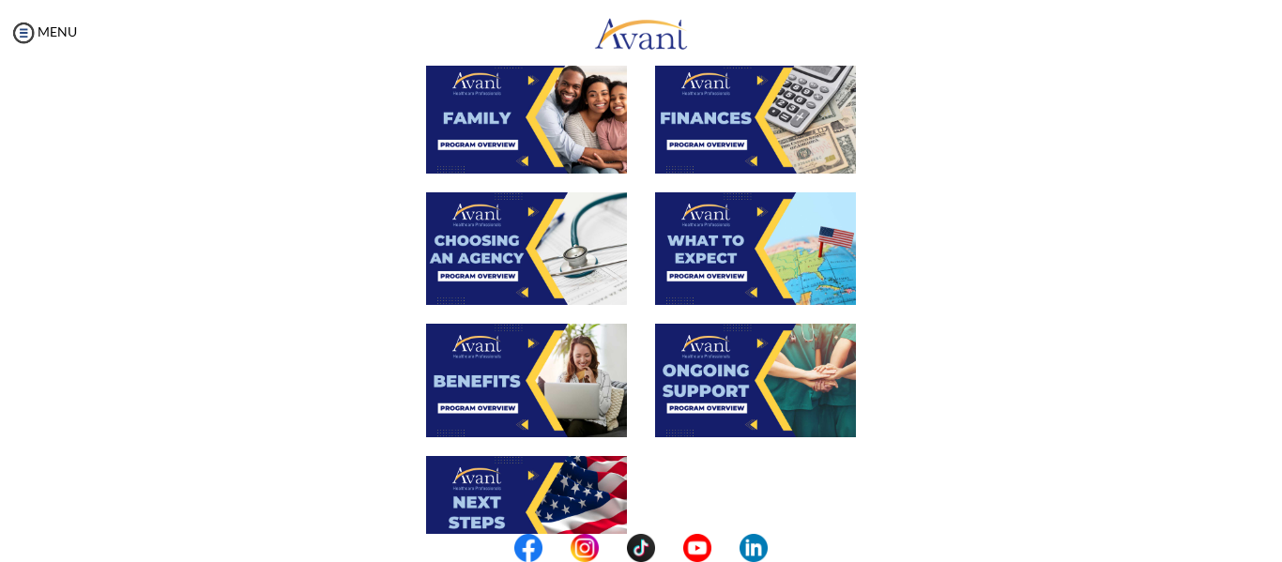
scroll to position [515, 0]
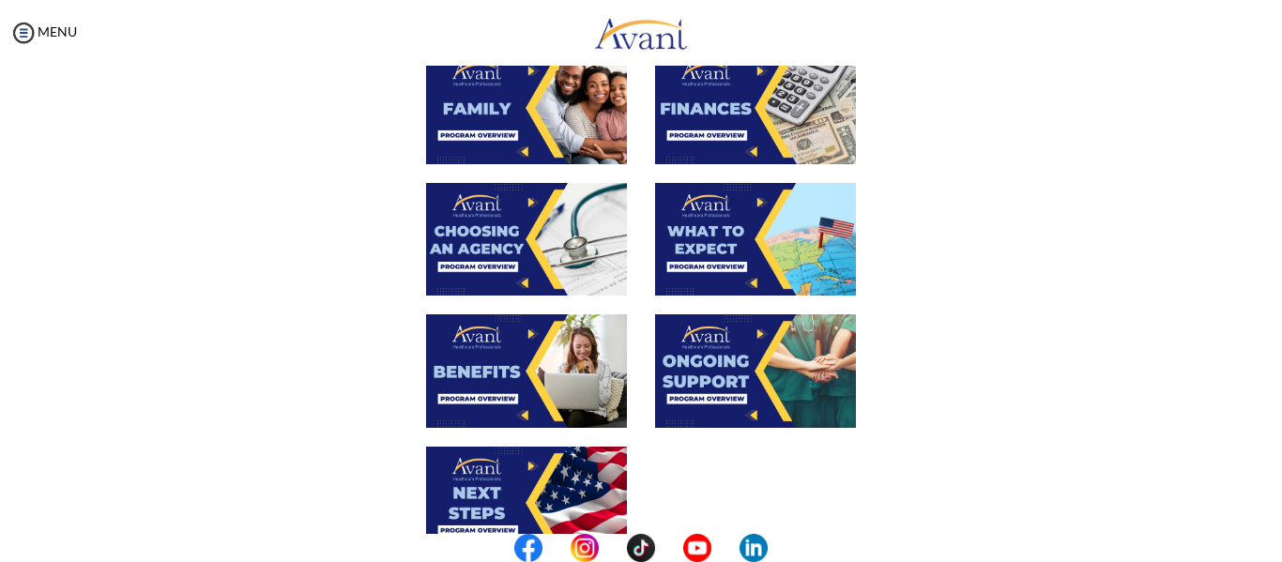
click at [733, 239] on img at bounding box center [755, 239] width 201 height 113
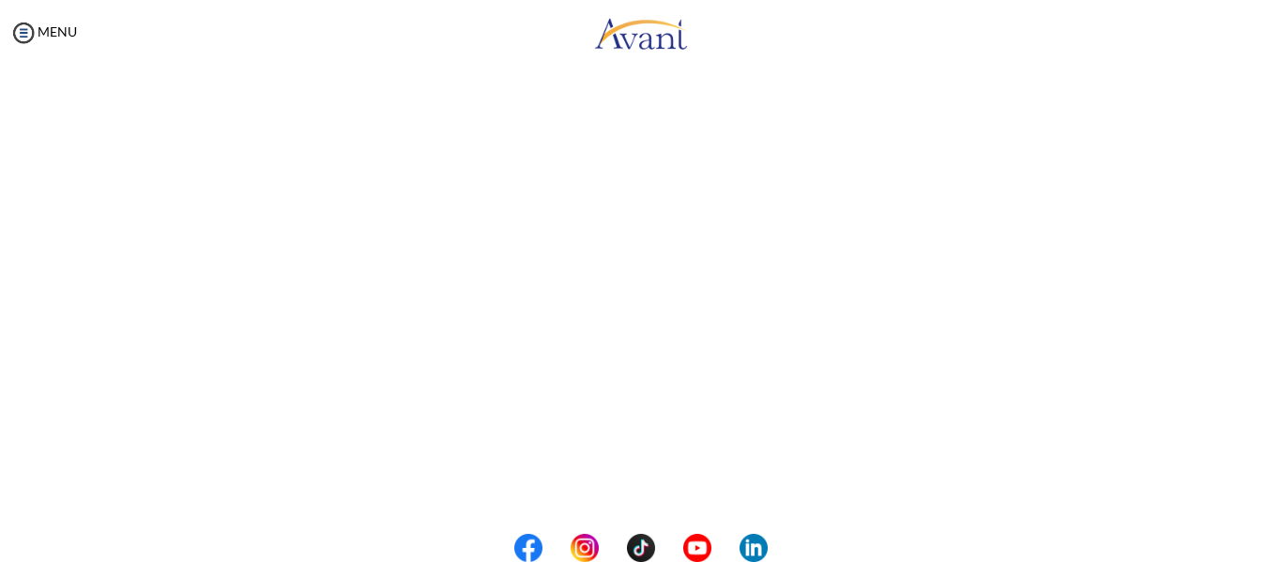
scroll to position [352, 0]
click at [28, 36] on body "Maintenance break. Please come back in 2 hours. MENU My Status What is the next…" at bounding box center [641, 281] width 1282 height 562
click at [28, 36] on img at bounding box center [23, 33] width 28 height 28
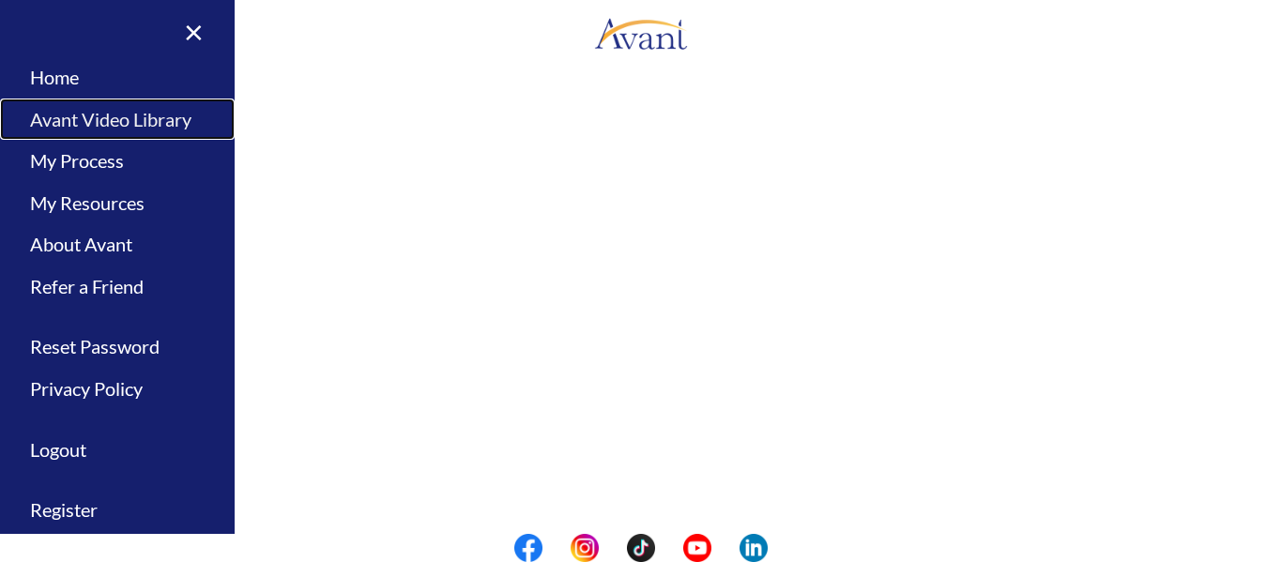
click at [65, 114] on link "Avant Video Library" at bounding box center [117, 120] width 235 height 42
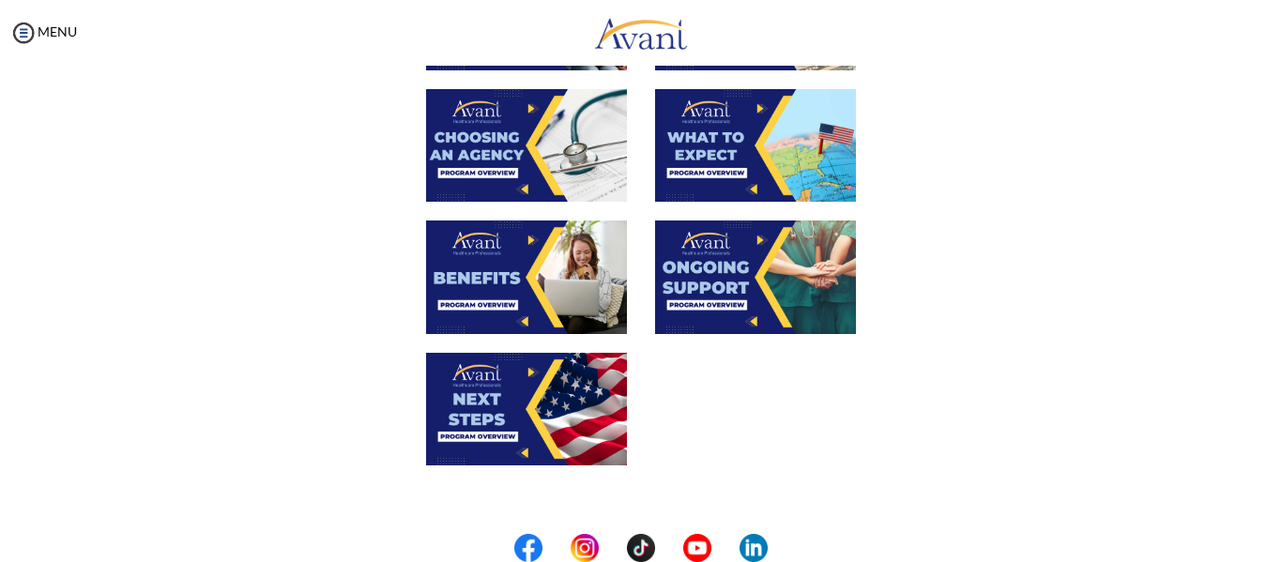
scroll to position [612, 0]
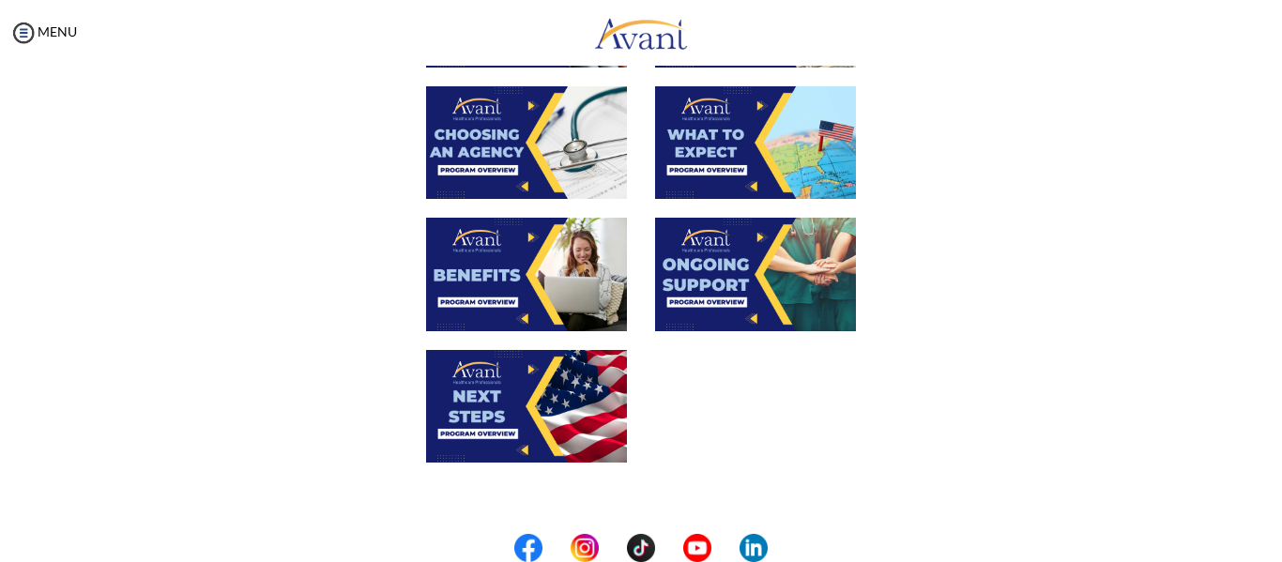
click at [480, 260] on img at bounding box center [526, 274] width 201 height 113
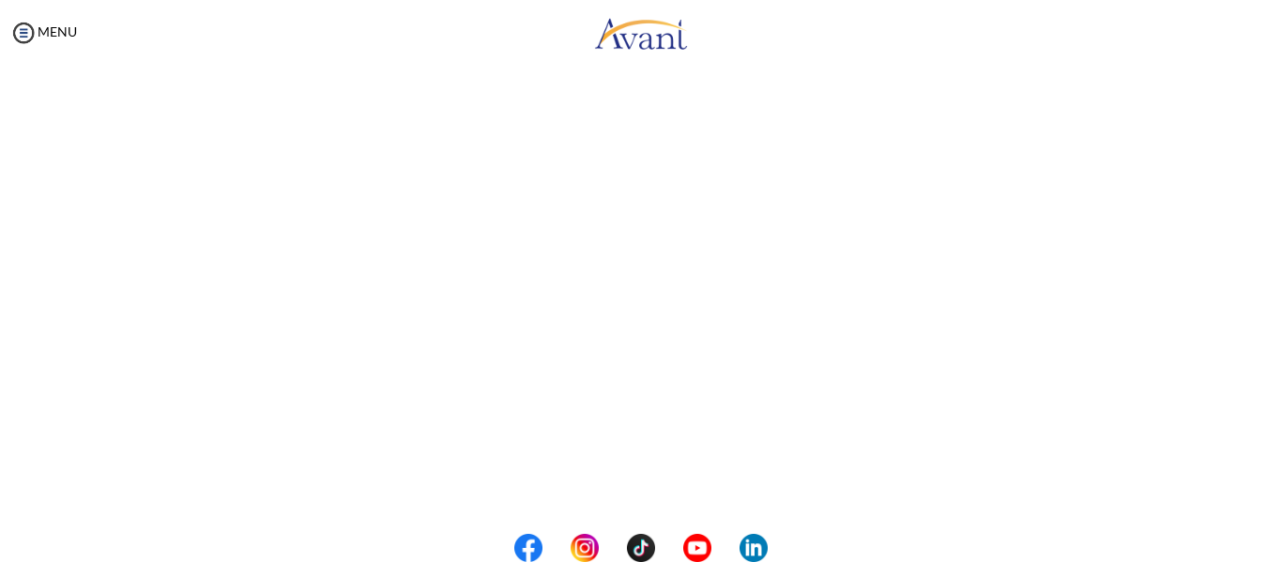
scroll to position [349, 0]
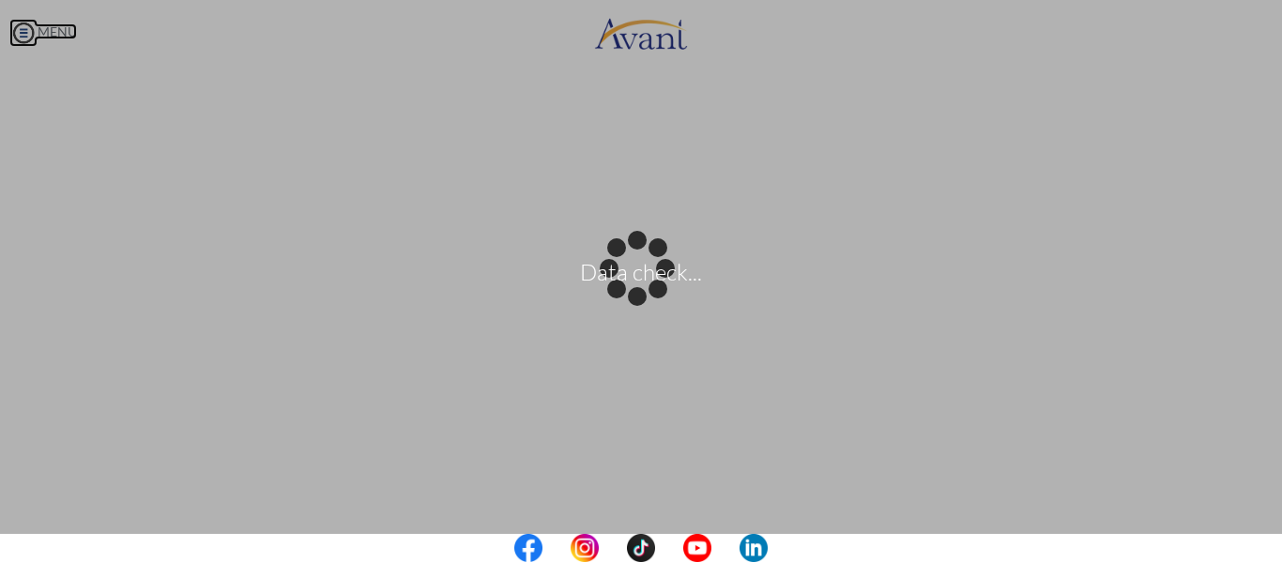
click at [34, 32] on body "Data check... Maintenance break. Please come back in 2 hours. MENU My Status Wh…" at bounding box center [641, 281] width 1282 height 562
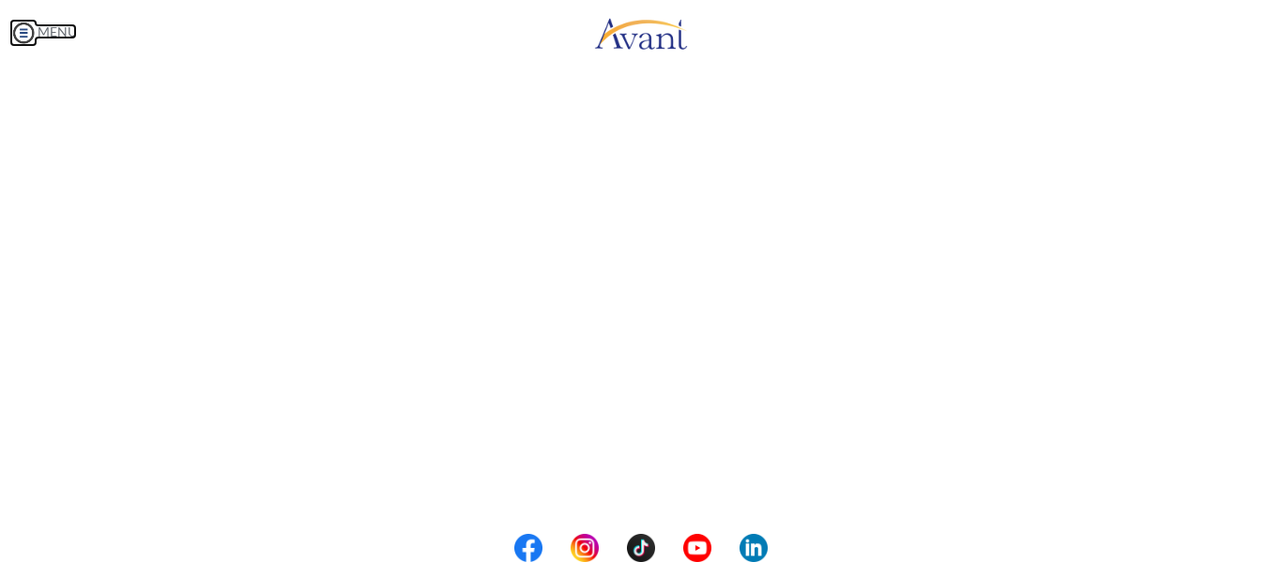
click at [23, 32] on img at bounding box center [23, 33] width 28 height 28
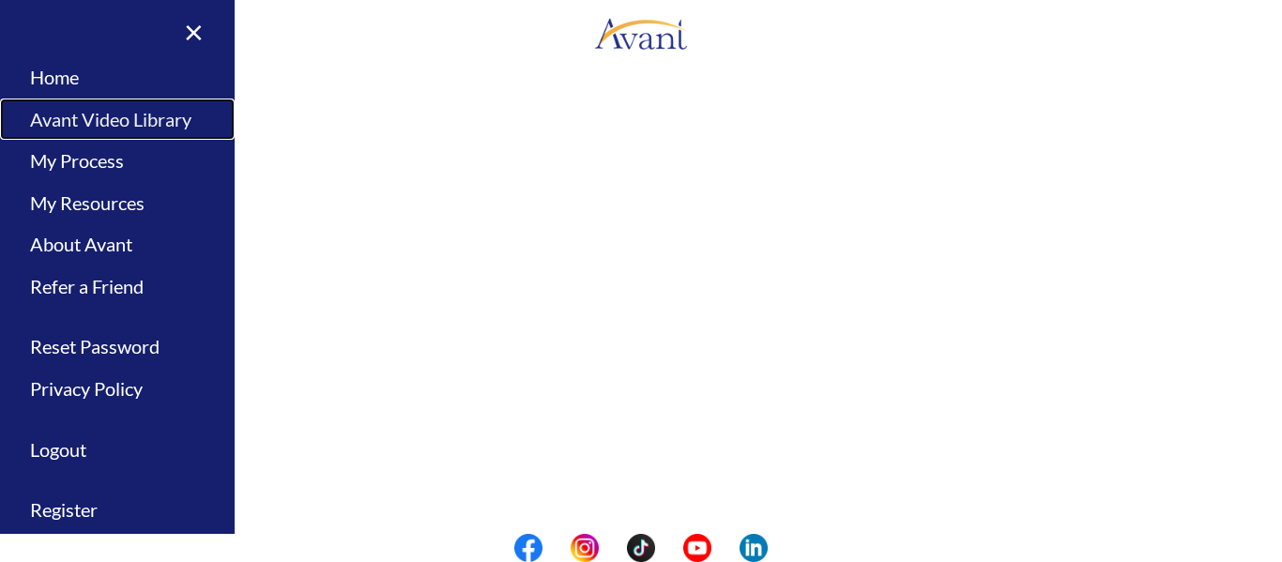
click at [104, 115] on link "Avant Video Library" at bounding box center [117, 120] width 235 height 42
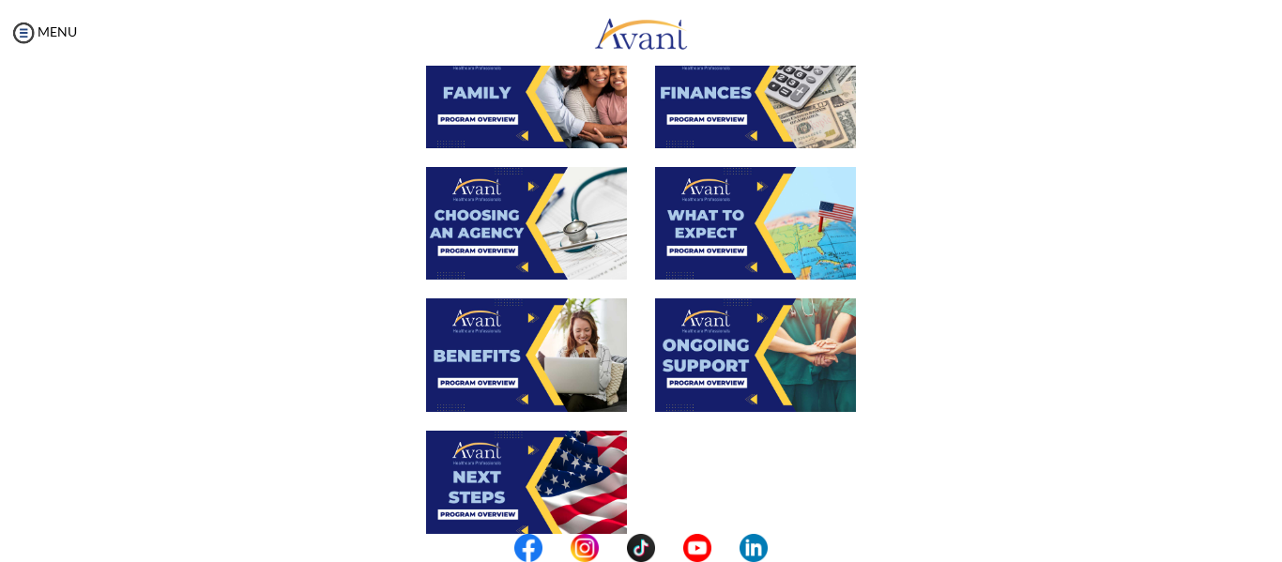
scroll to position [536, 0]
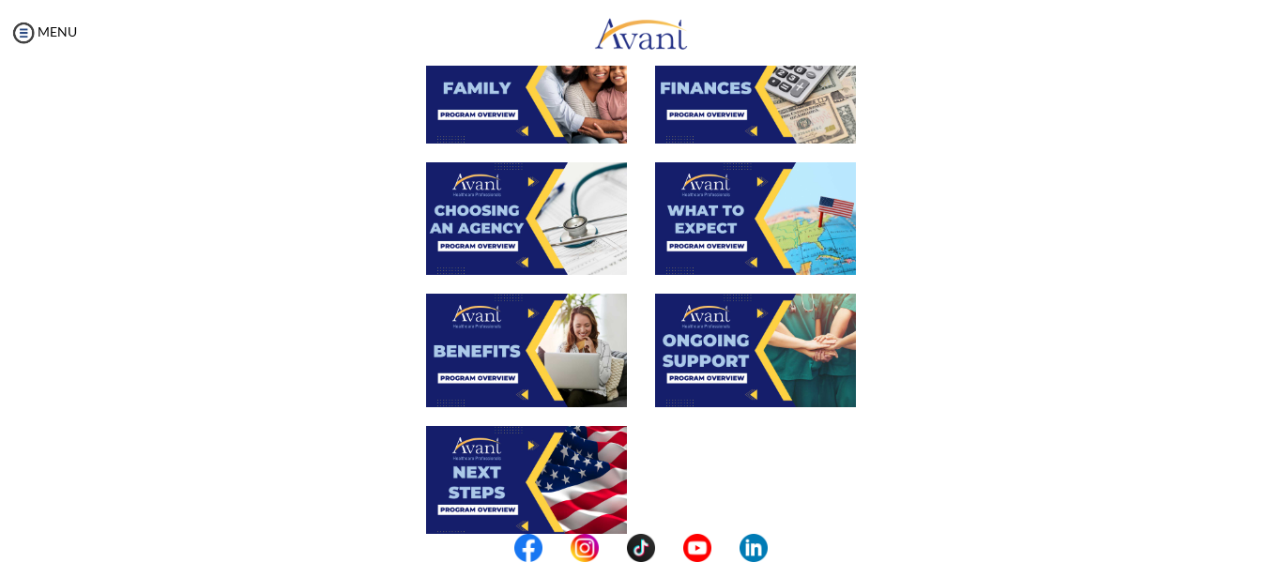
click at [760, 350] on img at bounding box center [755, 350] width 201 height 113
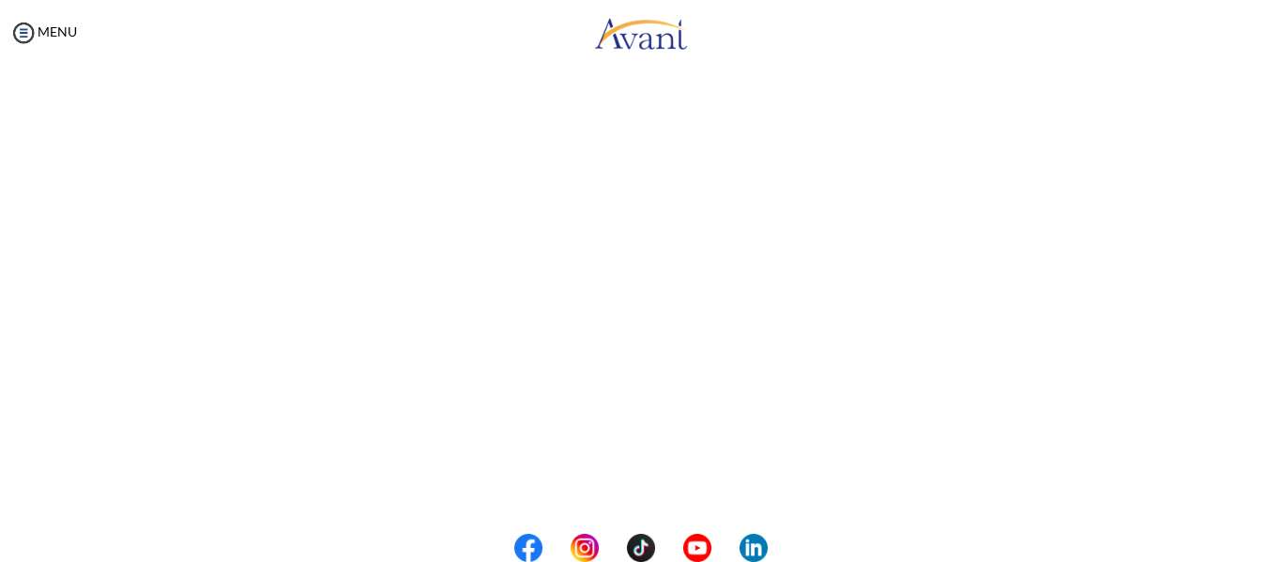
scroll to position [342, 0]
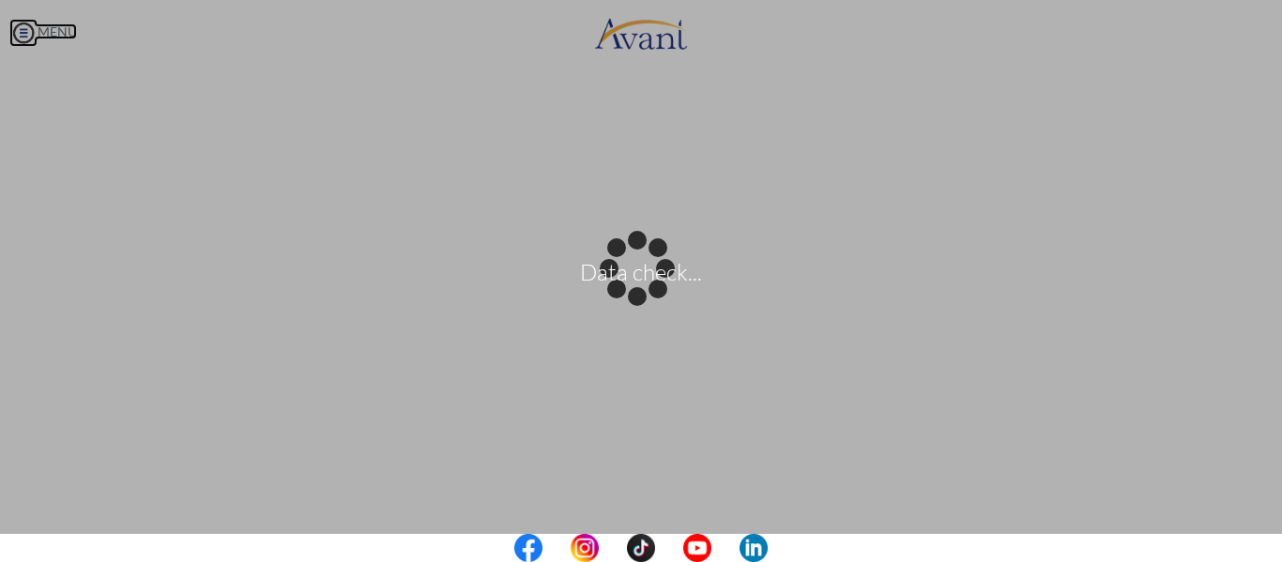
click at [61, 27] on body "Data check... Maintenance break. Please come back in 2 hours. MENU My Status Wh…" at bounding box center [641, 281] width 1282 height 562
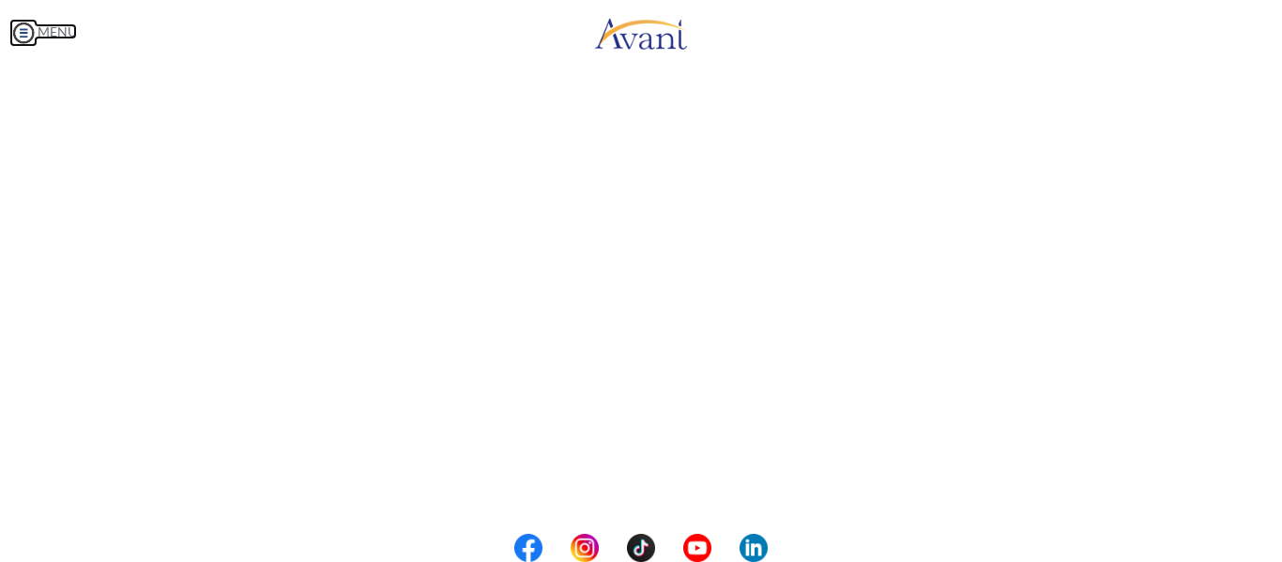
click at [29, 30] on img at bounding box center [23, 33] width 28 height 28
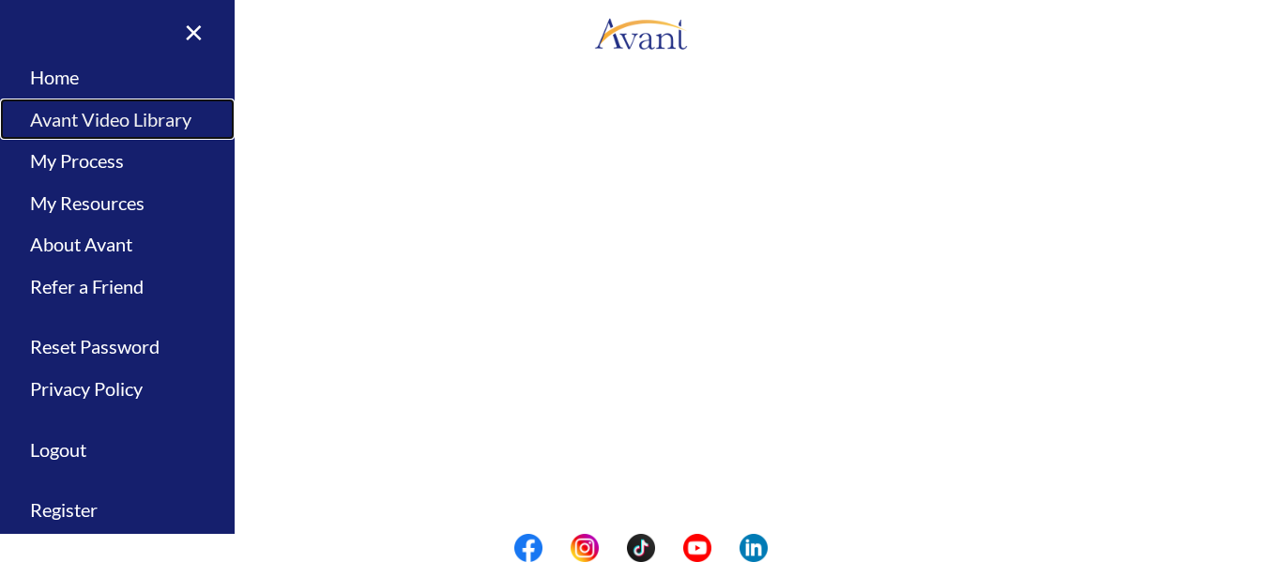
click at [55, 121] on link "Avant Video Library" at bounding box center [117, 120] width 235 height 42
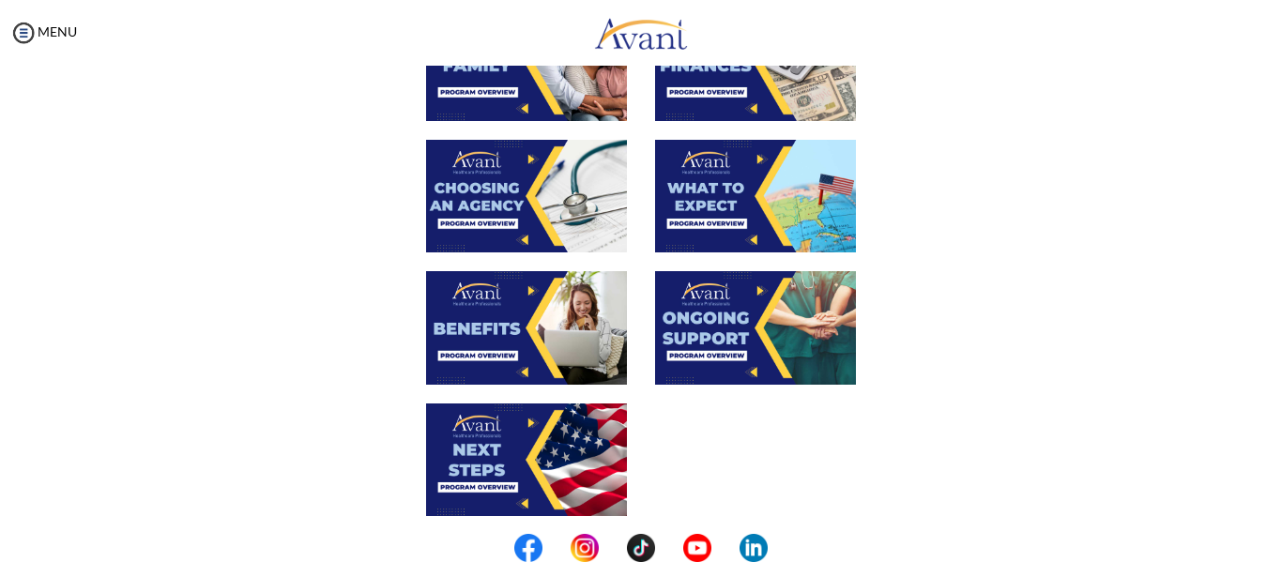
scroll to position [728, 0]
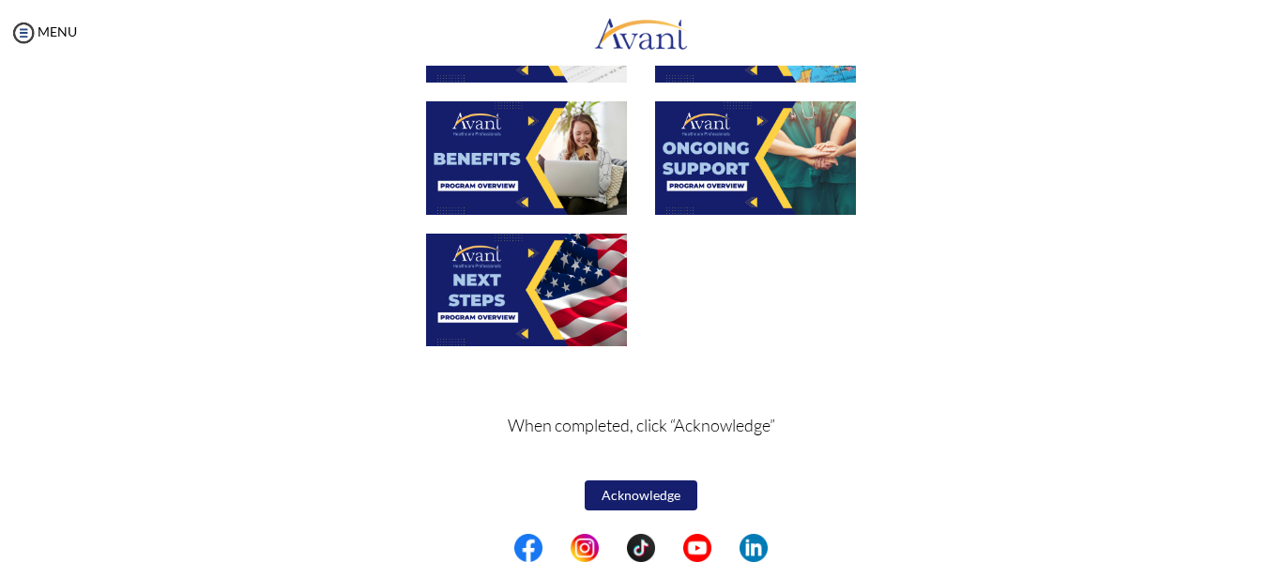
click at [499, 299] on img at bounding box center [526, 290] width 201 height 113
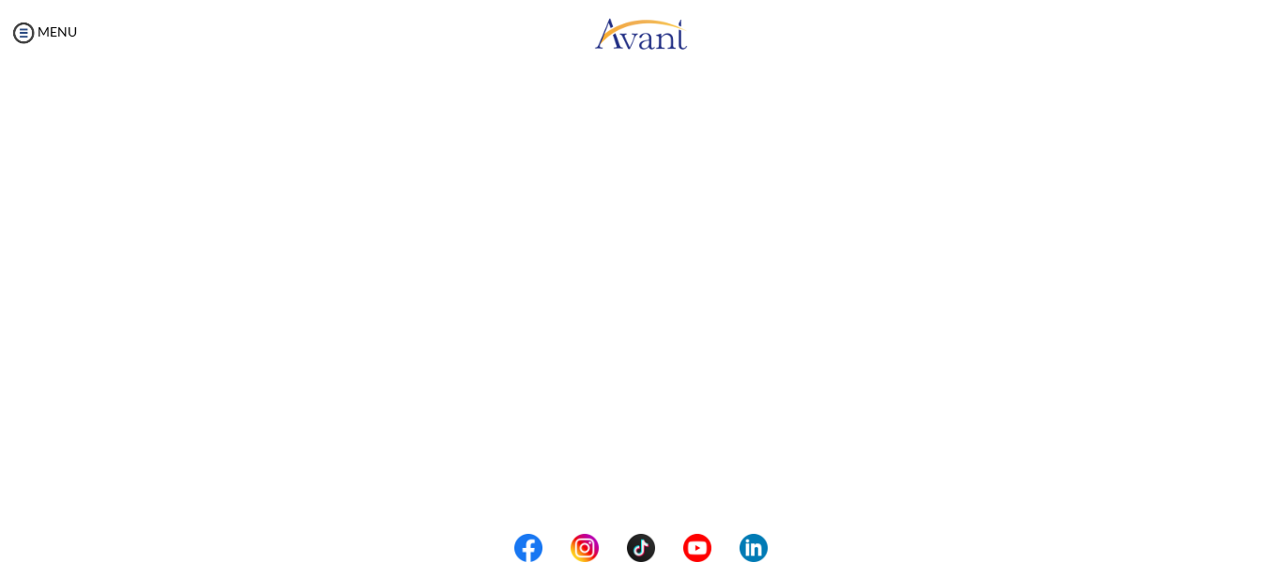
scroll to position [561, 0]
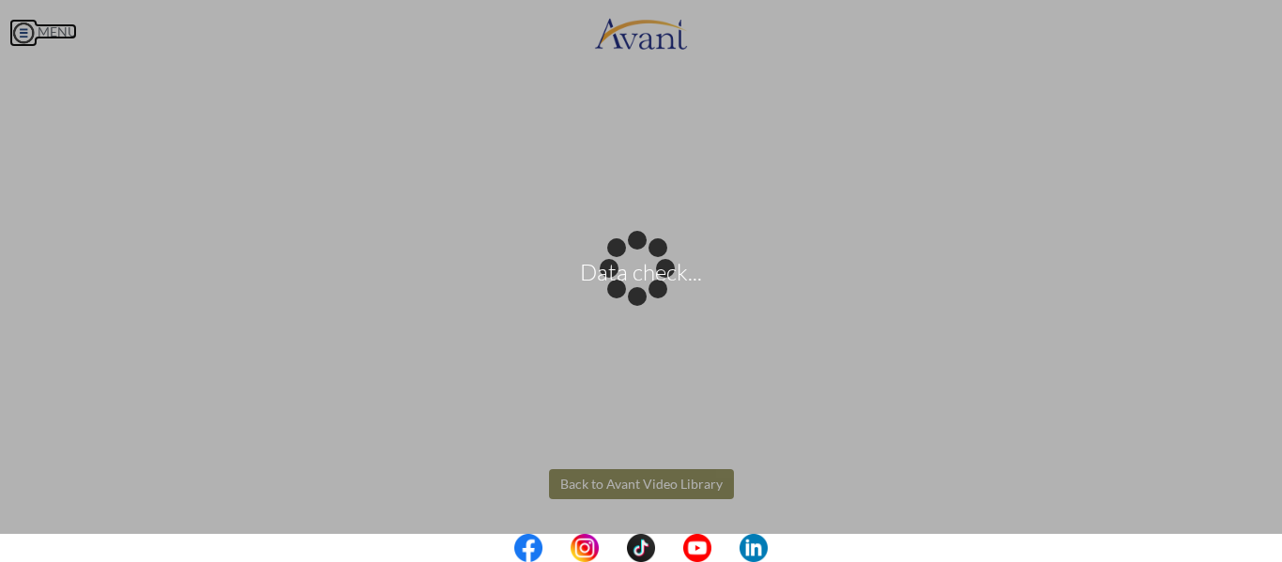
click at [16, 43] on body "Data check... Maintenance break. Please come back in 2 hours. MENU My Status Wh…" at bounding box center [641, 281] width 1282 height 562
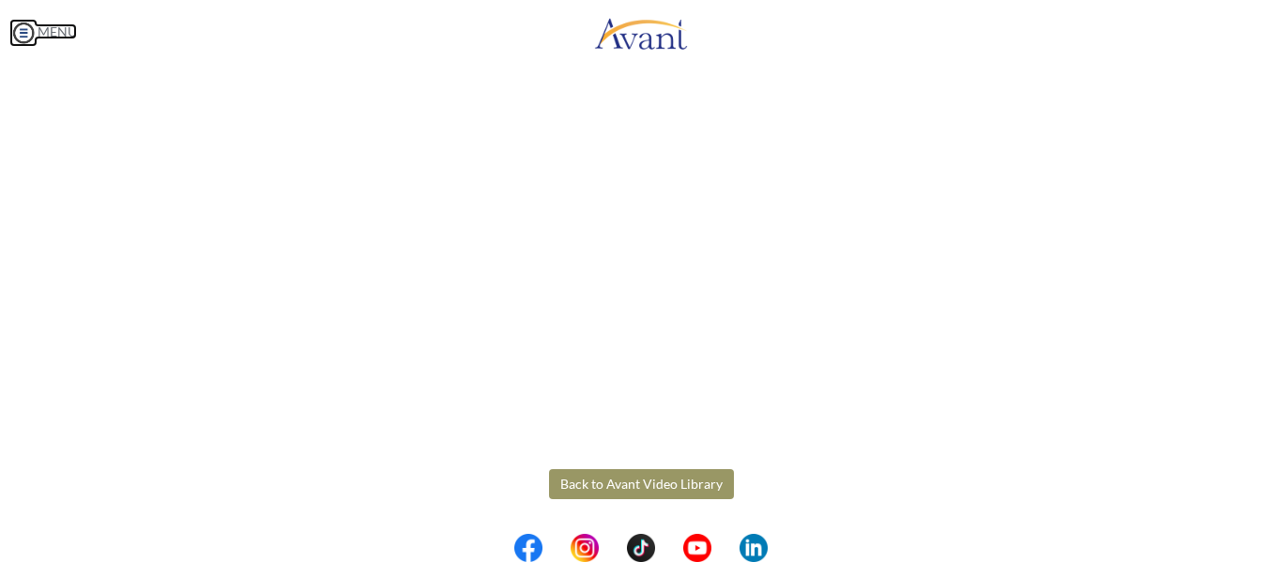
click at [23, 36] on img at bounding box center [23, 33] width 28 height 28
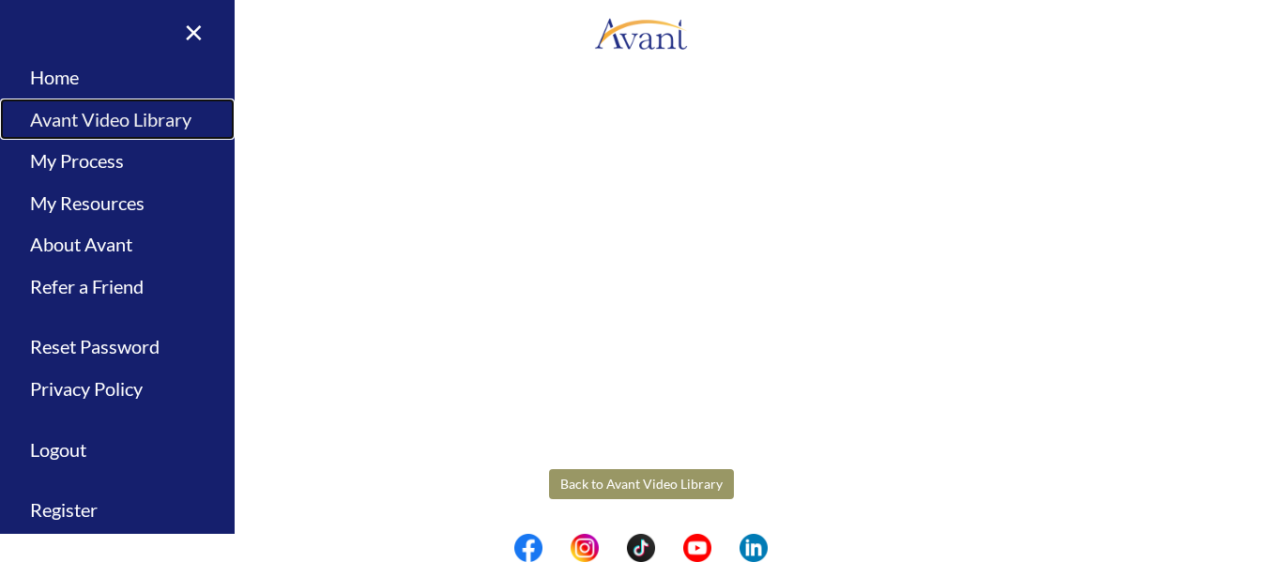
click at [79, 116] on link "Avant Video Library" at bounding box center [117, 120] width 235 height 42
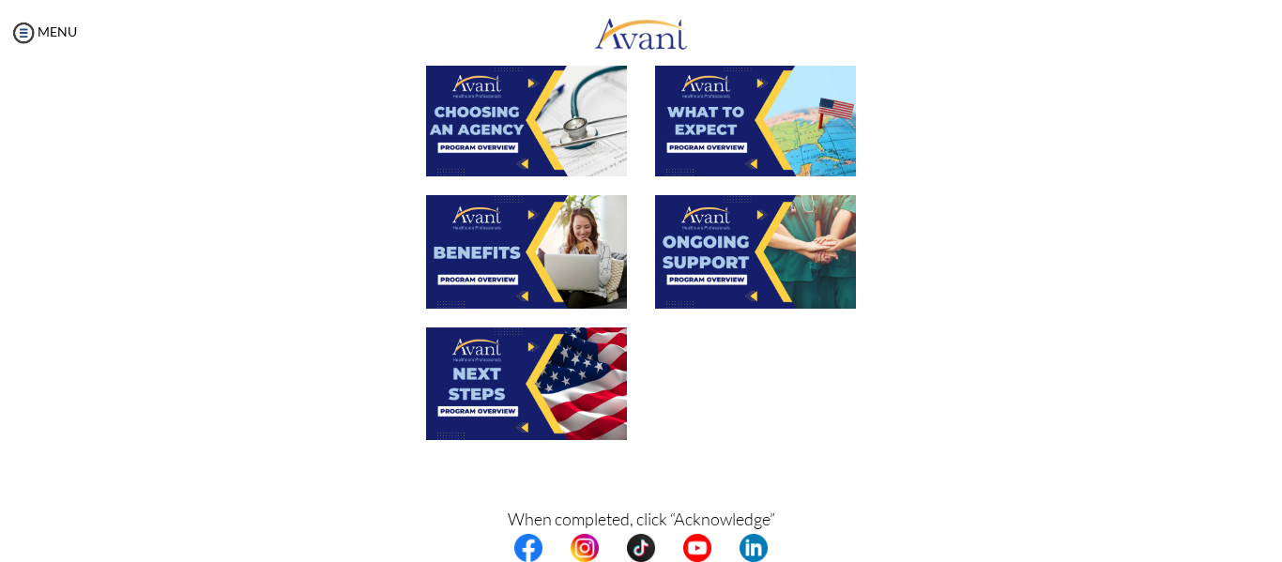
scroll to position [728, 0]
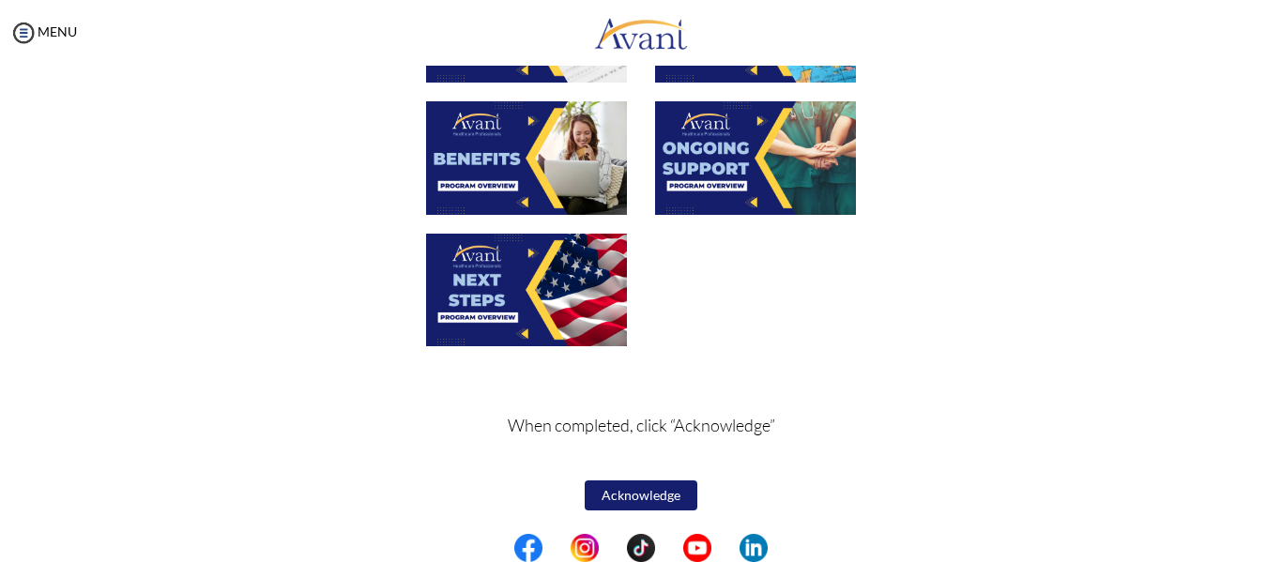
click at [638, 491] on button "Acknowledge" at bounding box center [641, 496] width 113 height 30
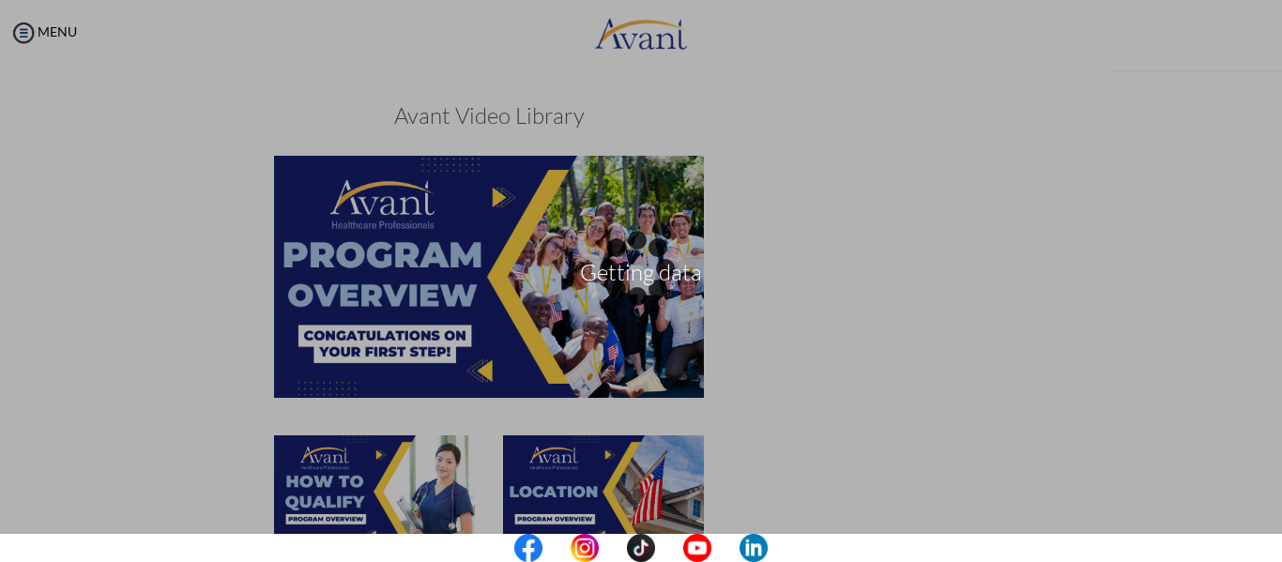
scroll to position [730, 0]
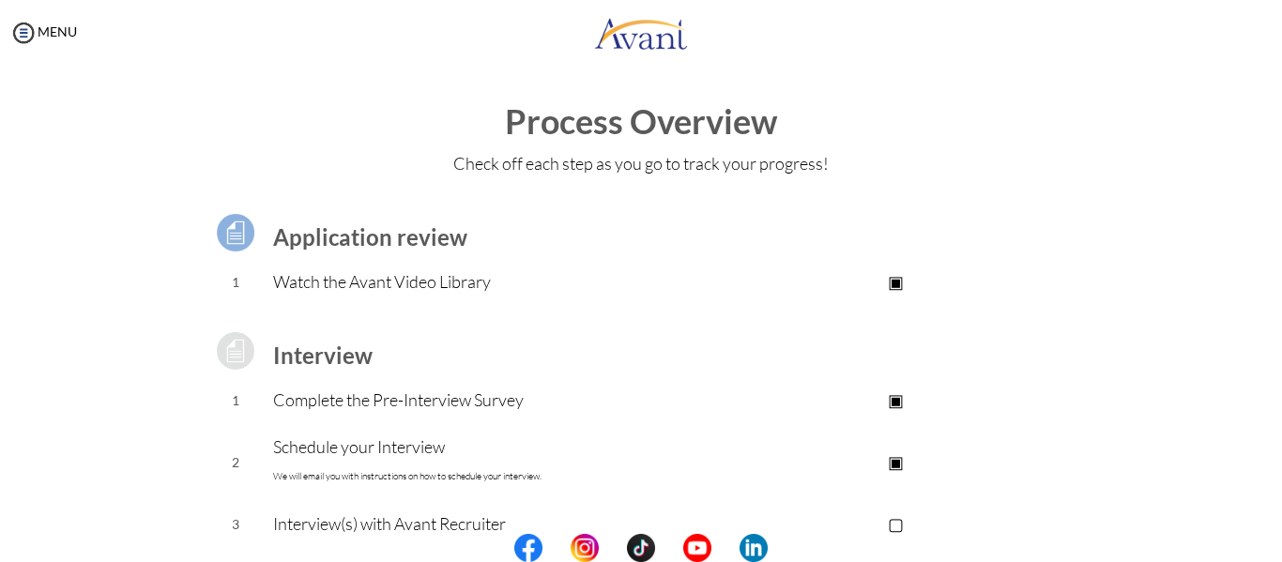
click at [898, 464] on p "▣" at bounding box center [896, 462] width 376 height 26
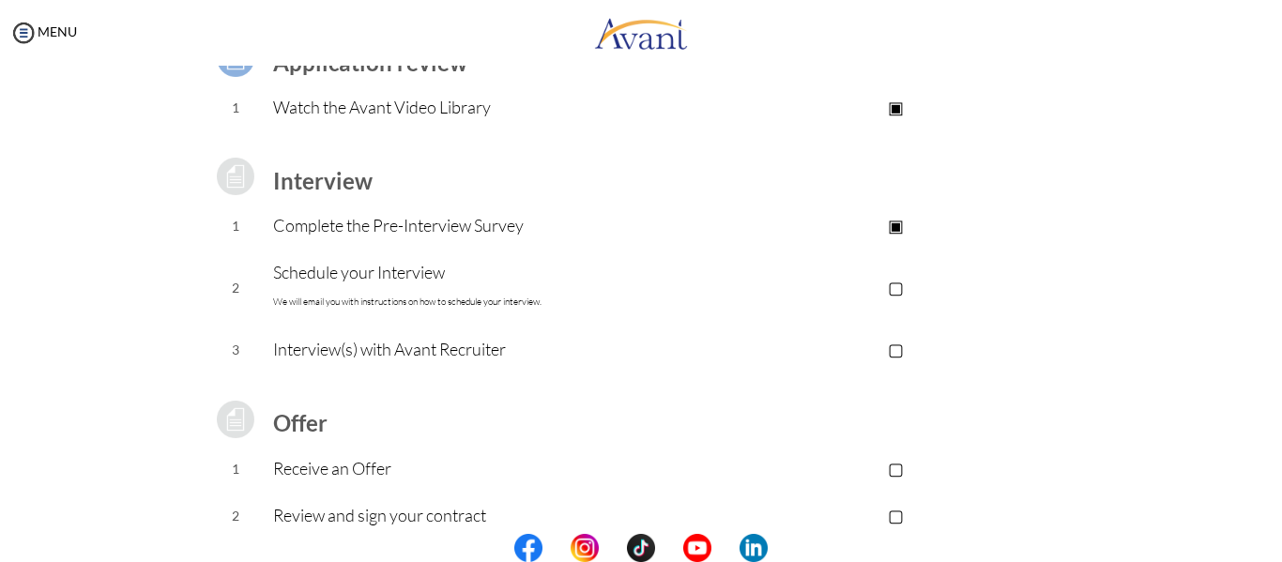
scroll to position [176, 0]
click at [899, 288] on p "▢" at bounding box center [896, 285] width 376 height 26
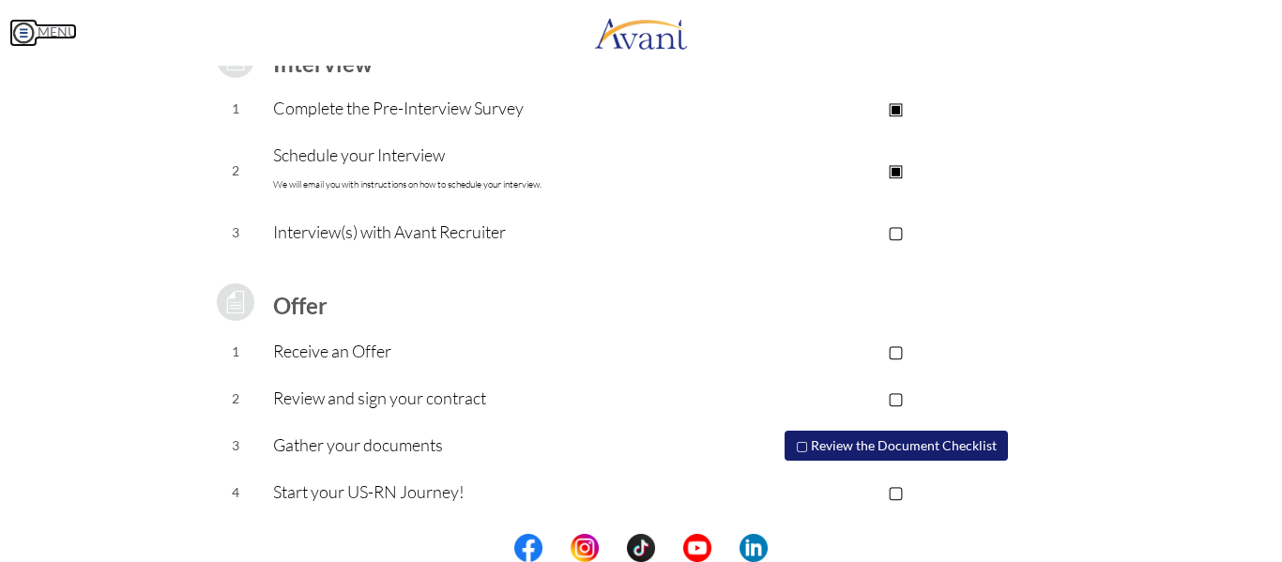
click at [34, 38] on img at bounding box center [23, 33] width 28 height 28
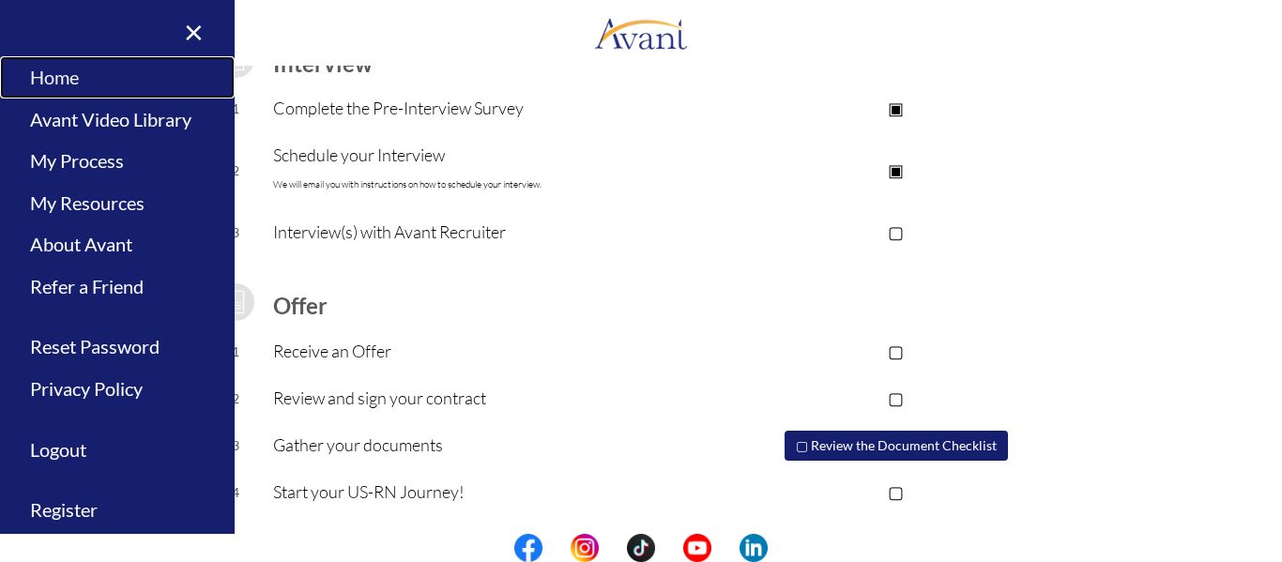
click at [52, 82] on link "Home" at bounding box center [117, 77] width 235 height 42
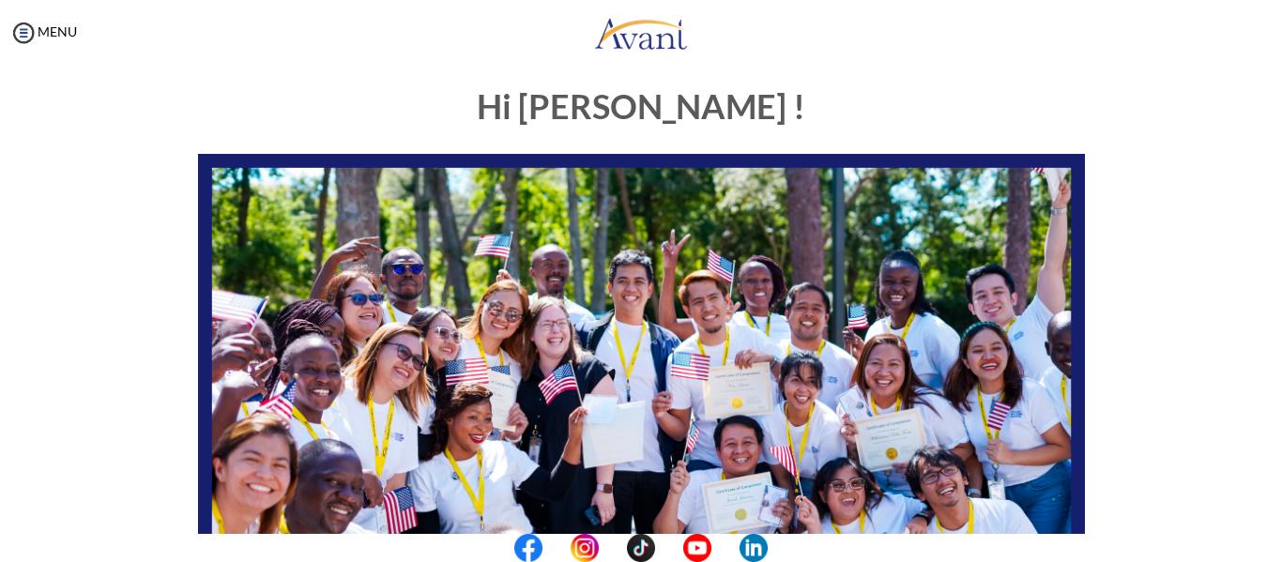
scroll to position [0, 0]
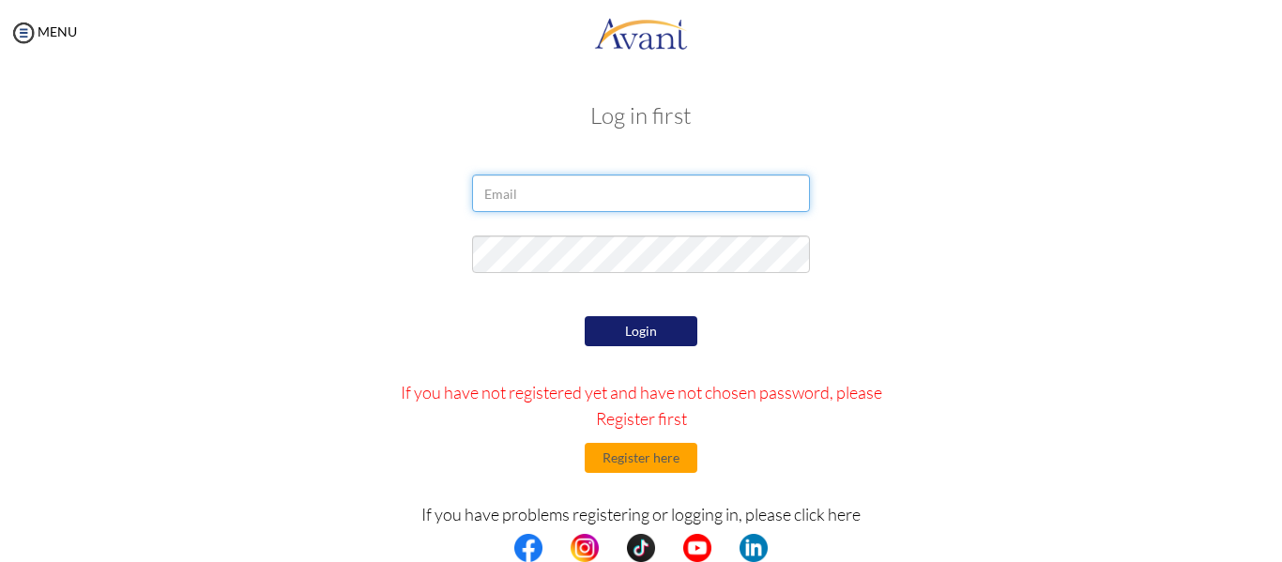
type input "[EMAIL_ADDRESS][DOMAIN_NAME]"
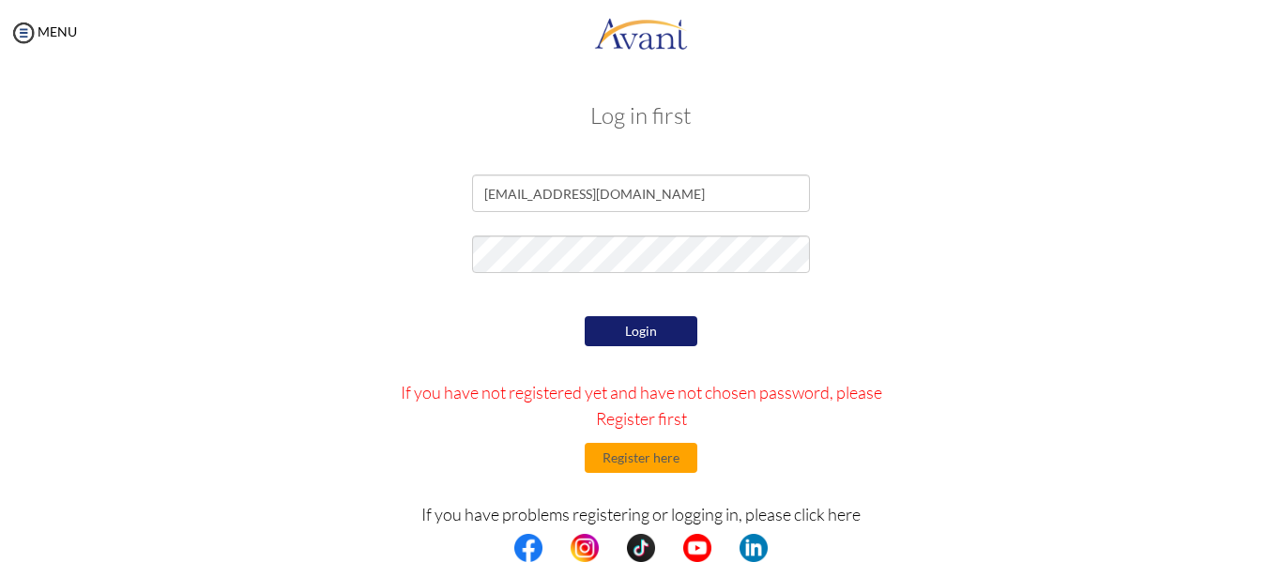
click at [650, 329] on button "Login" at bounding box center [641, 331] width 113 height 30
